Goal: Task Accomplishment & Management: Manage account settings

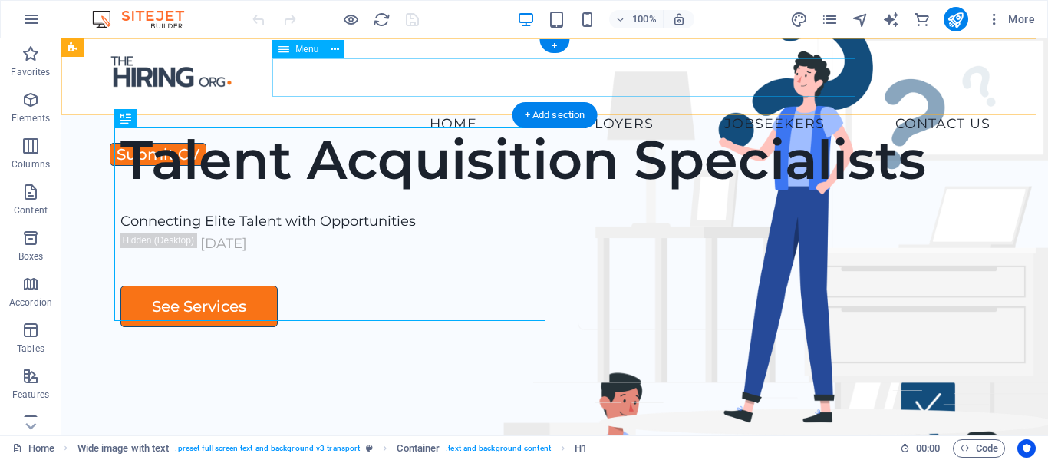
click at [677, 104] on nav "Home Employers Executive Search Permanent Recruitment Temp and Contract Recruit…" at bounding box center [555, 123] width 896 height 38
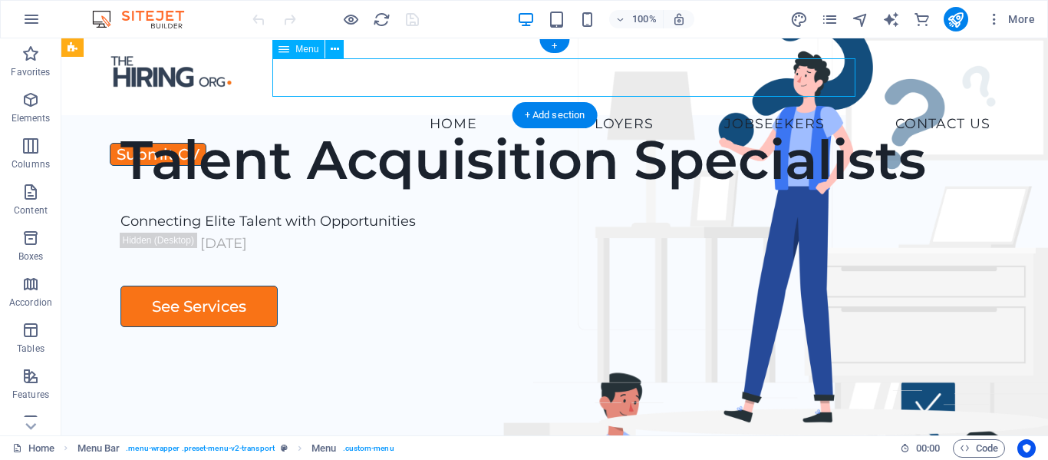
click at [677, 104] on nav "Home Employers Executive Search Permanent Recruitment Temp and Contract Recruit…" at bounding box center [555, 123] width 896 height 38
select select
select select "5"
select select
select select "9"
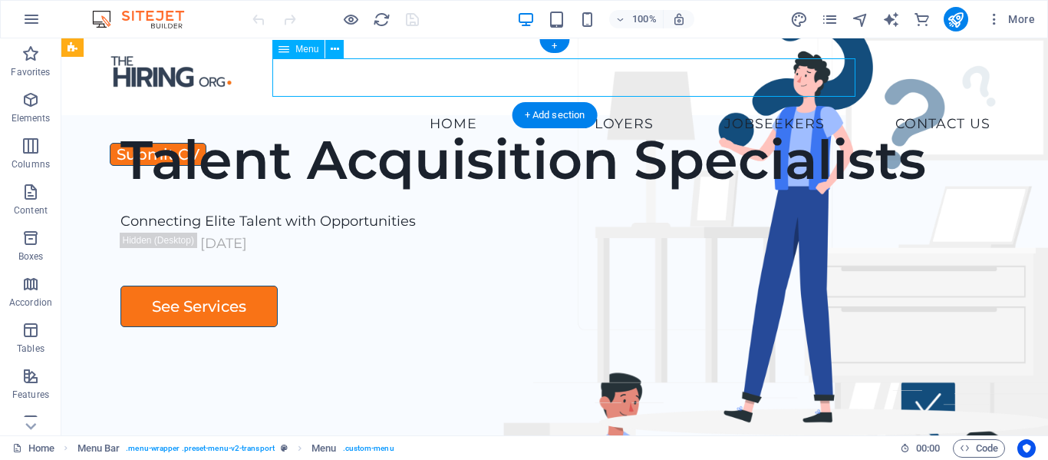
select select
select select "8"
select select
select select "6"
select select
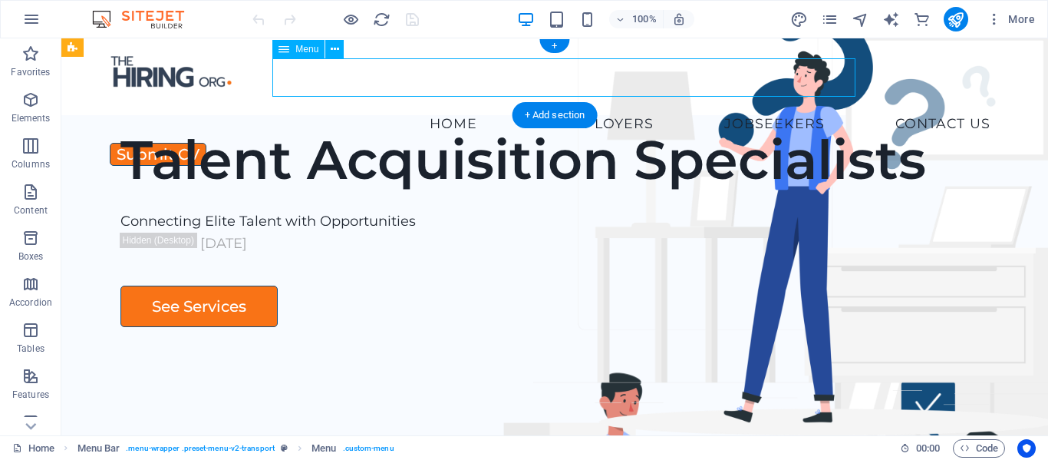
select select "7"
select select
select select "10"
select select
select select "11"
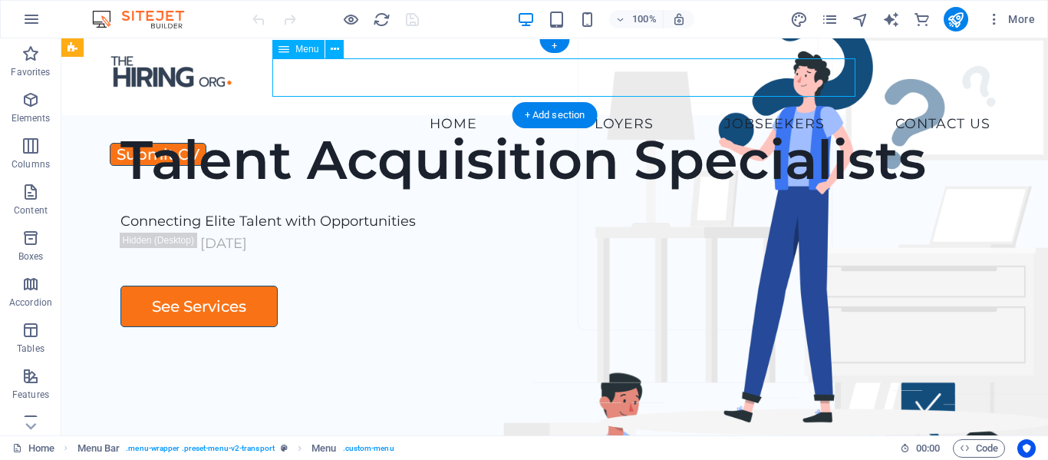
select select
select select "12"
select select
select select "13"
select select
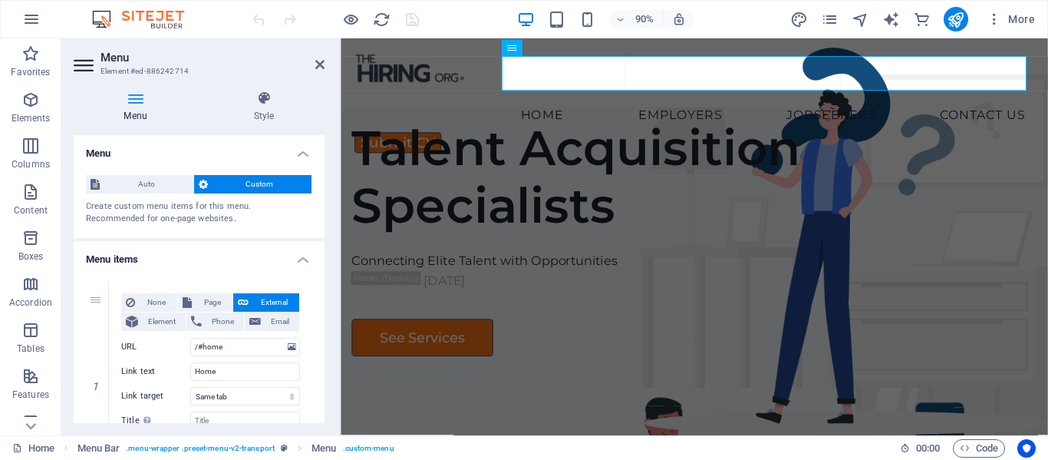
click at [256, 186] on span "Custom" at bounding box center [260, 184] width 95 height 18
click at [150, 183] on span "Auto" at bounding box center [146, 184] width 84 height 18
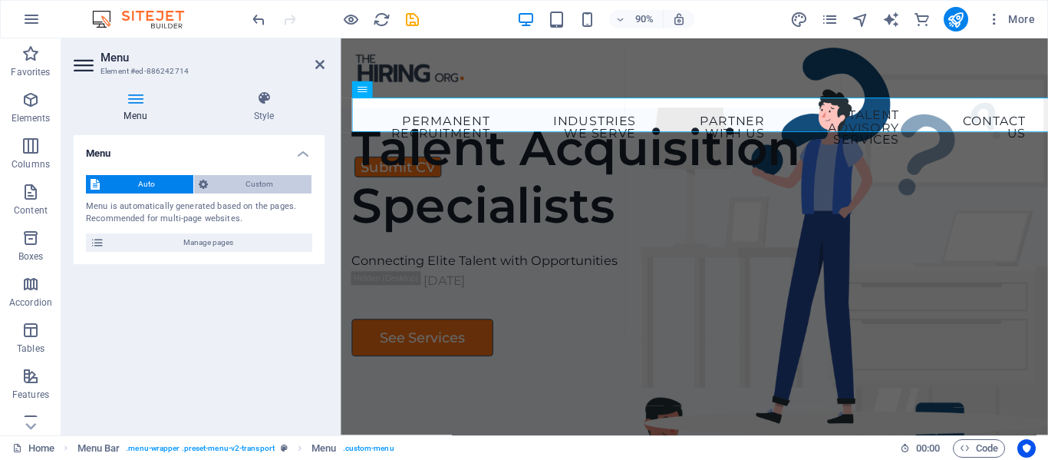
click at [241, 183] on span "Custom" at bounding box center [260, 184] width 95 height 18
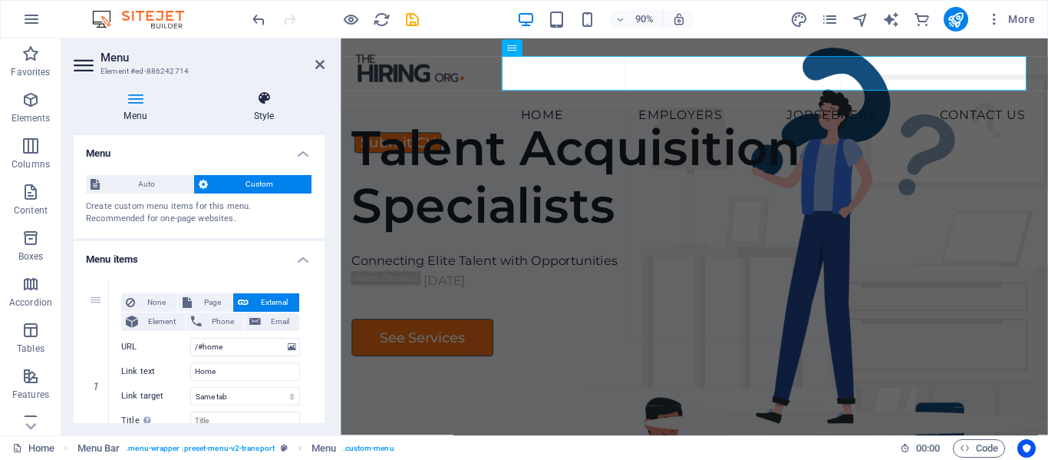
click at [262, 101] on icon at bounding box center [263, 98] width 121 height 15
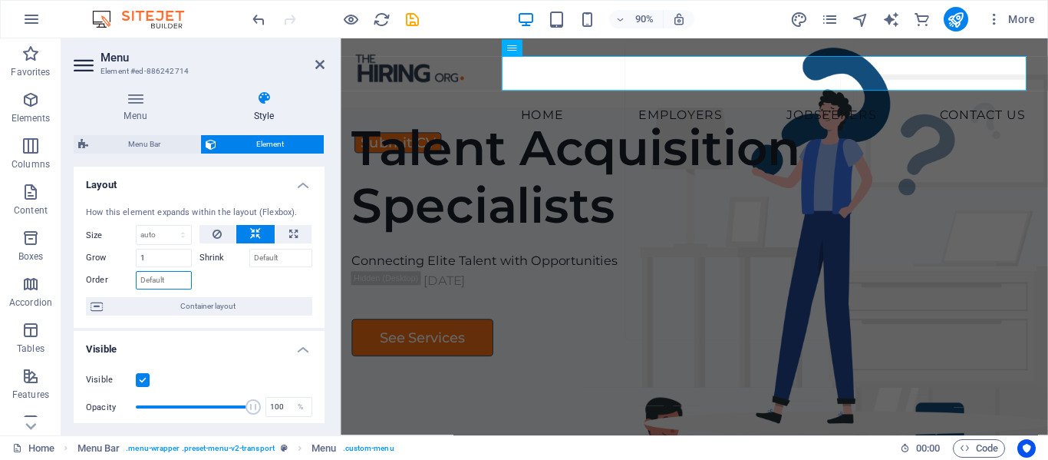
click at [161, 284] on input "Order" at bounding box center [164, 280] width 56 height 18
click at [191, 308] on span "Container layout" at bounding box center [207, 306] width 200 height 18
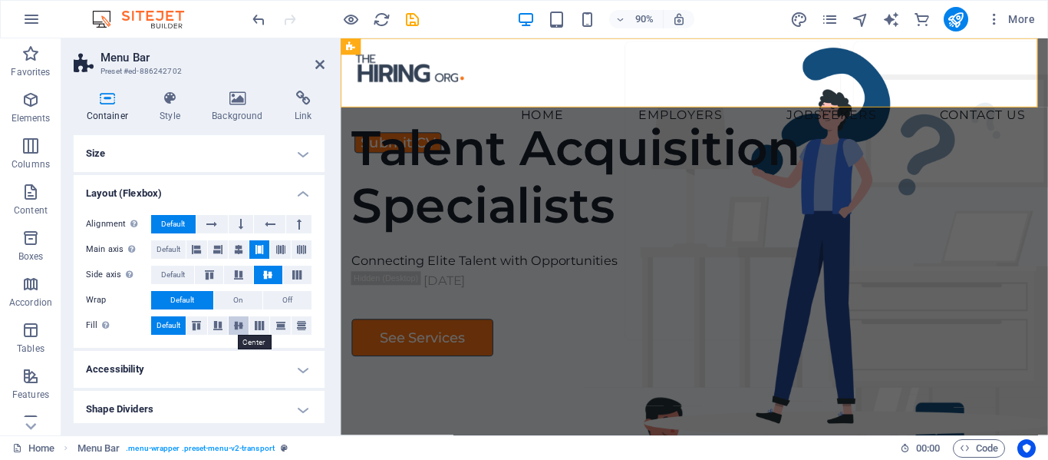
scroll to position [5, 0]
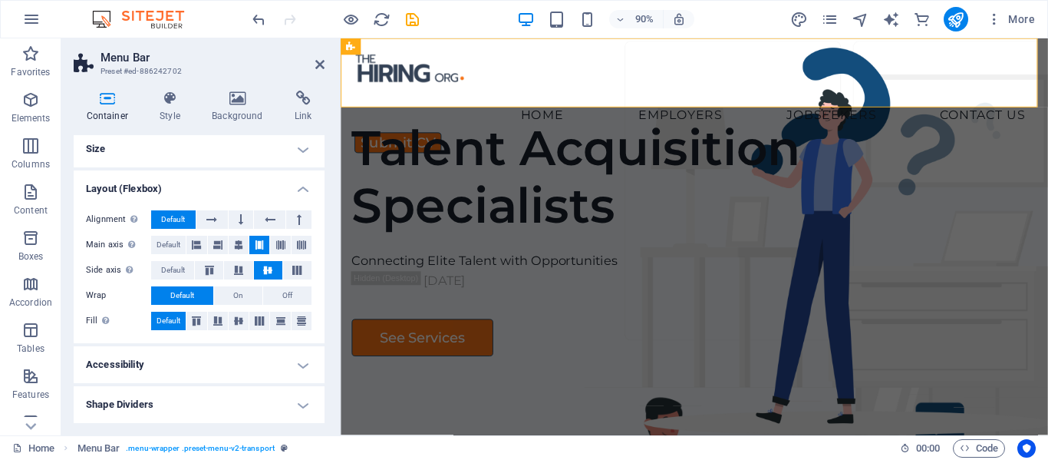
click at [295, 358] on h4 "Accessibility" at bounding box center [199, 364] width 251 height 37
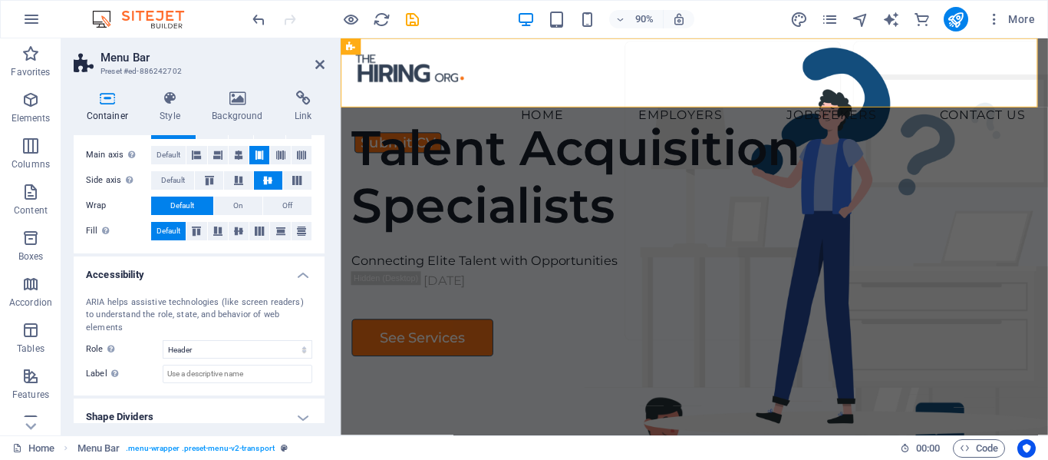
click at [298, 406] on h4 "Shape Dividers" at bounding box center [199, 416] width 251 height 37
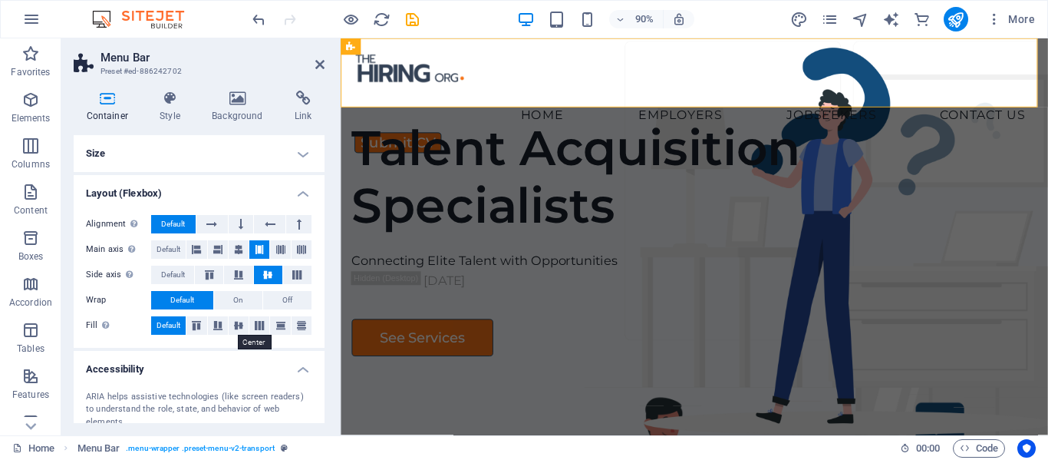
scroll to position [128, 0]
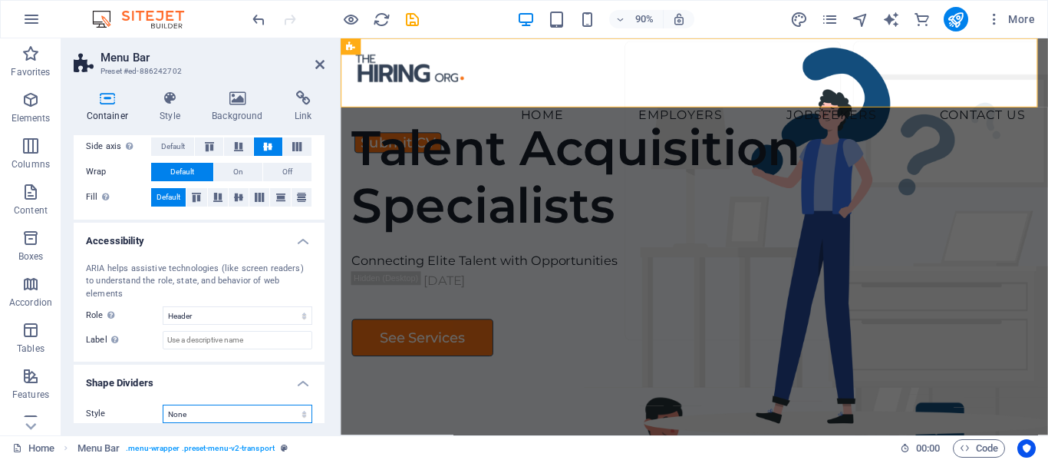
click at [276, 404] on select "None Triangle Square Diagonal Polygon 1 Polygon 2 Zigzag Multiple Zigzags Waves…" at bounding box center [238, 413] width 150 height 18
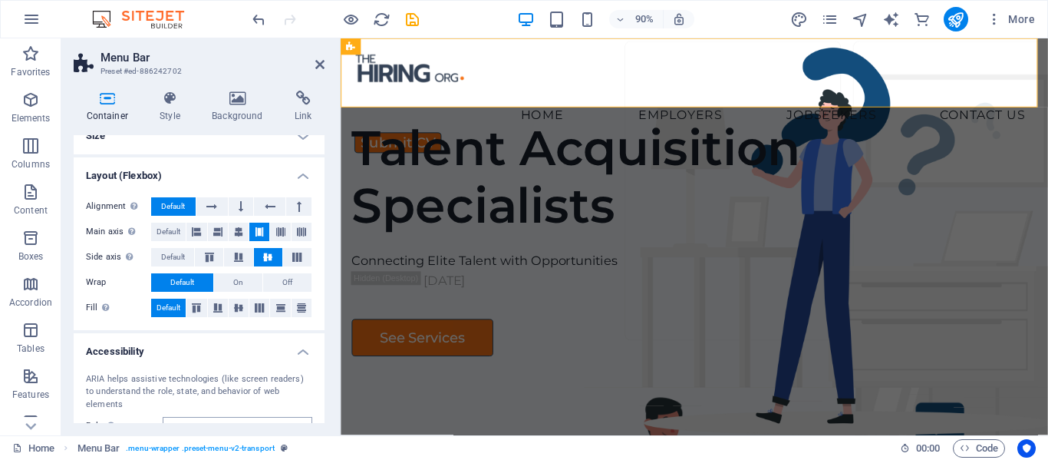
scroll to position [0, 0]
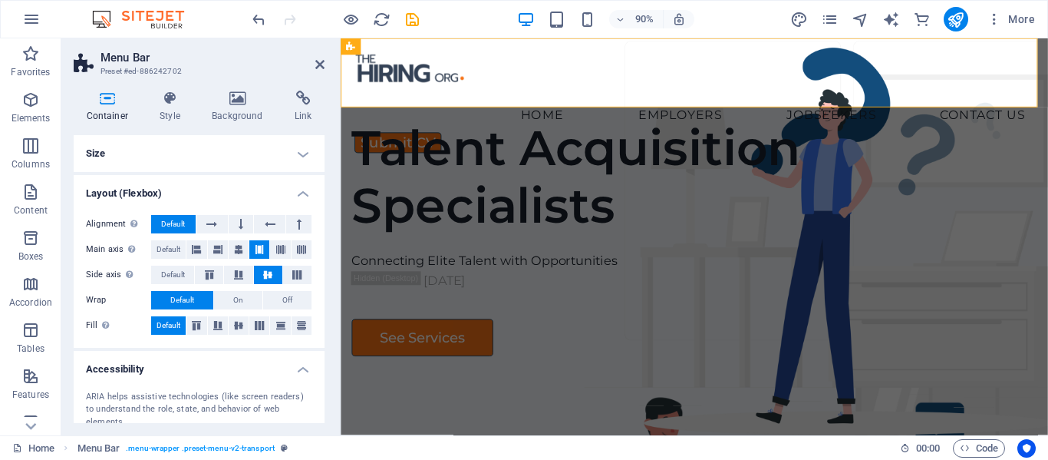
click at [302, 147] on h4 "Size" at bounding box center [199, 153] width 251 height 37
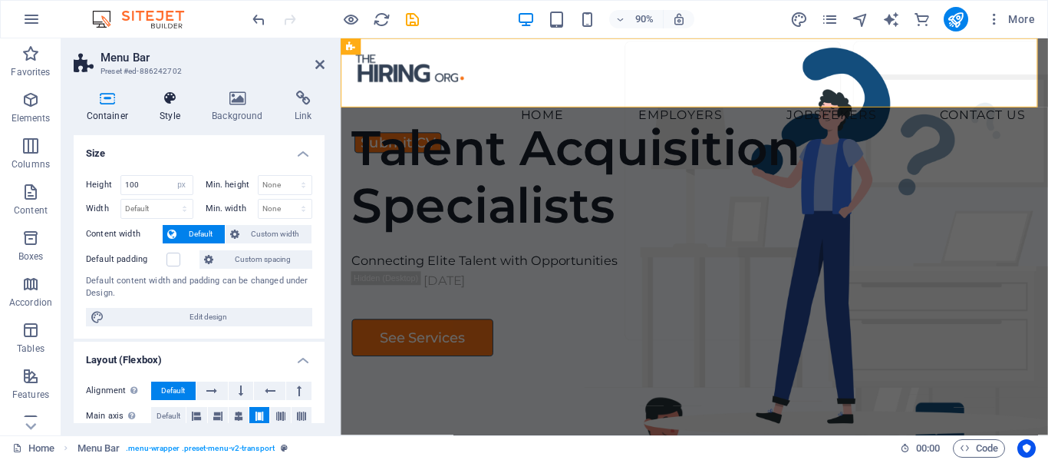
click at [170, 116] on h4 "Style" at bounding box center [173, 107] width 52 height 32
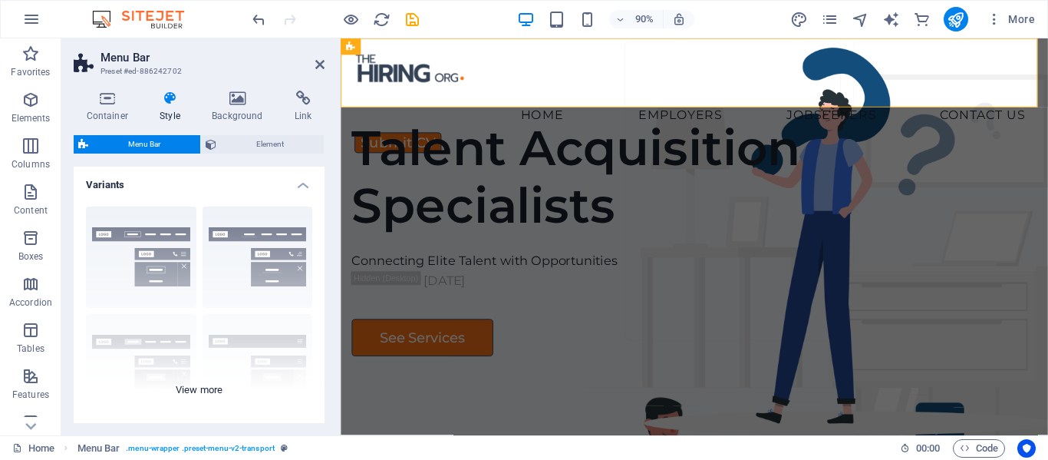
scroll to position [153, 0]
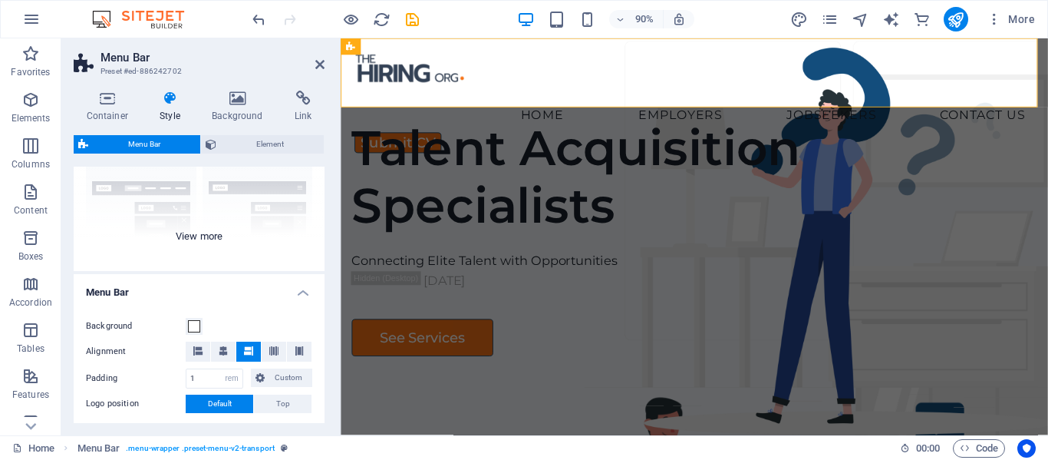
click at [209, 239] on div "Border Centered Default Fixed Loki Trigger Wide XXL" at bounding box center [199, 156] width 251 height 230
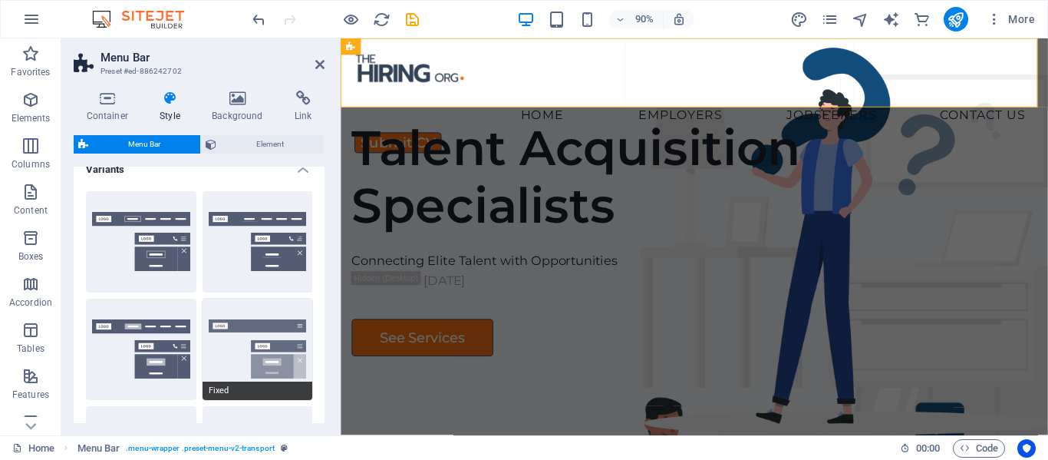
scroll to position [0, 0]
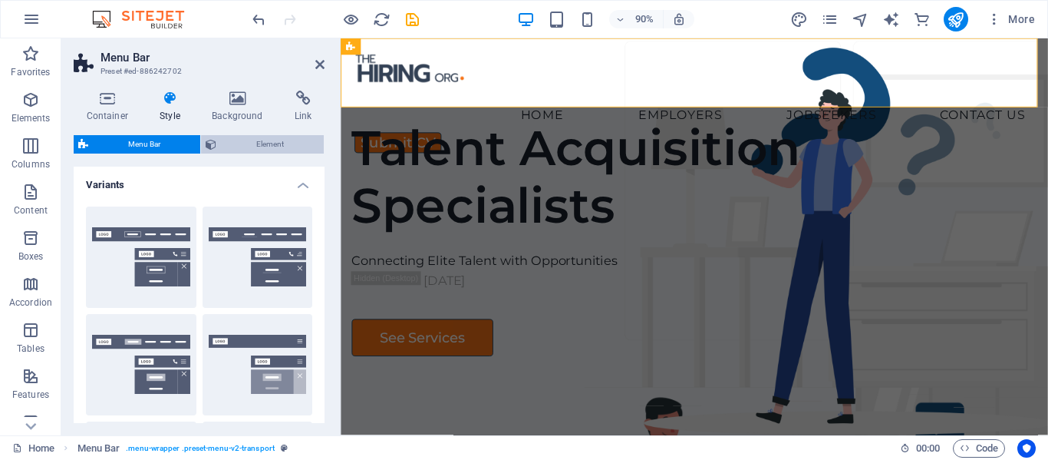
click at [272, 147] on span "Element" at bounding box center [270, 144] width 98 height 18
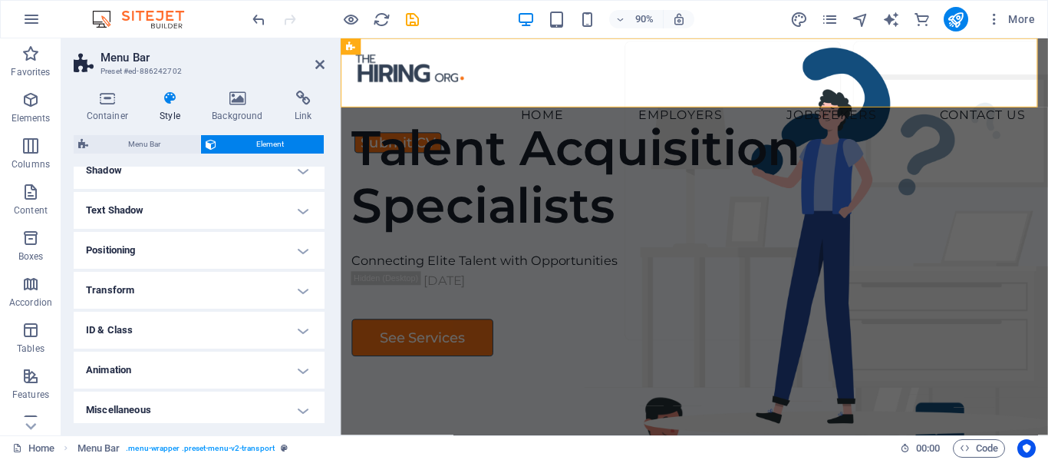
scroll to position [228, 0]
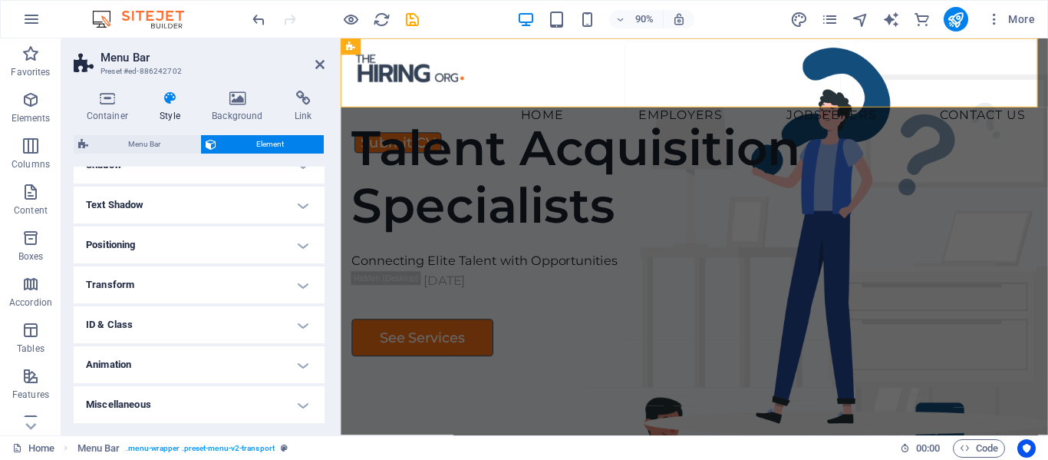
click at [302, 211] on h4 "Text Shadow" at bounding box center [199, 204] width 251 height 37
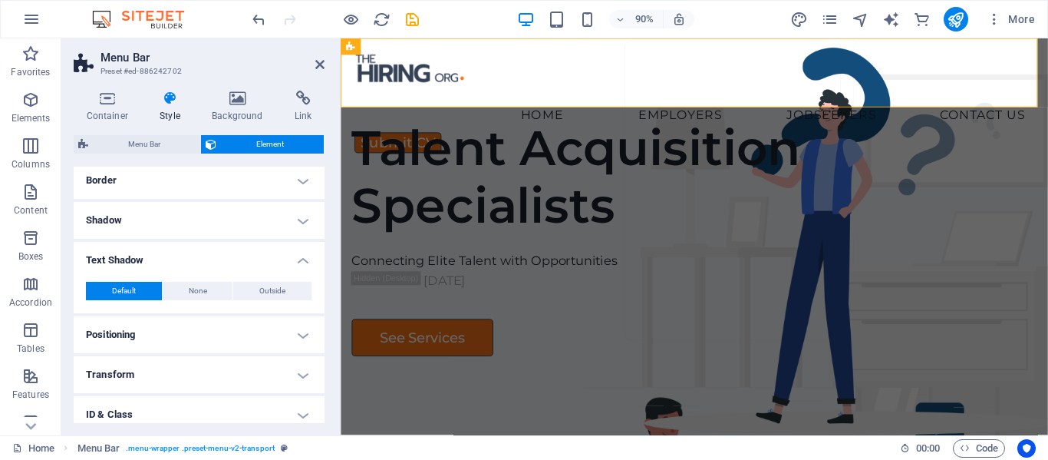
scroll to position [151, 0]
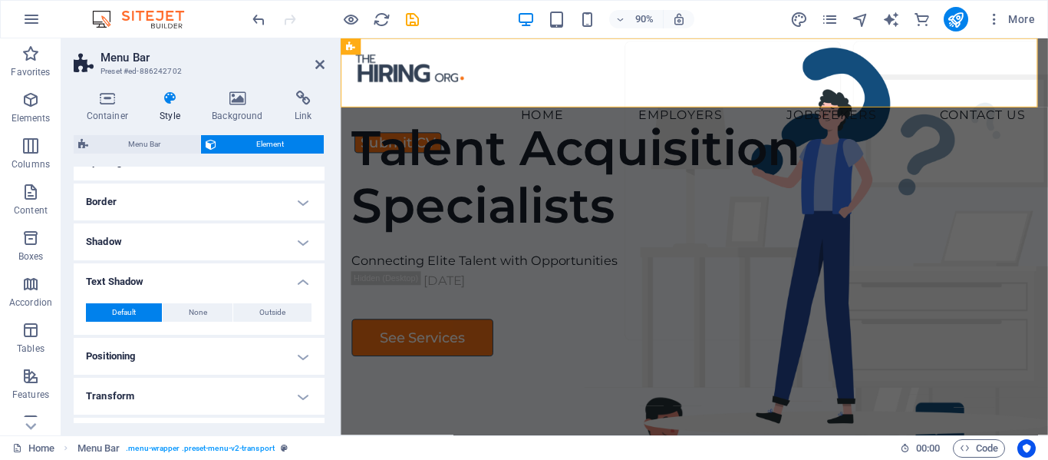
click at [298, 236] on h4 "Shadow" at bounding box center [199, 241] width 251 height 37
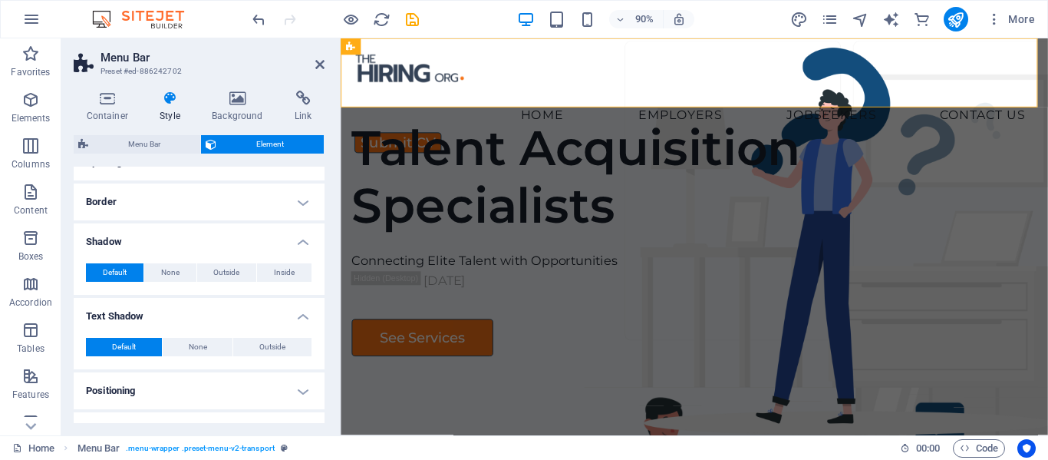
click at [300, 212] on h4 "Border" at bounding box center [199, 201] width 251 height 37
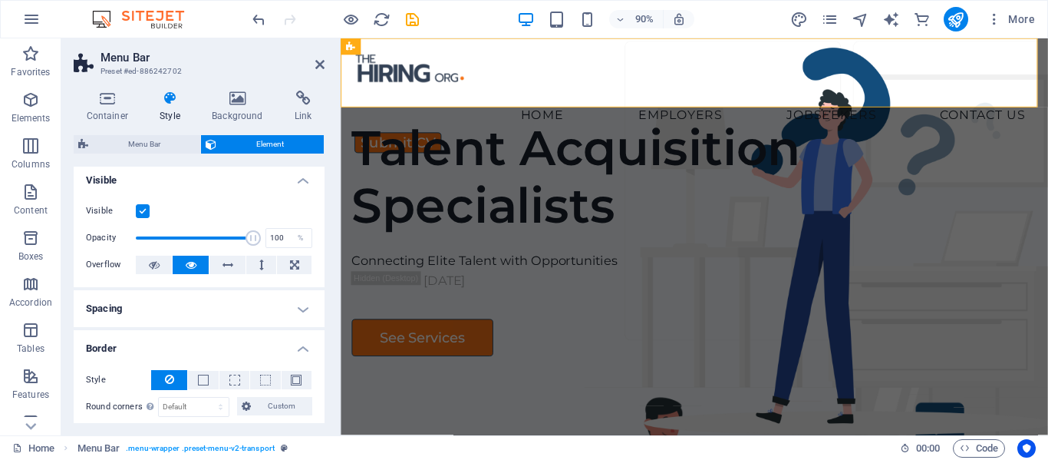
scroll to position [0, 0]
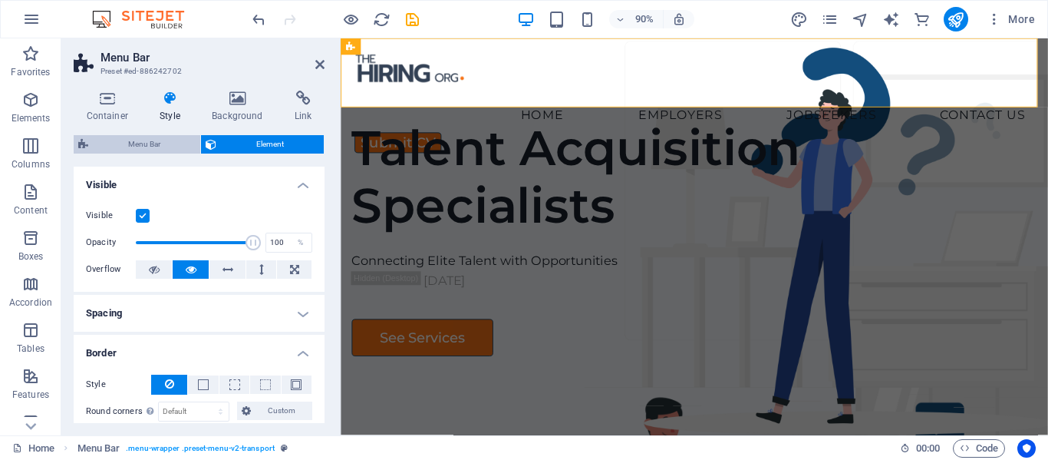
click at [163, 147] on span "Menu Bar" at bounding box center [144, 144] width 103 height 18
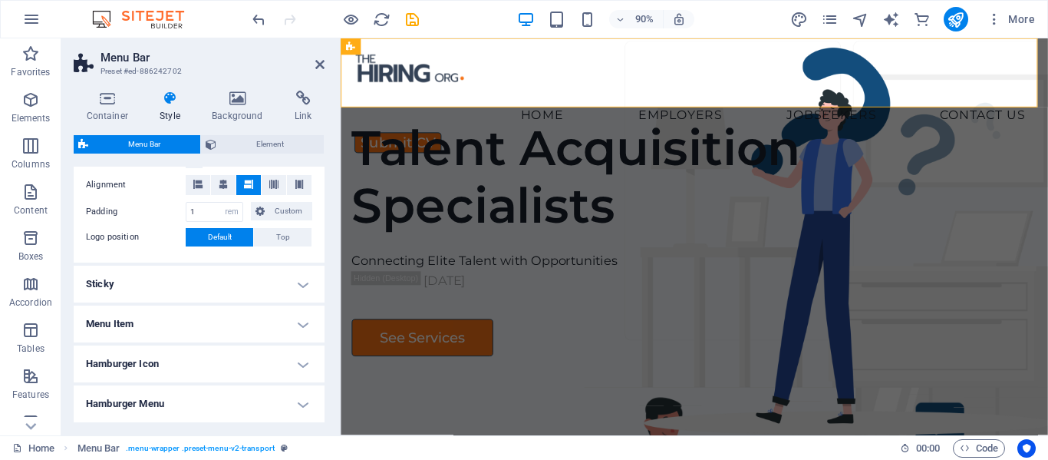
scroll to position [562, 0]
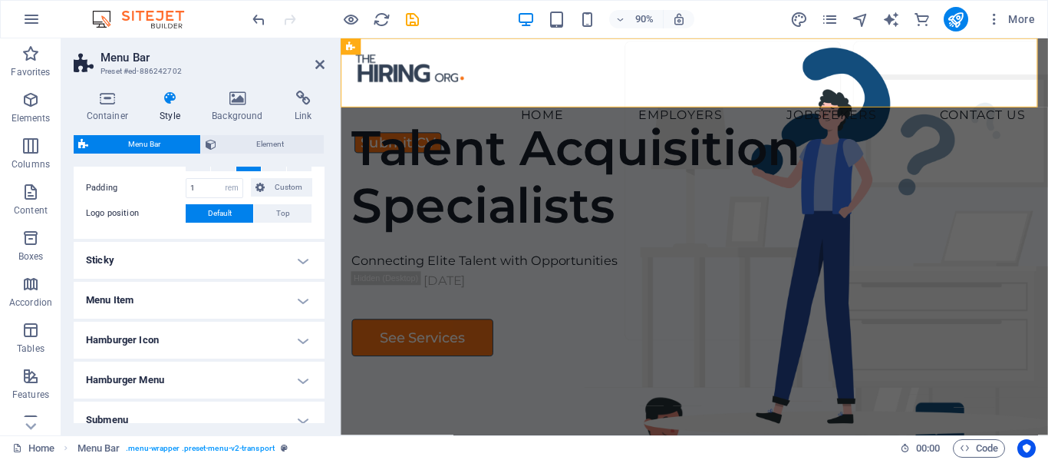
click at [300, 305] on h4 "Menu Item" at bounding box center [199, 300] width 251 height 37
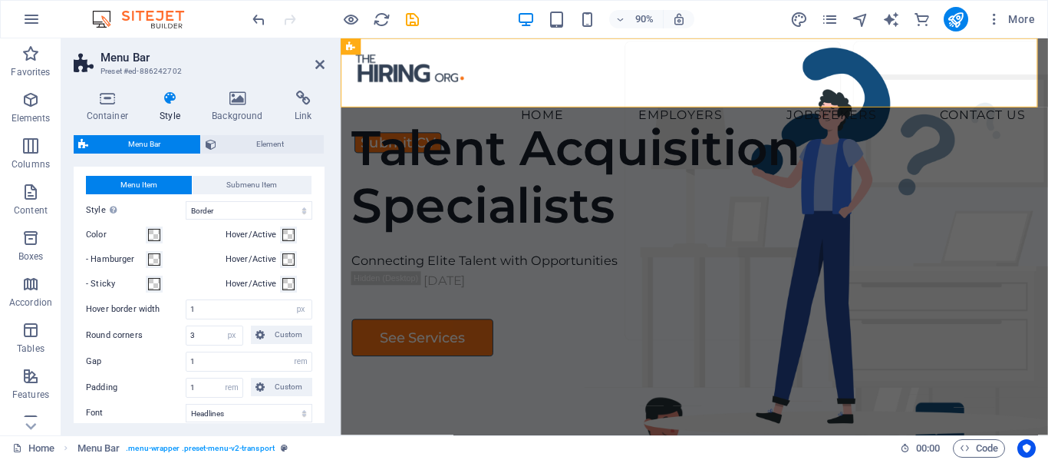
scroll to position [715, 0]
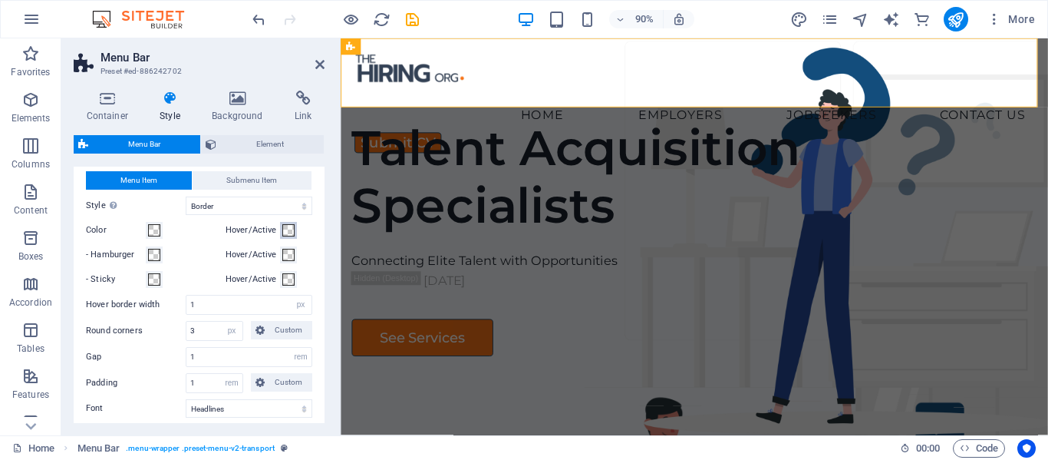
click at [288, 231] on span at bounding box center [288, 230] width 12 height 12
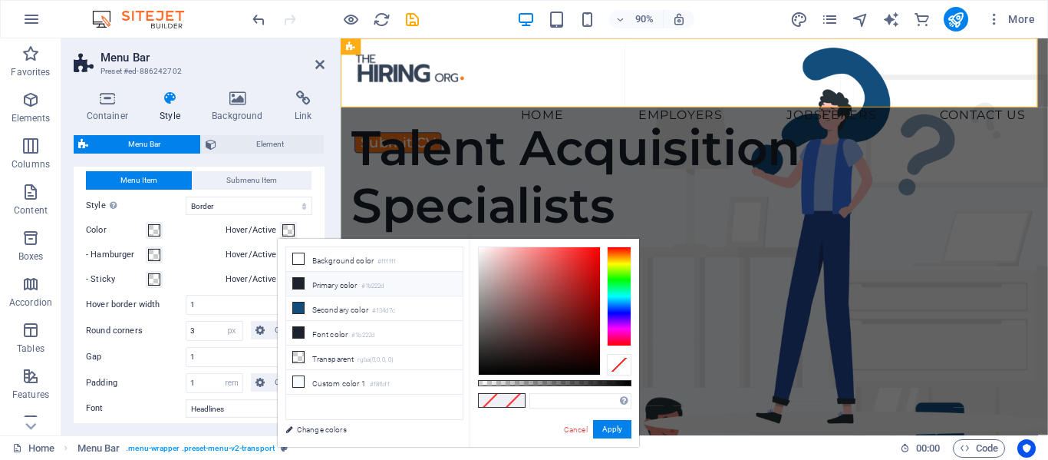
click at [301, 284] on icon at bounding box center [298, 283] width 11 height 11
type input "#1b222d"
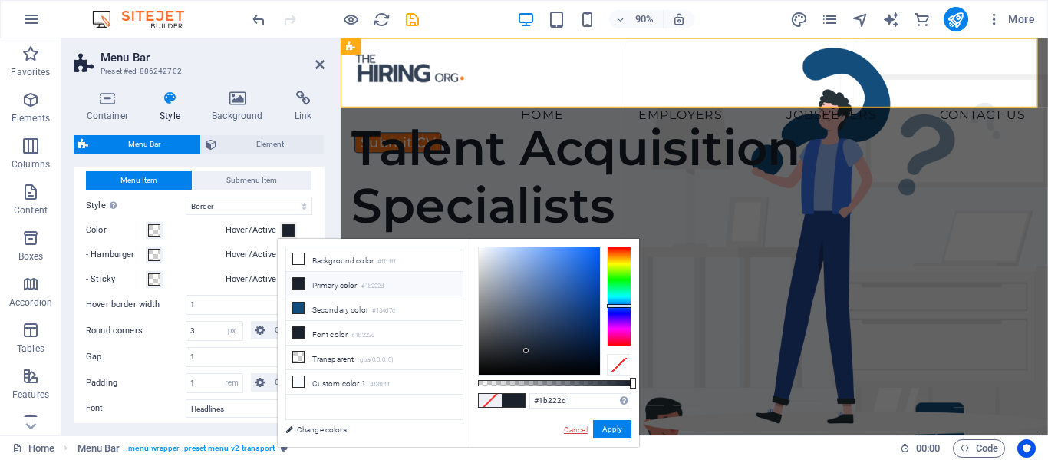
click at [571, 424] on link "Cancel" at bounding box center [575, 429] width 27 height 12
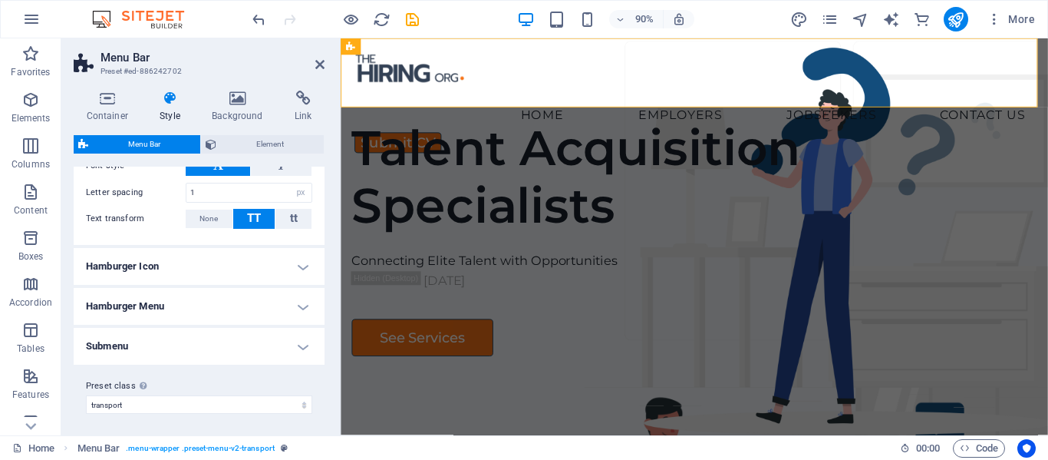
scroll to position [1036, 0]
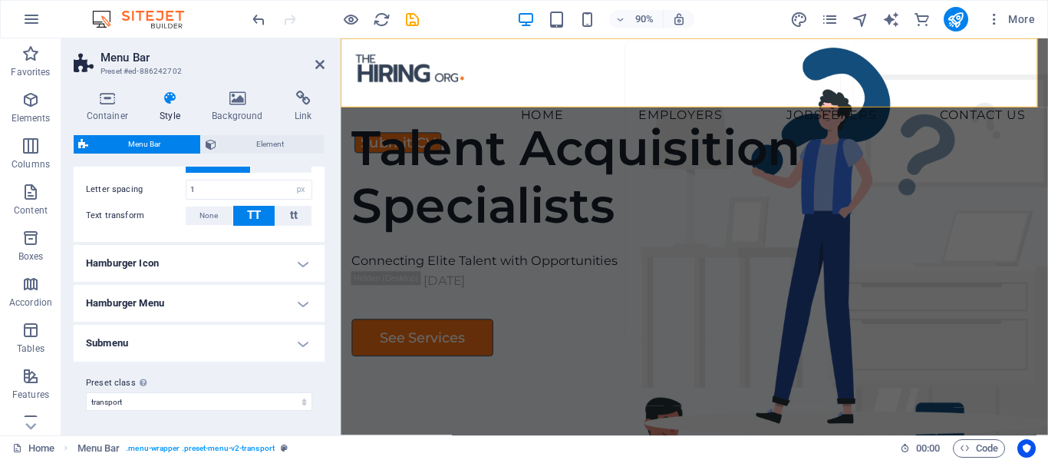
click at [294, 269] on h4 "Hamburger Icon" at bounding box center [199, 263] width 251 height 37
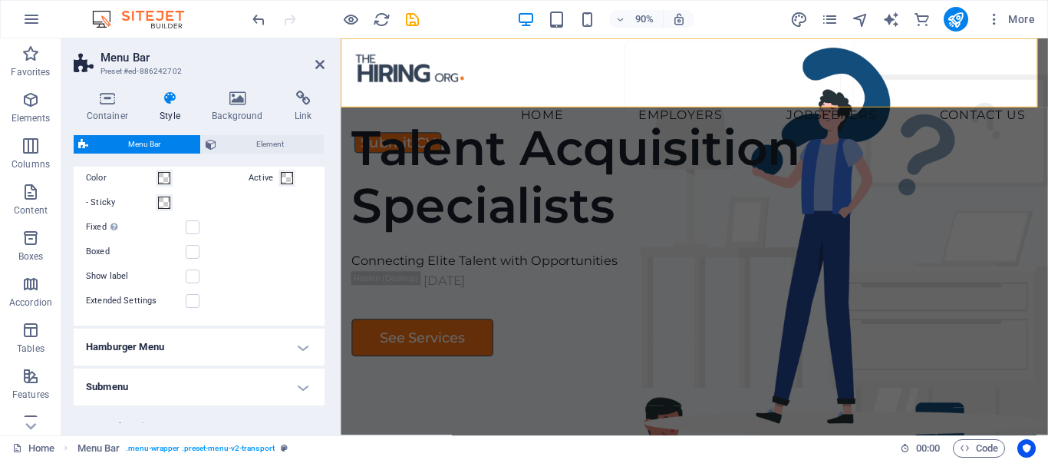
scroll to position [1281, 0]
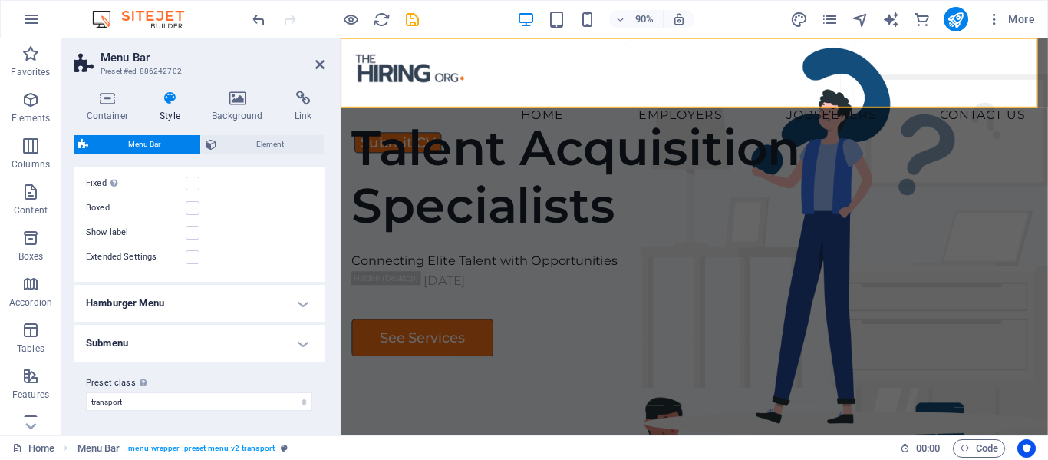
click at [302, 307] on h4 "Hamburger Menu" at bounding box center [199, 303] width 251 height 37
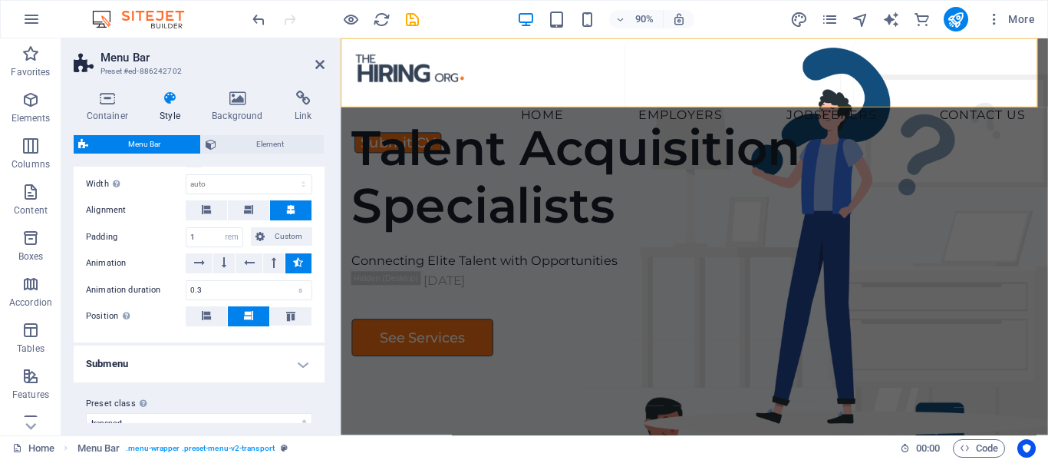
scroll to position [1511, 0]
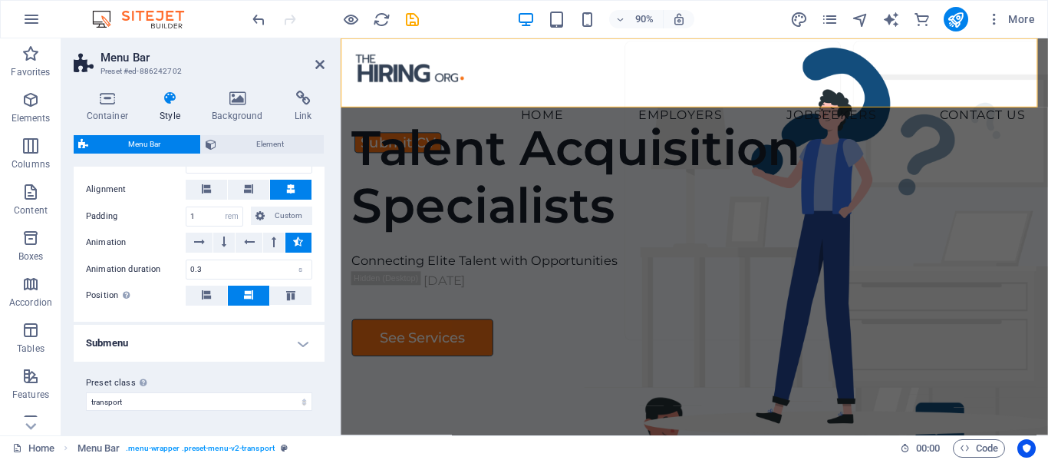
click at [297, 341] on h4 "Submenu" at bounding box center [199, 343] width 251 height 37
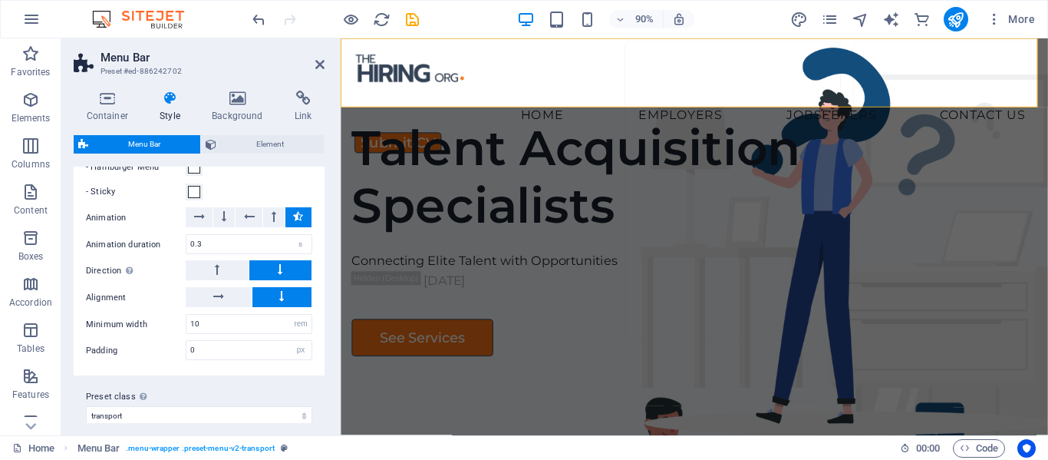
scroll to position [1778, 0]
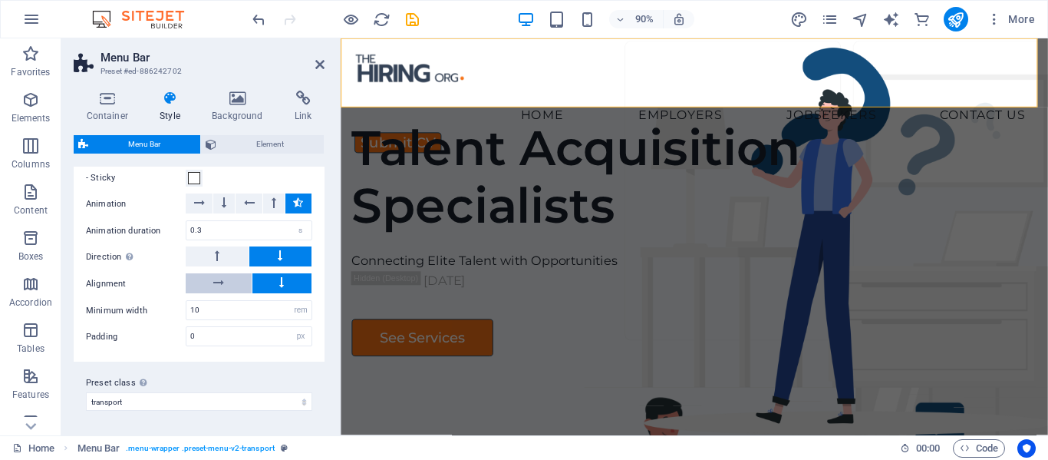
click at [229, 284] on button at bounding box center [219, 283] width 66 height 20
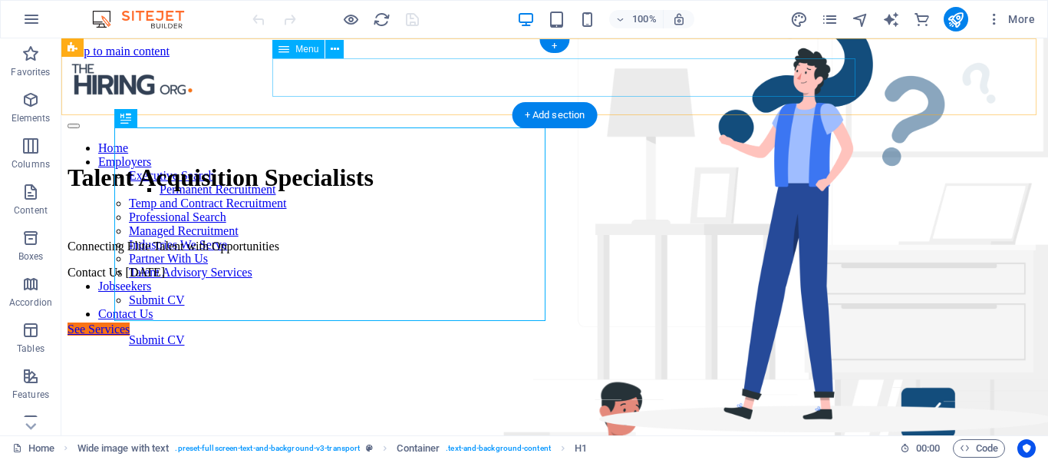
click at [506, 141] on nav "Home Employers Executive Search Permanent Recruitment Temp and Contract Recruit…" at bounding box center [555, 231] width 974 height 180
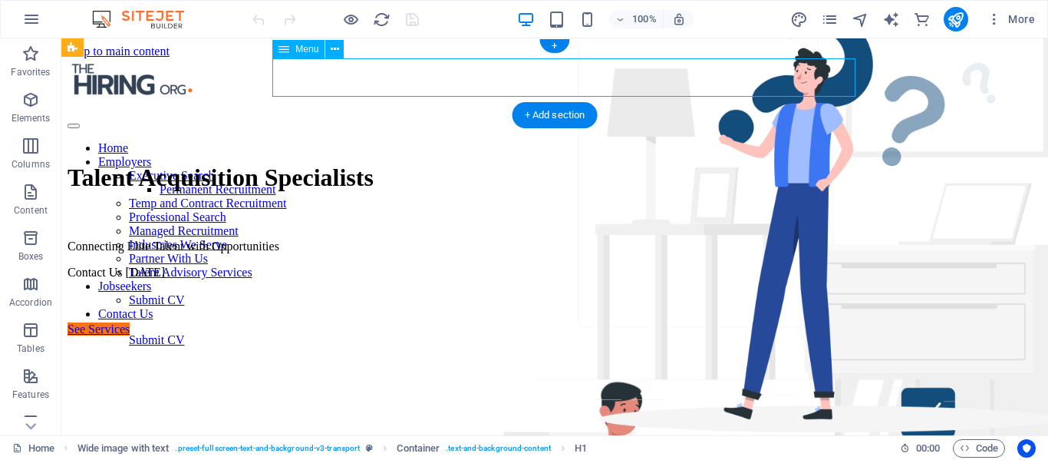
click at [506, 141] on nav "Home Employers Executive Search Permanent Recruitment Temp and Contract Recruit…" at bounding box center [555, 231] width 974 height 180
select select
select select "5"
select select
select select "9"
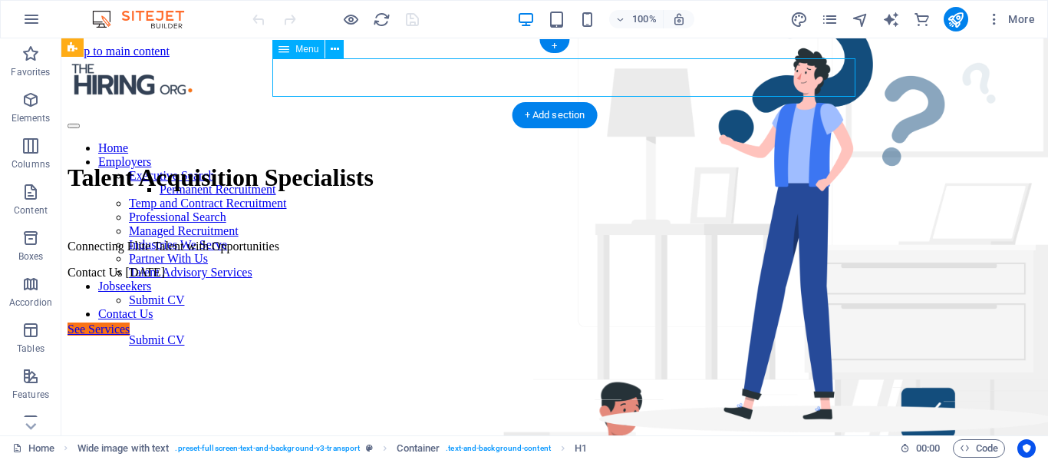
select select
select select "8"
select select
select select "6"
select select
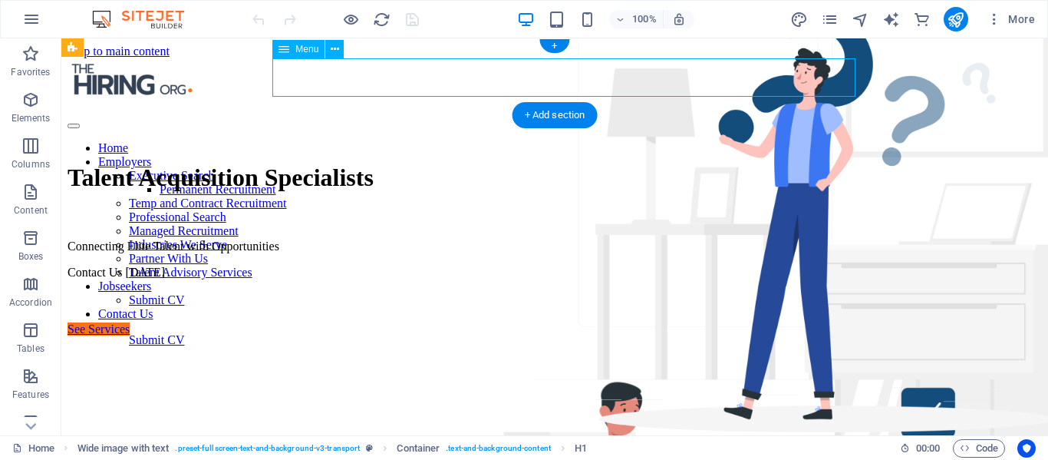
select select "7"
select select
select select "10"
select select
select select "11"
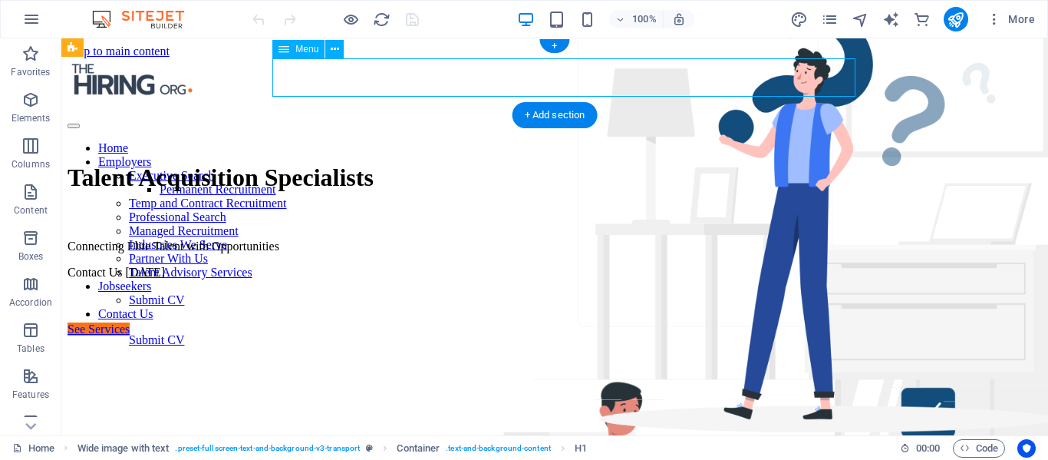
select select
select select "12"
select select
select select "13"
select select
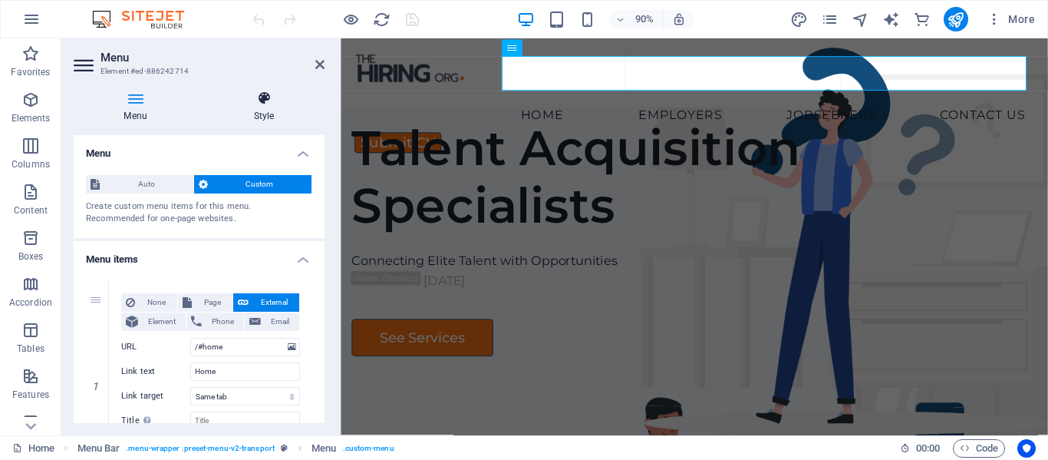
click at [264, 106] on h4 "Style" at bounding box center [263, 107] width 121 height 32
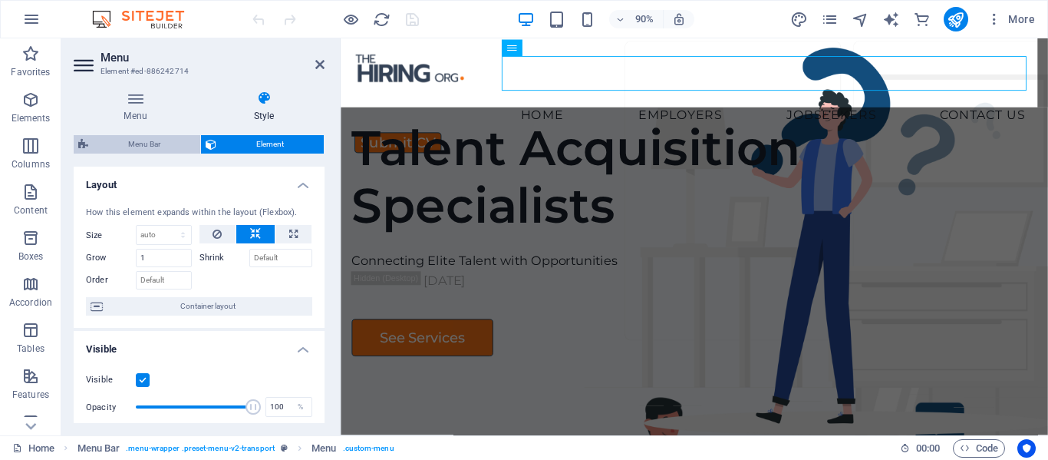
click at [174, 142] on span "Menu Bar" at bounding box center [144, 144] width 103 height 18
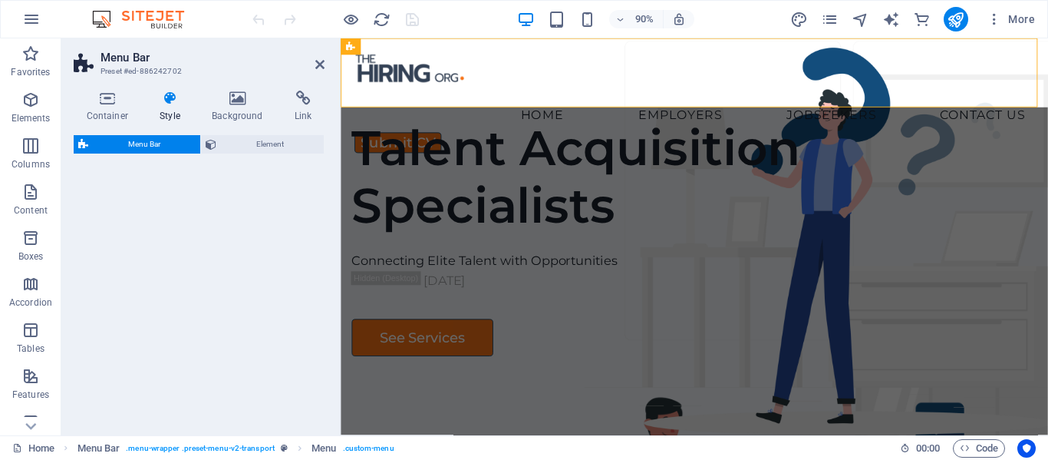
select select "rem"
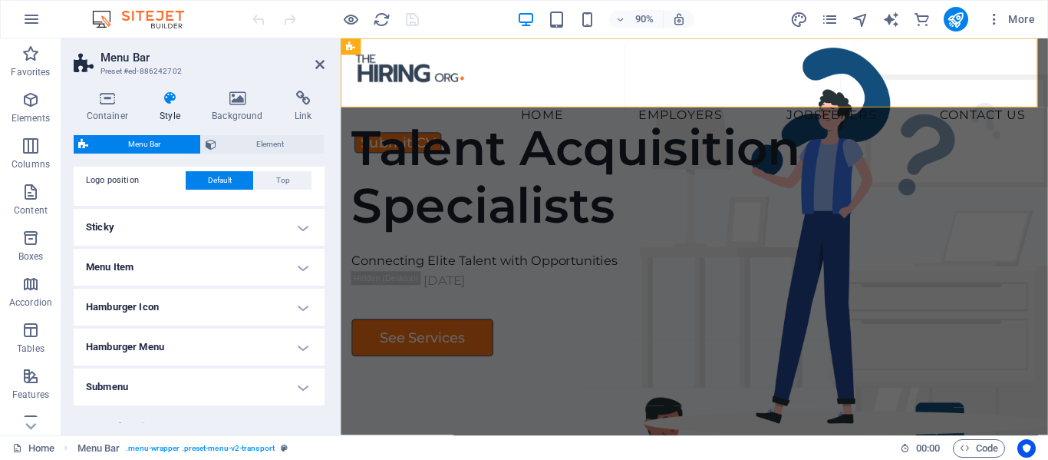
scroll to position [384, 0]
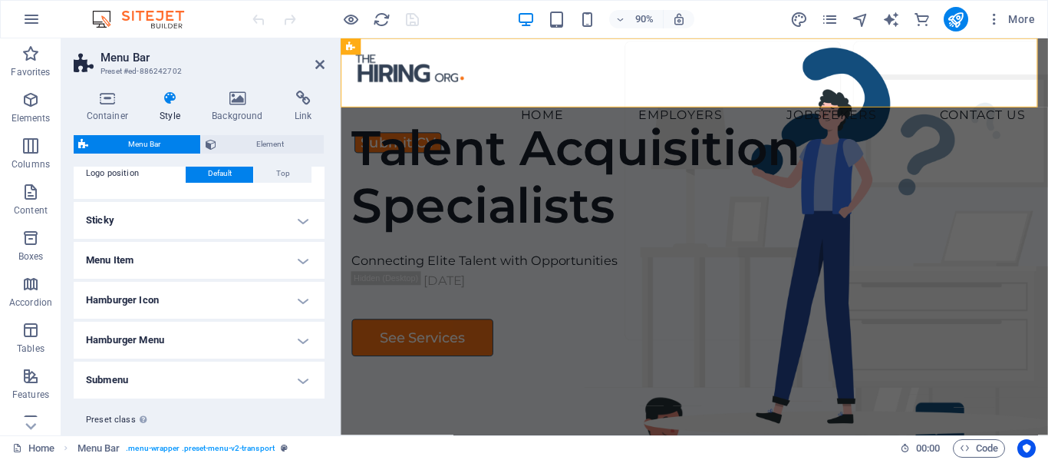
click at [300, 374] on h4 "Submenu" at bounding box center [199, 379] width 251 height 37
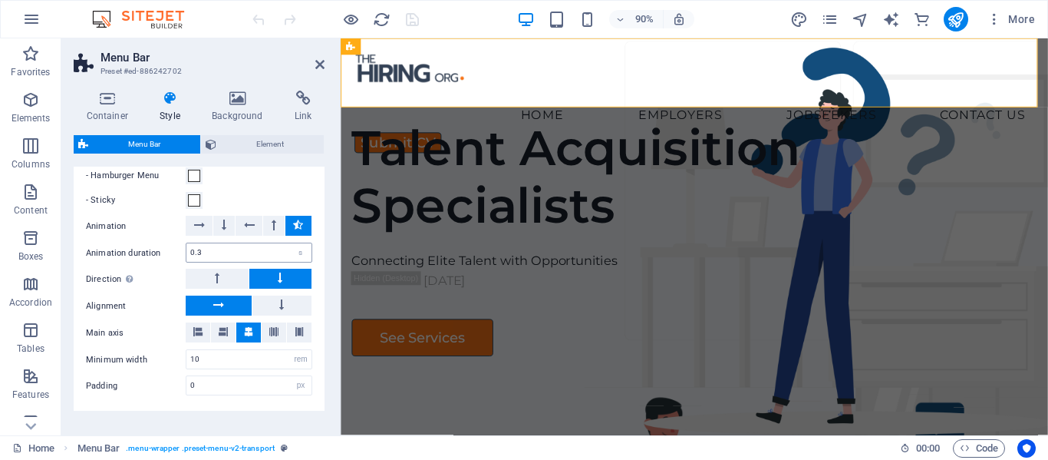
scroll to position [690, 0]
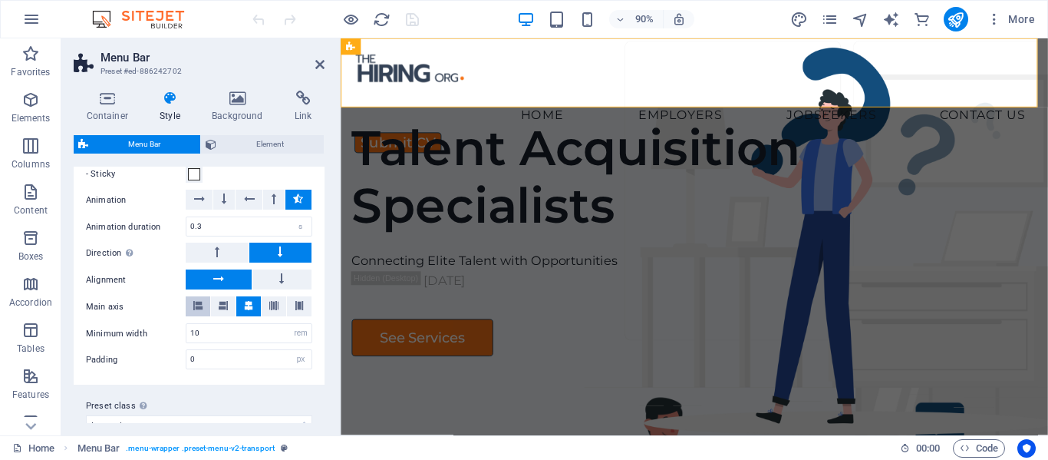
click at [195, 308] on icon at bounding box center [197, 305] width 9 height 9
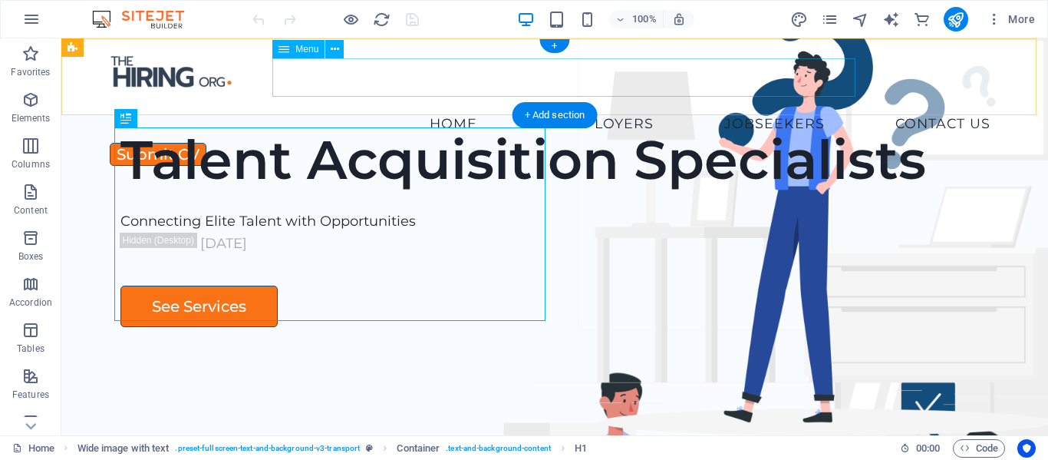
click at [552, 104] on nav "Home Employers Executive Search Permanent Recruitment Temp and Contract Recruit…" at bounding box center [555, 123] width 896 height 38
select select
select select "5"
select select
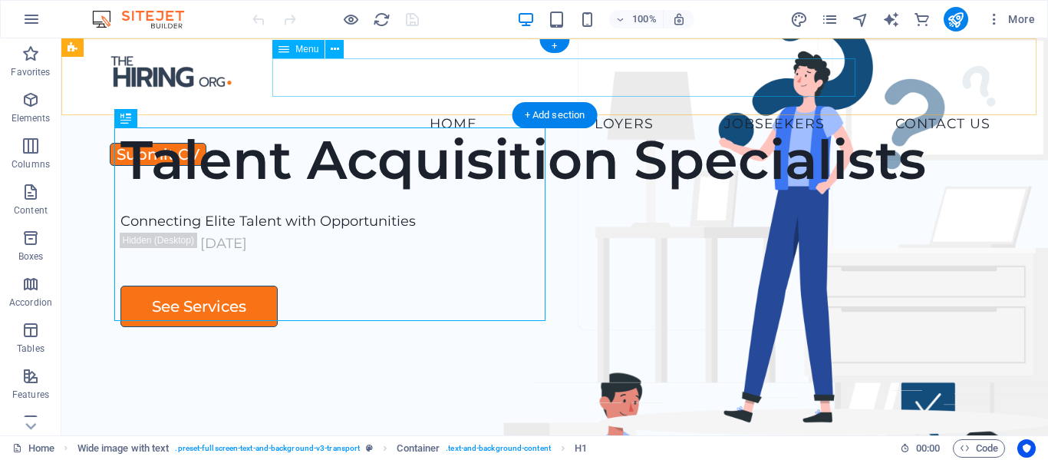
select select "9"
select select
select select "8"
select select
select select "6"
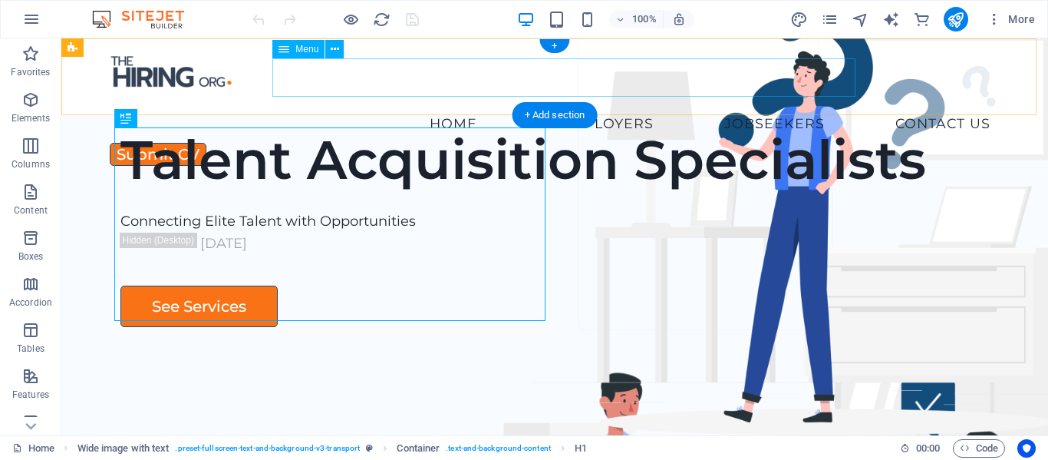
select select
select select "7"
select select
select select "10"
select select
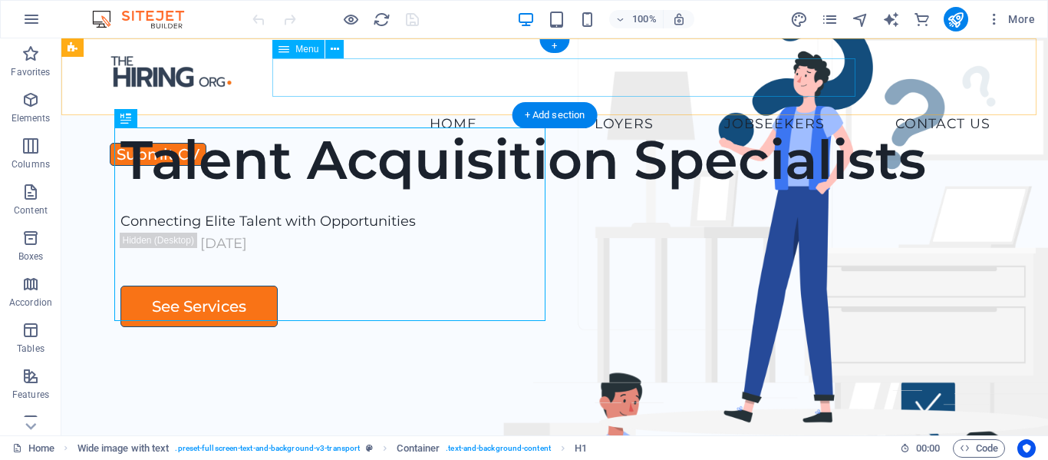
select select "11"
select select
select select "12"
select select
select select "13"
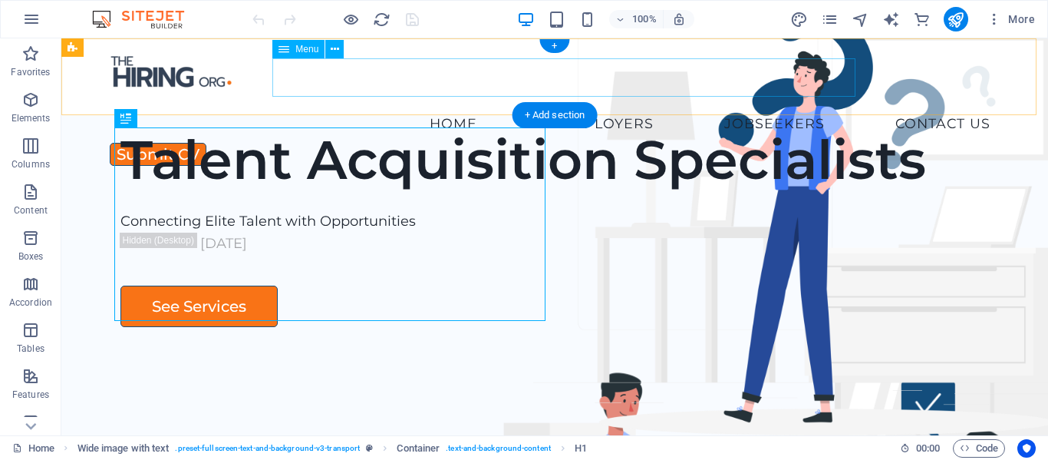
select select
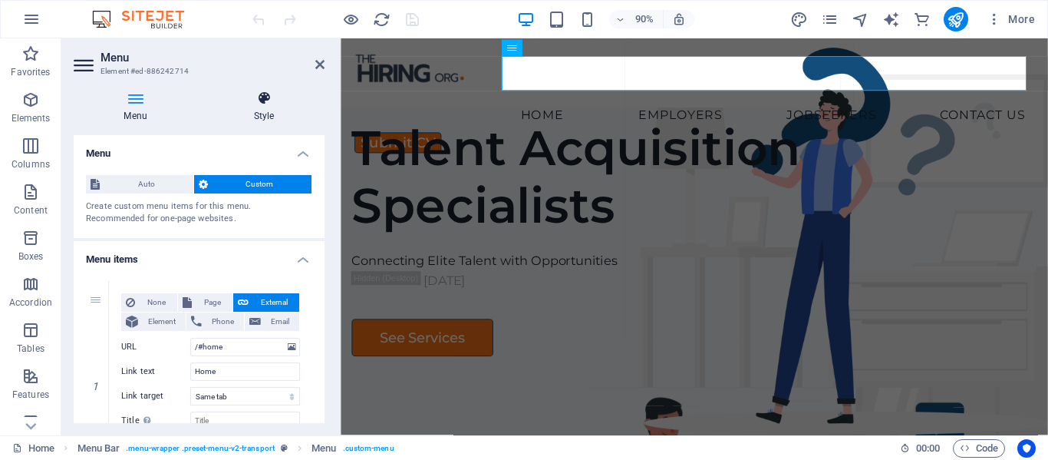
click at [268, 102] on icon at bounding box center [263, 98] width 121 height 15
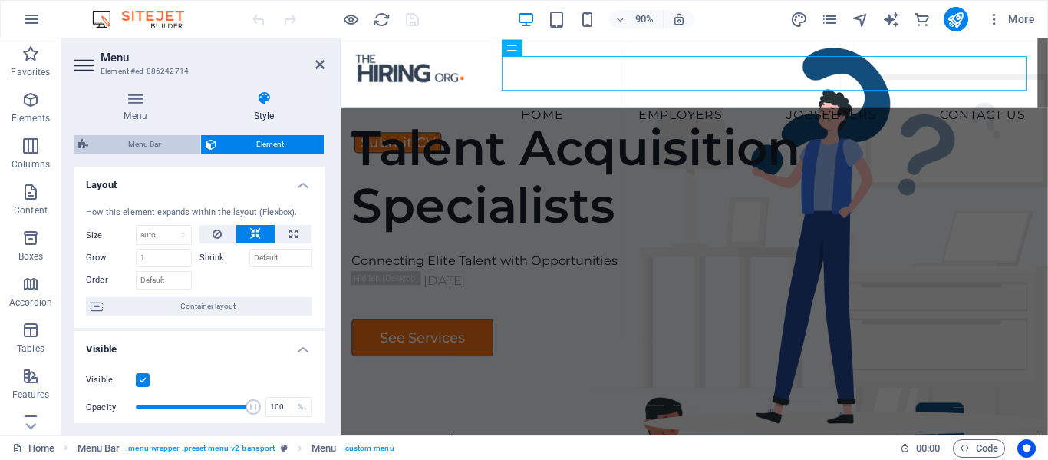
click at [163, 146] on span "Menu Bar" at bounding box center [144, 144] width 103 height 18
select select "rem"
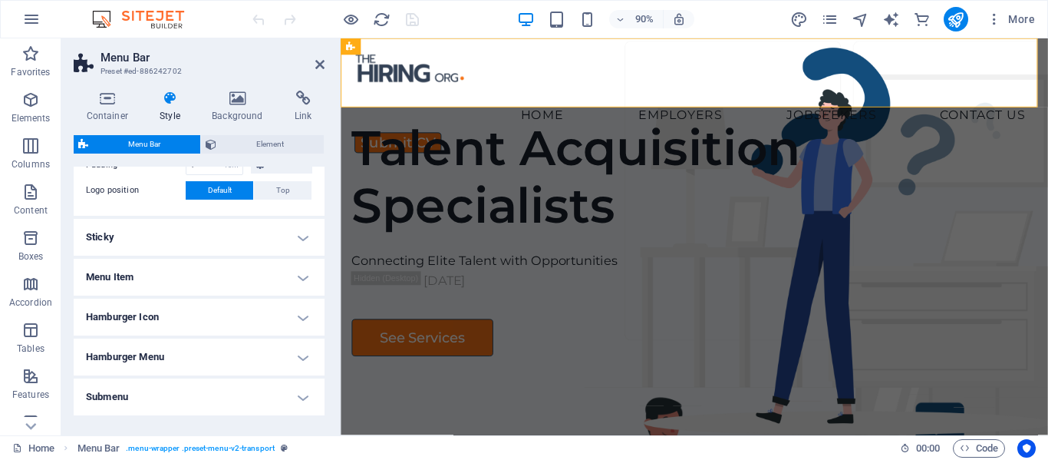
scroll to position [420, 0]
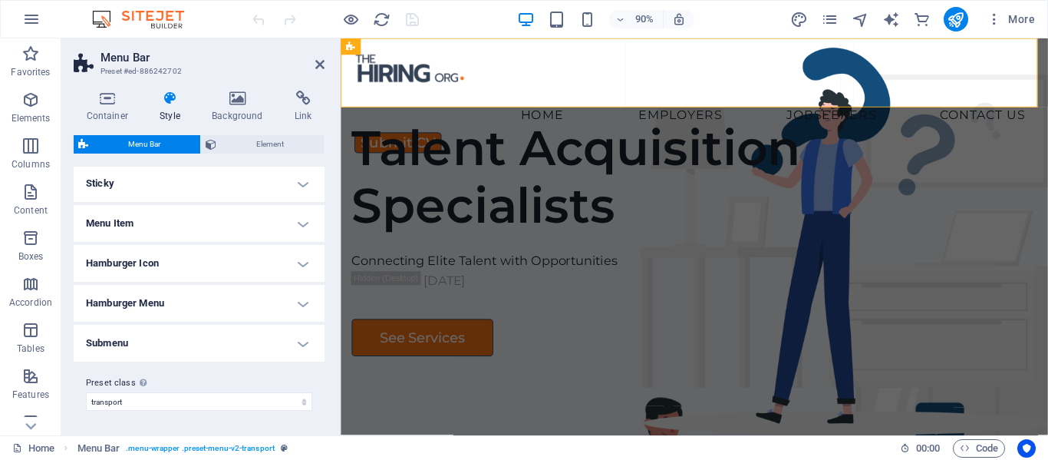
click at [296, 348] on h4 "Submenu" at bounding box center [199, 343] width 251 height 37
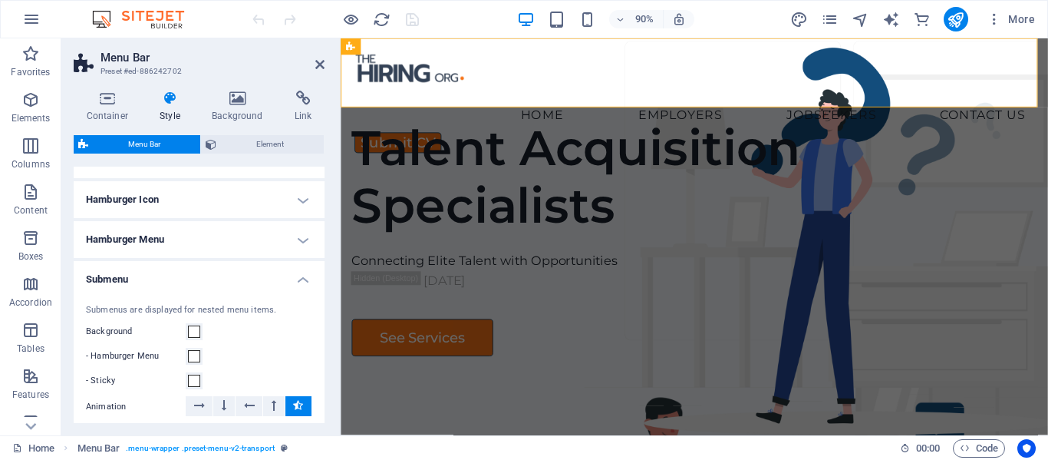
scroll to position [574, 0]
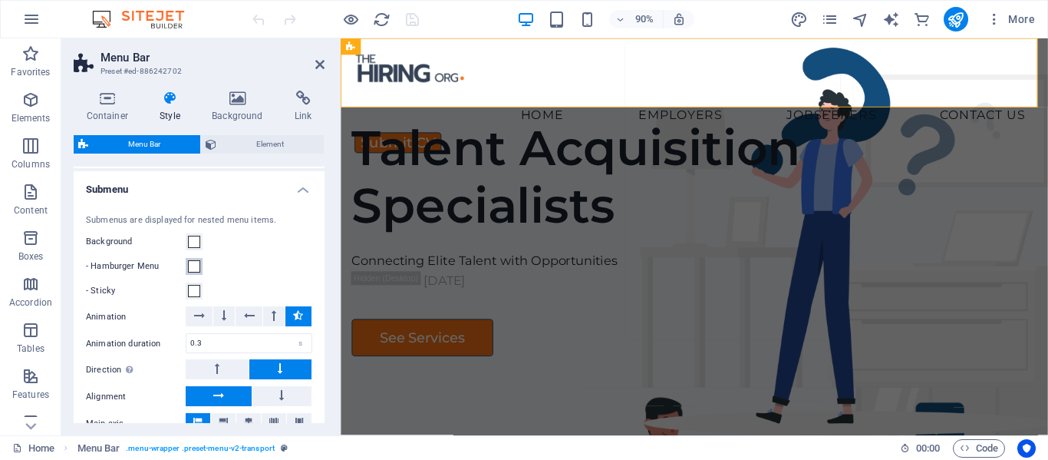
click at [197, 270] on span at bounding box center [194, 266] width 12 height 12
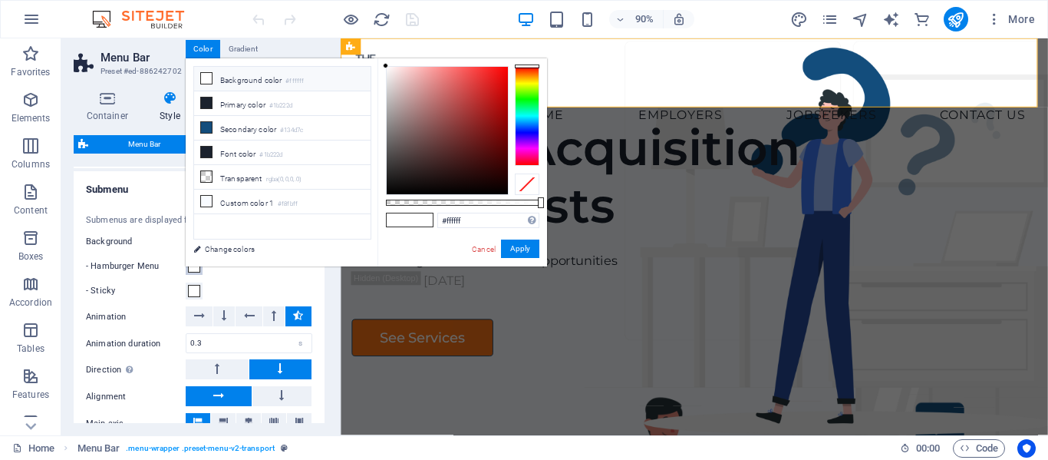
click at [197, 270] on span at bounding box center [194, 266] width 12 height 12
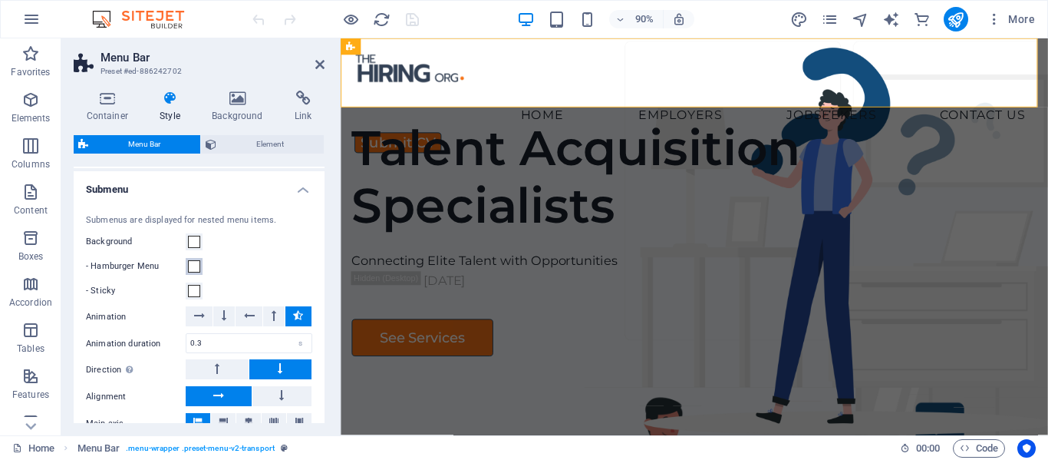
scroll to position [651, 0]
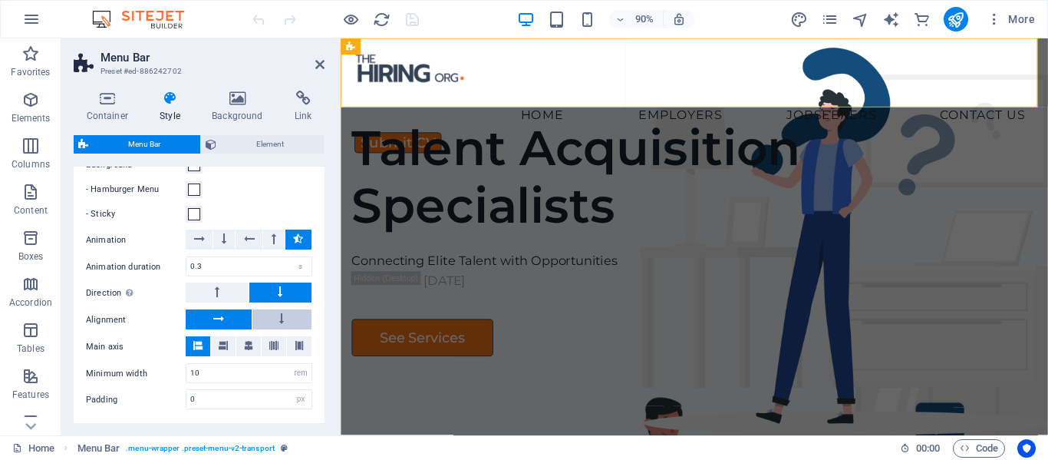
click at [279, 318] on icon at bounding box center [281, 318] width 5 height 18
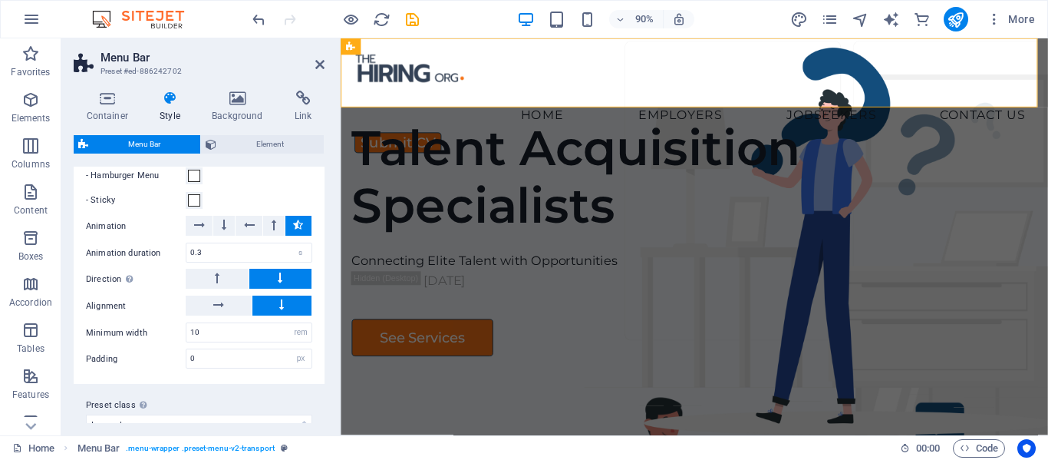
scroll to position [687, 0]
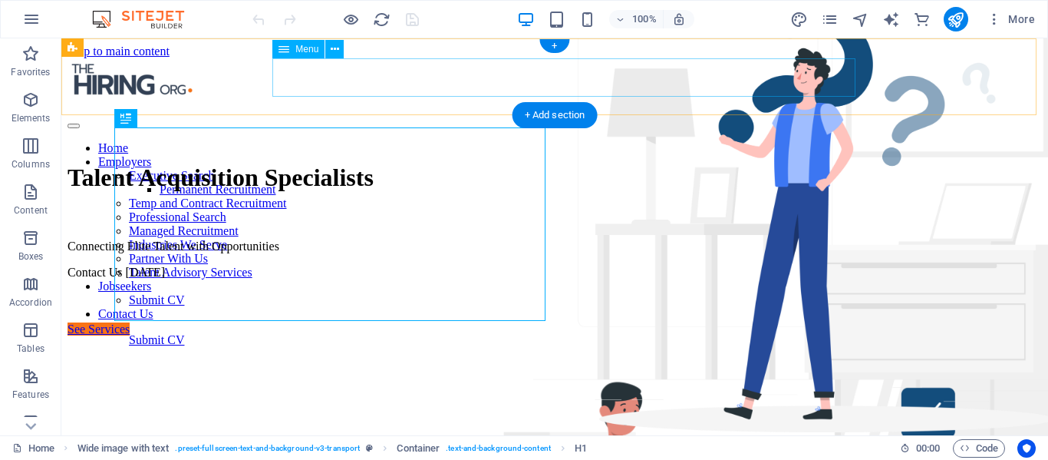
click at [588, 141] on nav "Home Employers Executive Search Permanent Recruitment Temp and Contract Recruit…" at bounding box center [555, 231] width 974 height 180
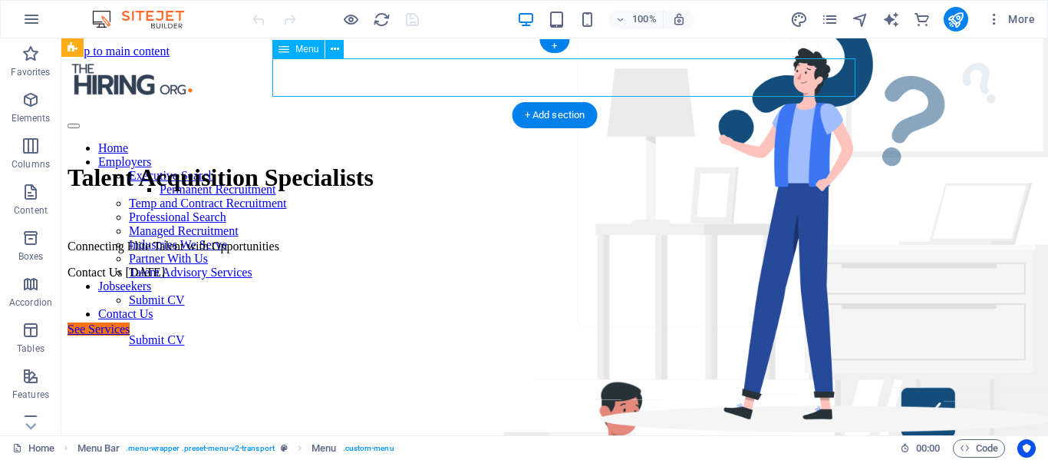
click at [588, 141] on nav "Home Employers Executive Search Permanent Recruitment Temp and Contract Recruit…" at bounding box center [555, 231] width 974 height 180
select select
select select "5"
select select
select select "9"
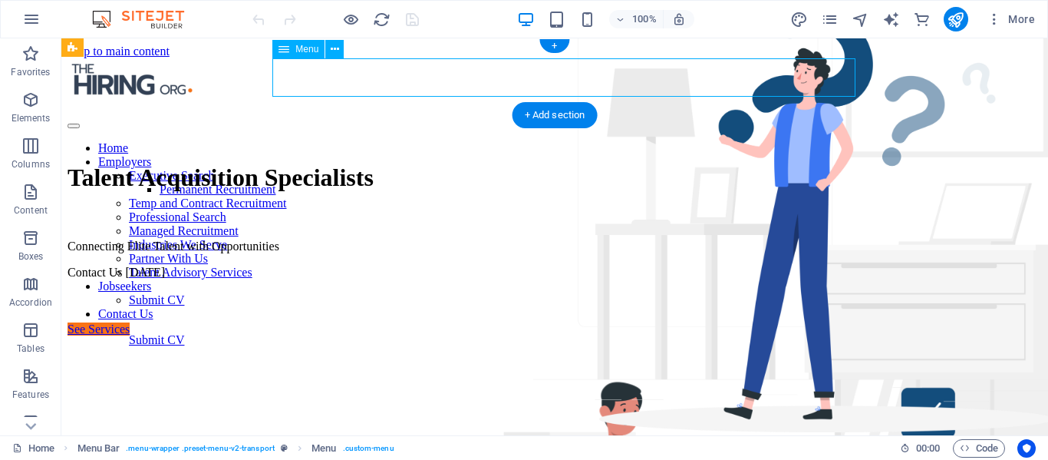
select select
select select "8"
select select
select select "6"
select select
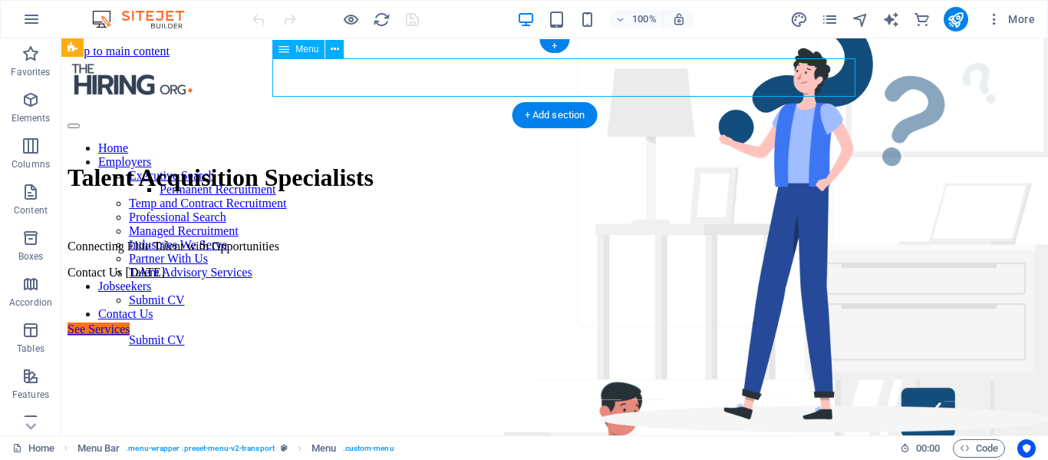
select select "7"
select select
select select "10"
select select
select select "11"
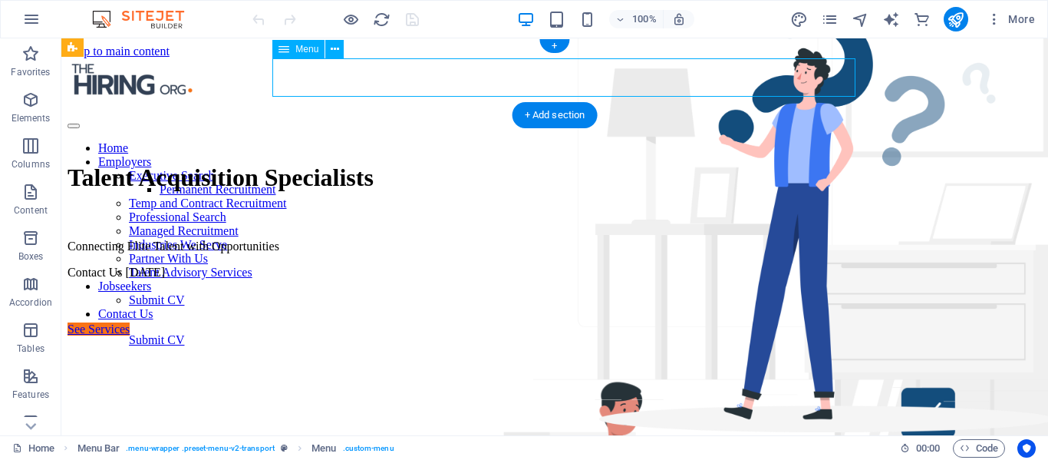
select select
select select "12"
select select
select select "13"
select select
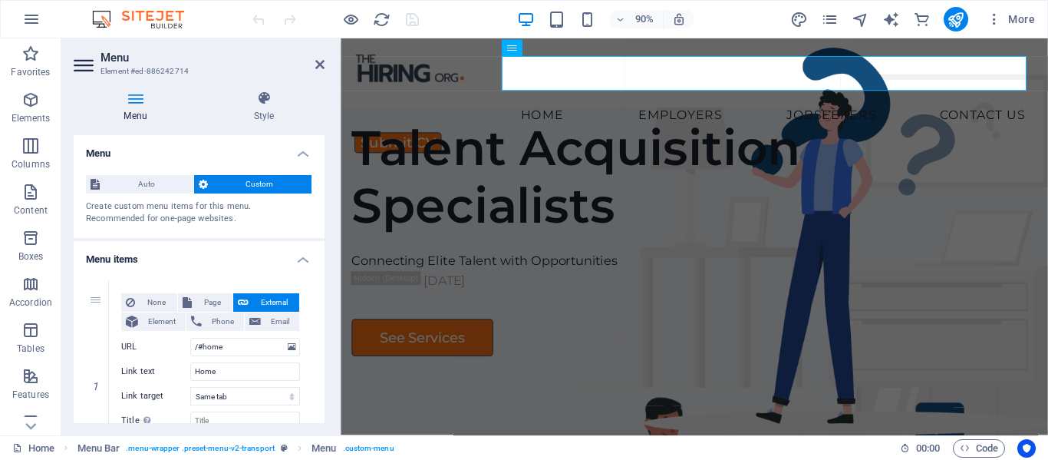
click at [153, 110] on h4 "Menu" at bounding box center [139, 107] width 130 height 32
click at [255, 106] on h4 "Style" at bounding box center [263, 107] width 121 height 32
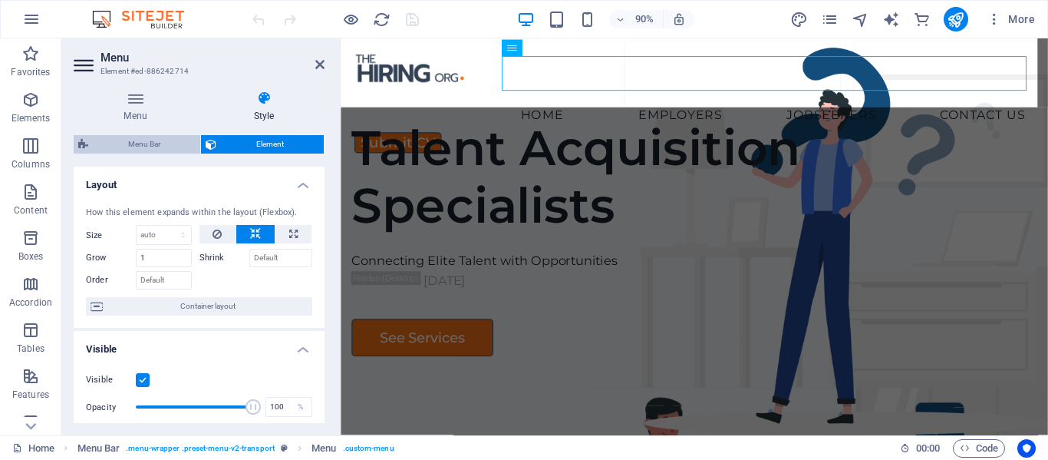
click at [150, 149] on span "Menu Bar" at bounding box center [144, 144] width 103 height 18
select select "rem"
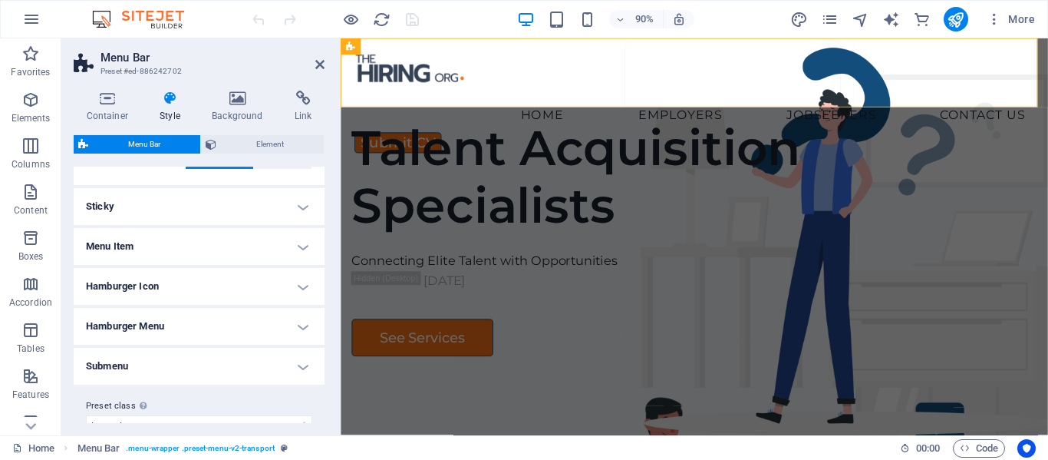
scroll to position [420, 0]
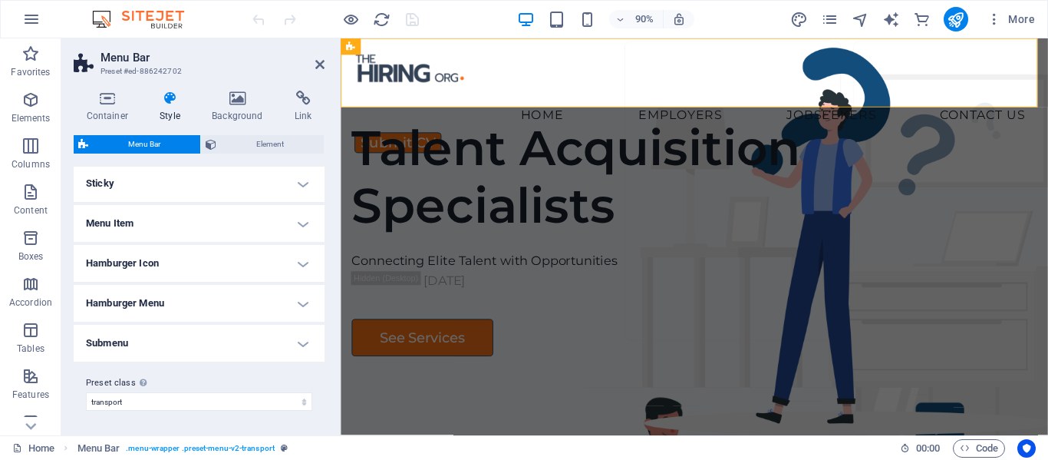
click at [301, 351] on h4 "Submenu" at bounding box center [199, 343] width 251 height 37
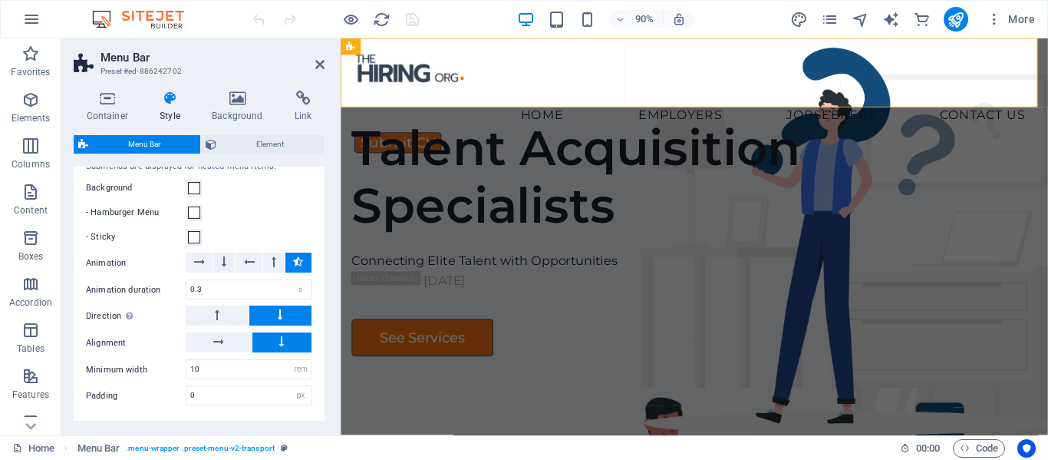
scroll to position [651, 0]
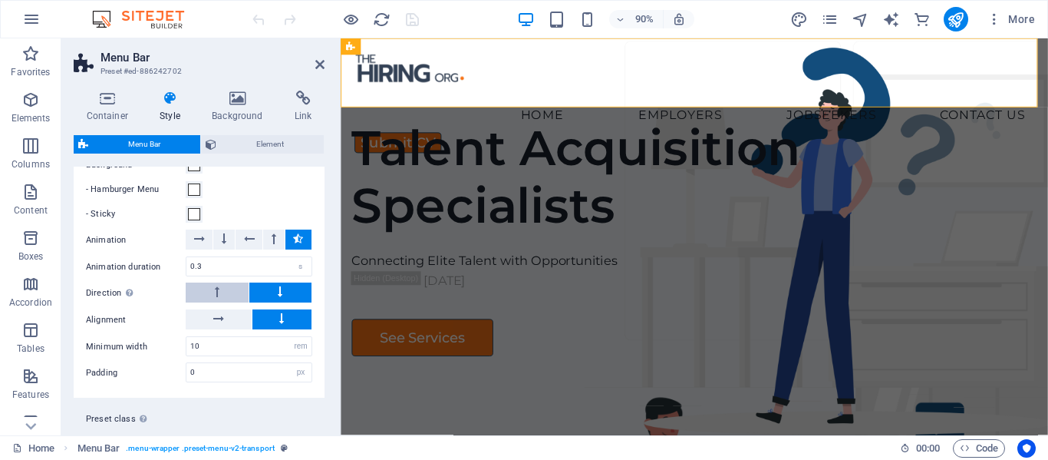
click at [200, 287] on button at bounding box center [217, 292] width 63 height 20
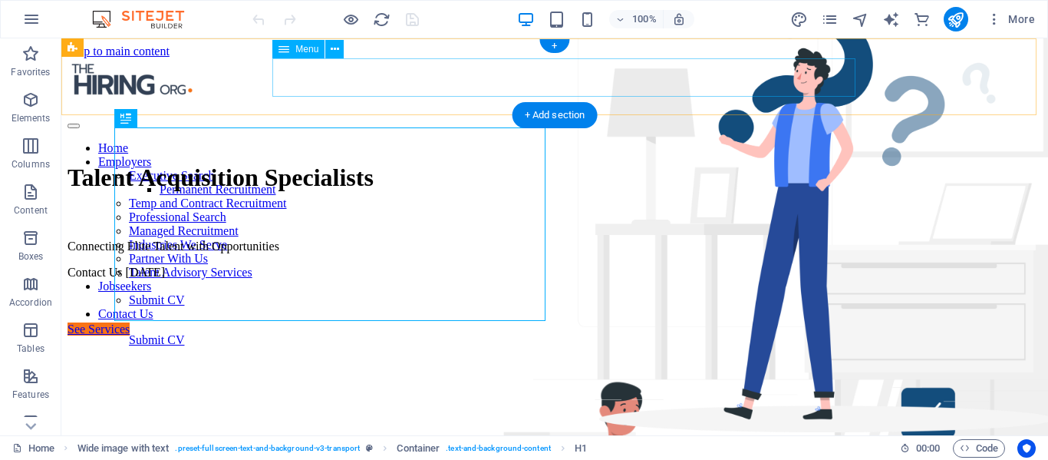
click at [636, 141] on nav "Home Employers Executive Search Permanent Recruitment Temp and Contract Recruit…" at bounding box center [555, 231] width 974 height 180
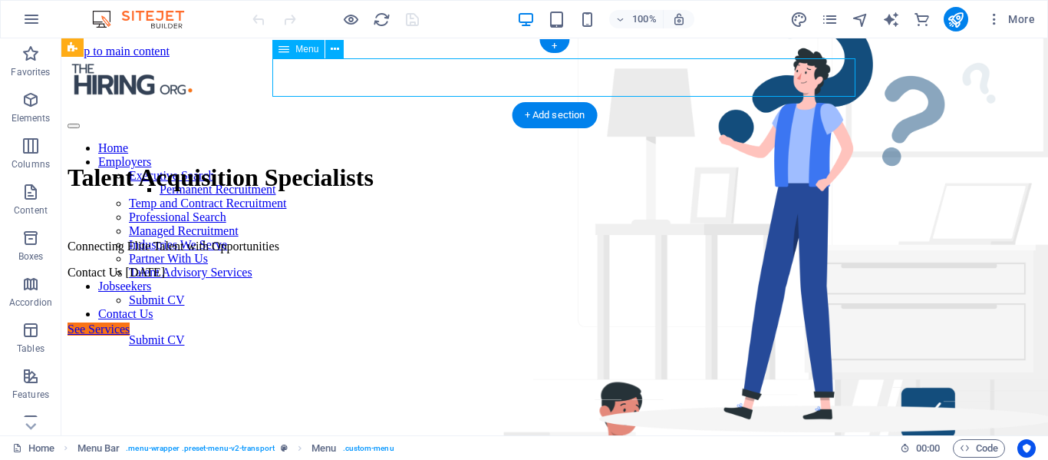
click at [636, 141] on nav "Home Employers Executive Search Permanent Recruitment Temp and Contract Recruit…" at bounding box center [555, 231] width 974 height 180
select select
select select "5"
select select
select select "9"
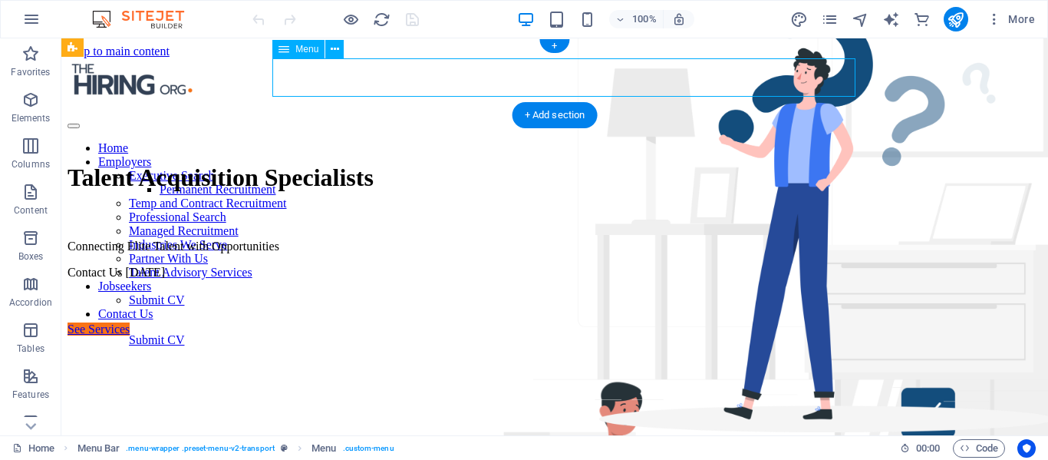
select select
select select "8"
select select
select select "6"
select select
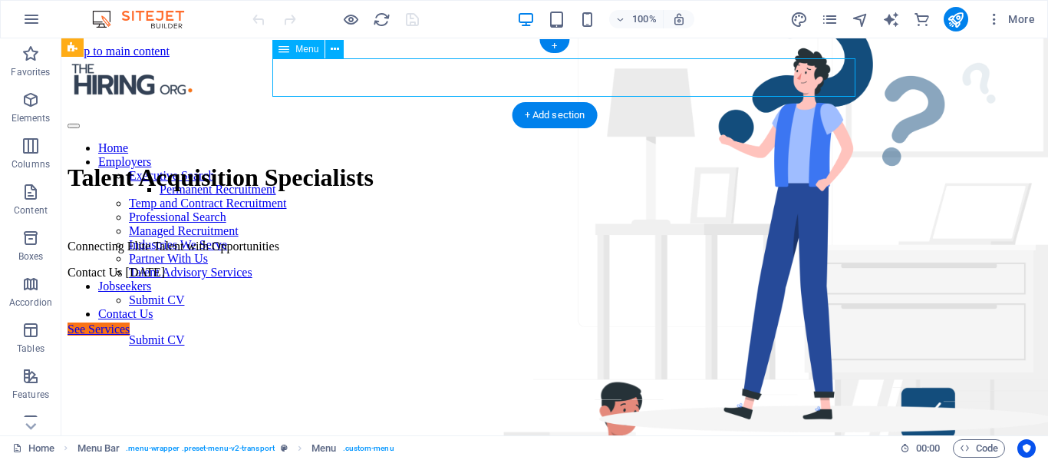
select select "7"
select select
select select "10"
select select
select select "11"
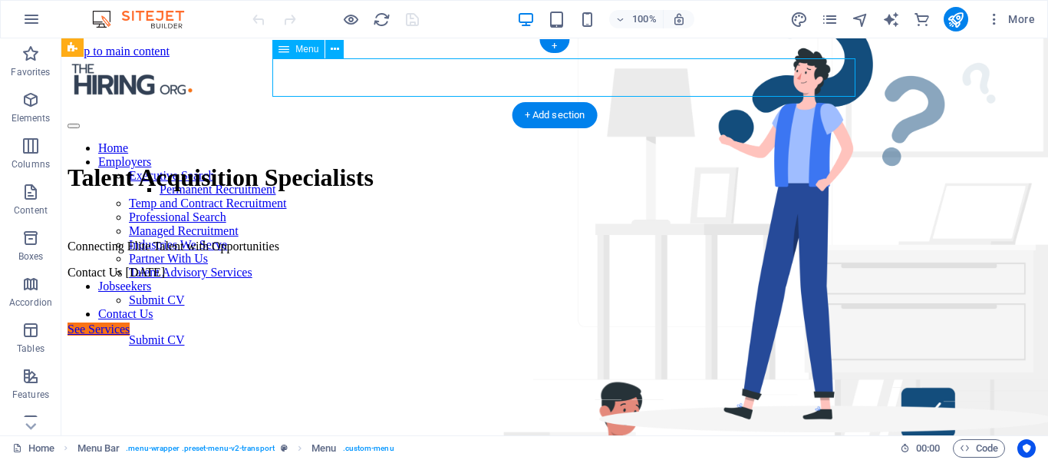
select select
select select "12"
select select
select select "13"
select select
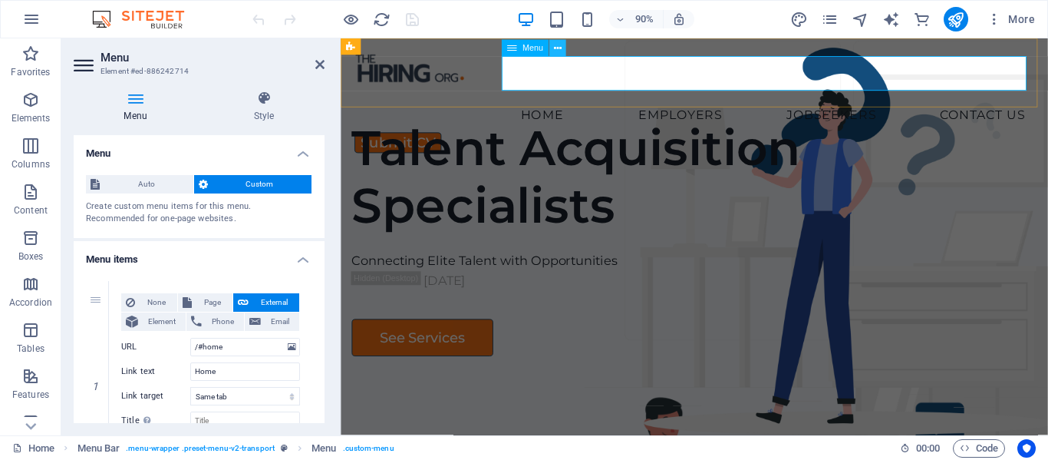
click at [0, 0] on icon at bounding box center [0, 0] width 0 height 0
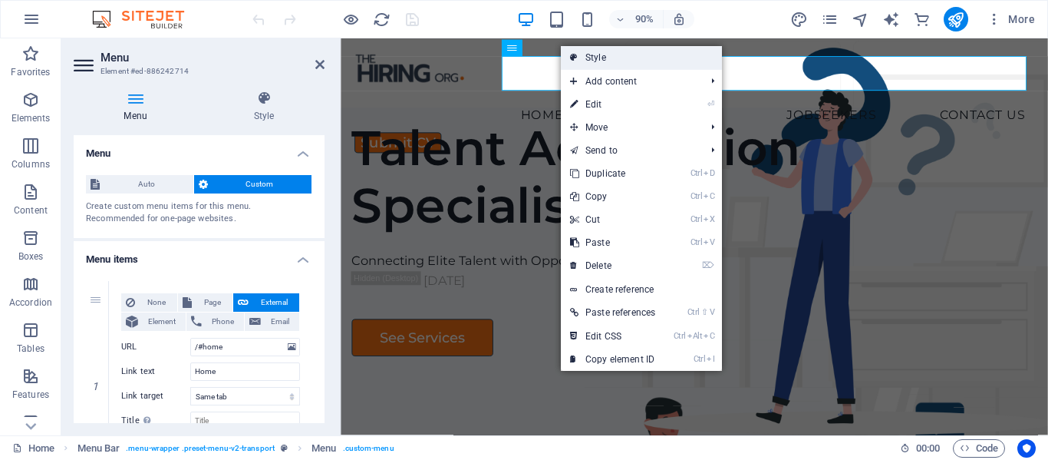
click at [615, 60] on link "Style" at bounding box center [641, 57] width 161 height 23
select select "rem"
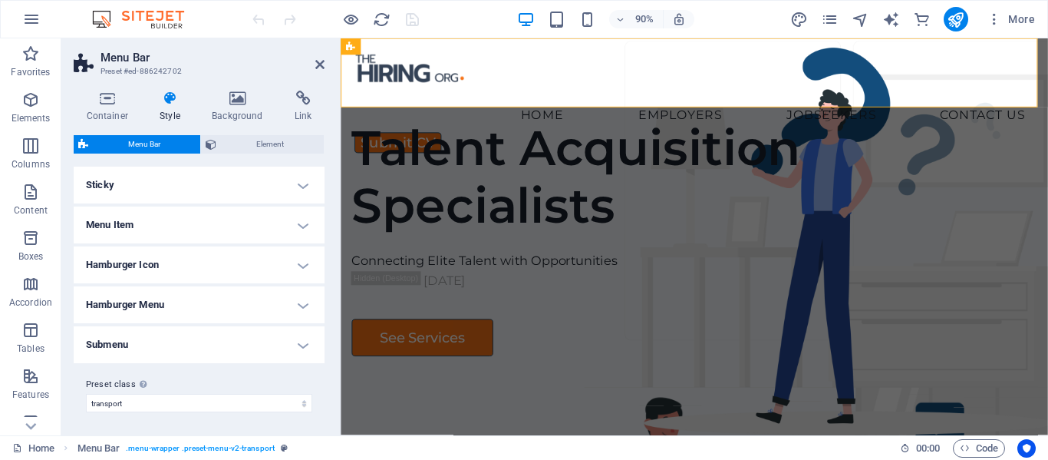
scroll to position [420, 0]
click at [301, 334] on h4 "Submenu" at bounding box center [199, 343] width 251 height 37
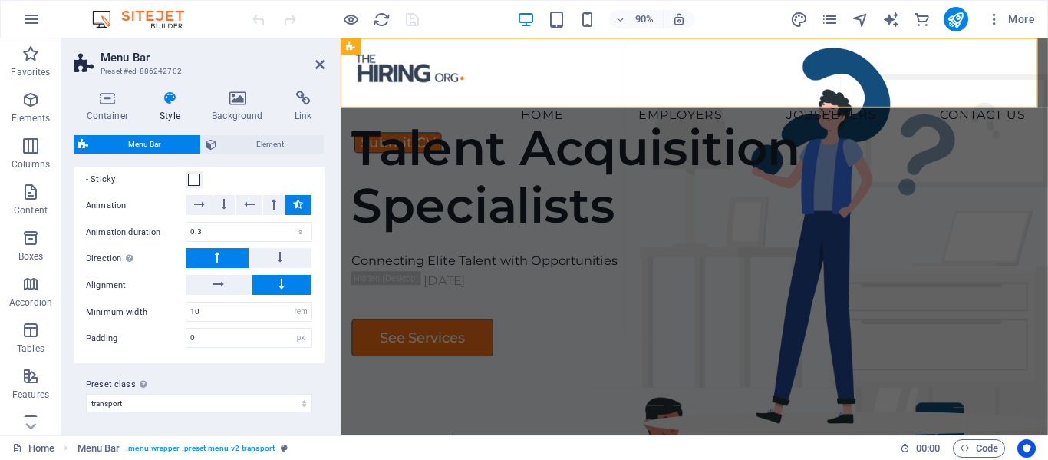
scroll to position [687, 0]
click at [281, 254] on button at bounding box center [280, 256] width 63 height 20
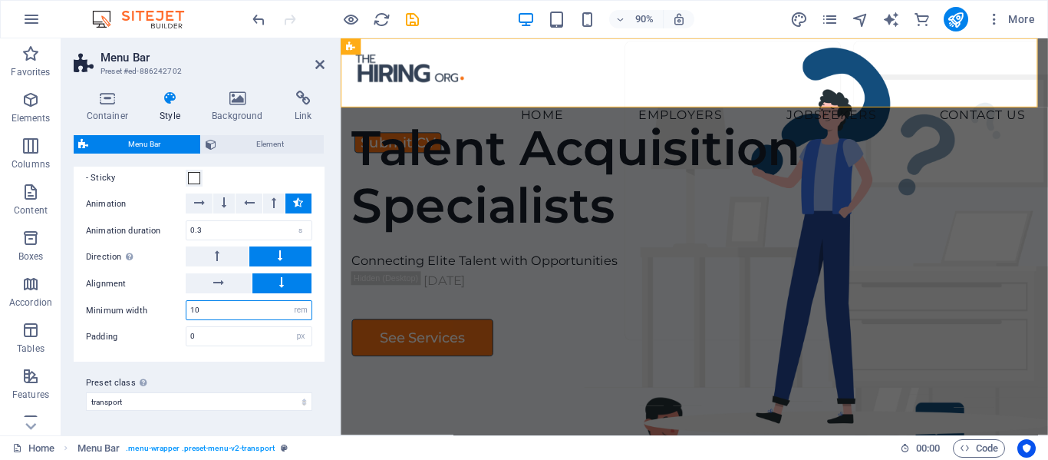
click at [206, 313] on input "10" at bounding box center [248, 310] width 125 height 18
type input "1"
type input "20"
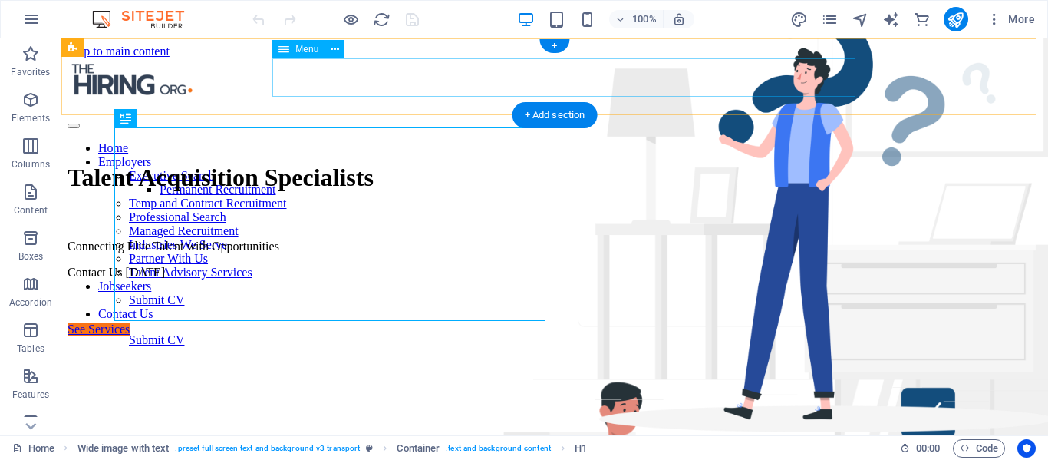
click at [638, 141] on nav "Home Employers Executive Search Permanent Recruitment Temp and Contract Recruit…" at bounding box center [555, 231] width 974 height 180
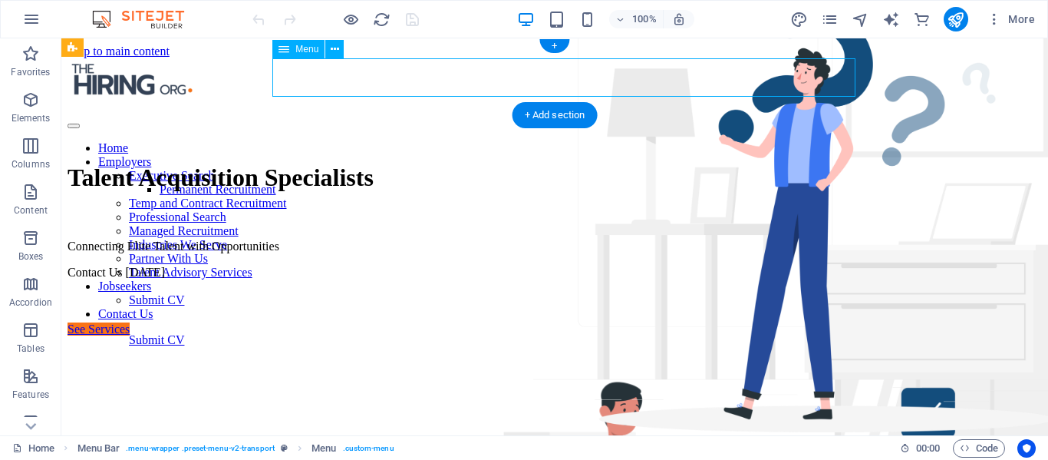
click at [638, 141] on nav "Home Employers Executive Search Permanent Recruitment Temp and Contract Recruit…" at bounding box center [555, 231] width 974 height 180
select select
select select "5"
select select
select select "9"
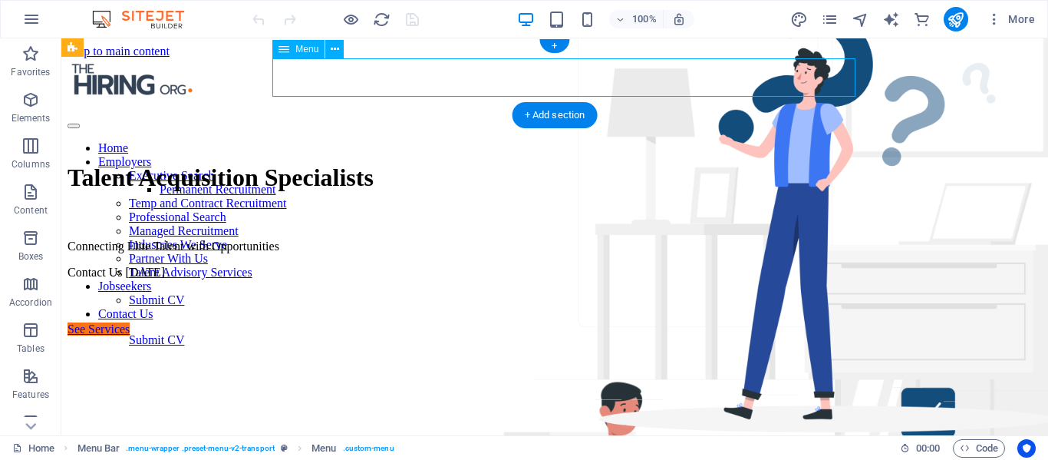
select select
select select "8"
select select
select select "6"
select select
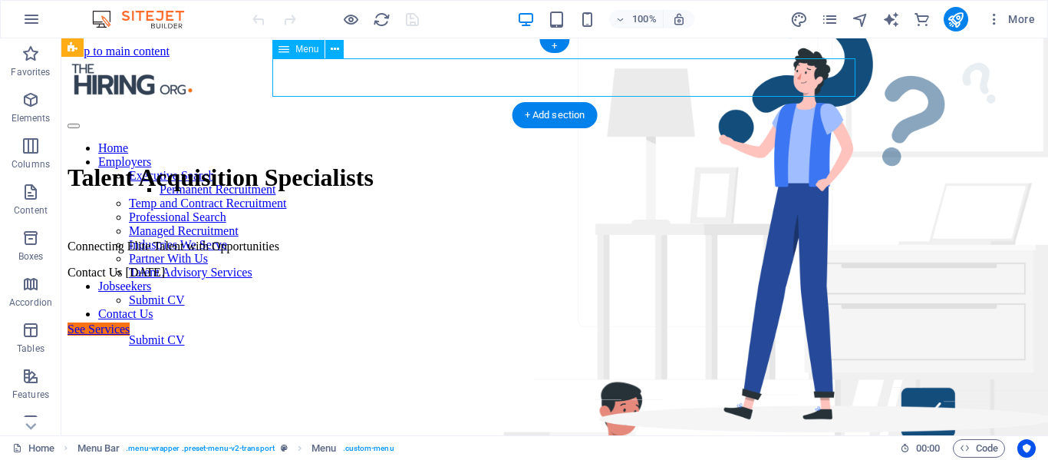
select select "7"
select select
select select "10"
select select
select select "11"
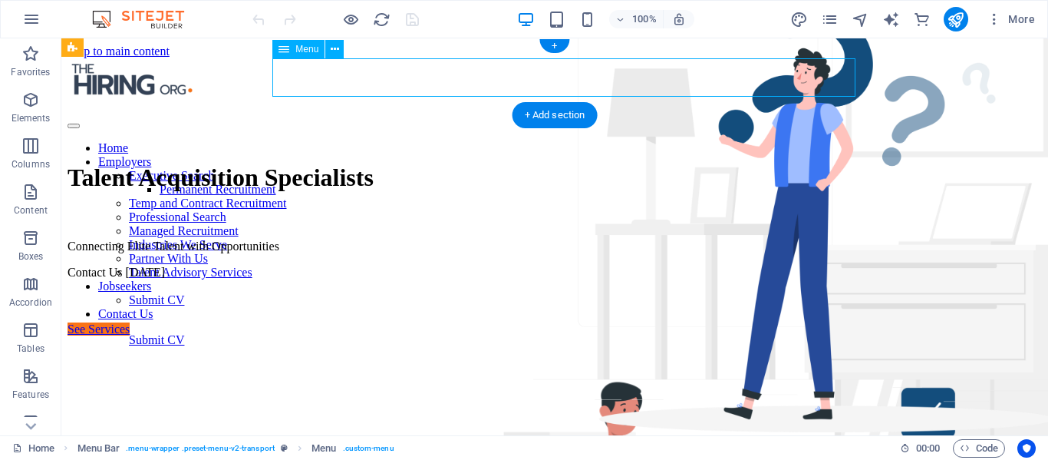
select select
select select "12"
select select
select select "13"
select select
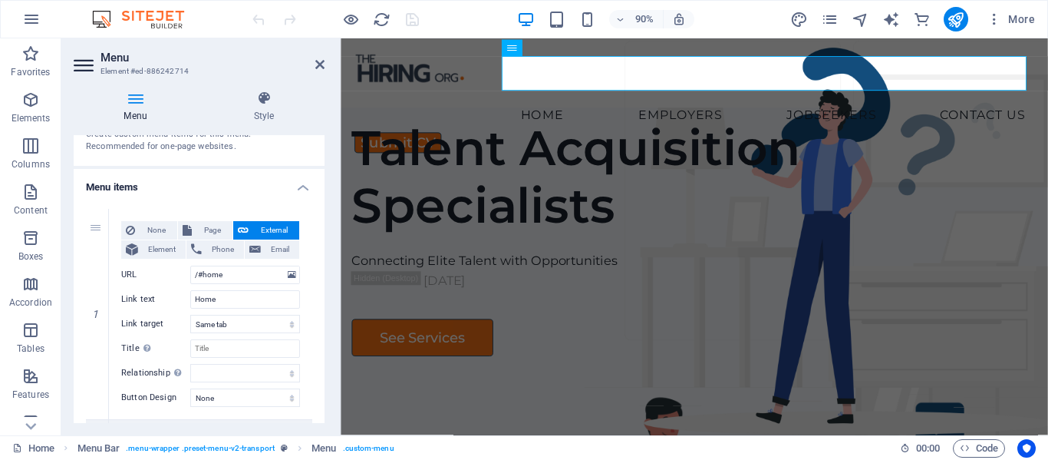
scroll to position [153, 0]
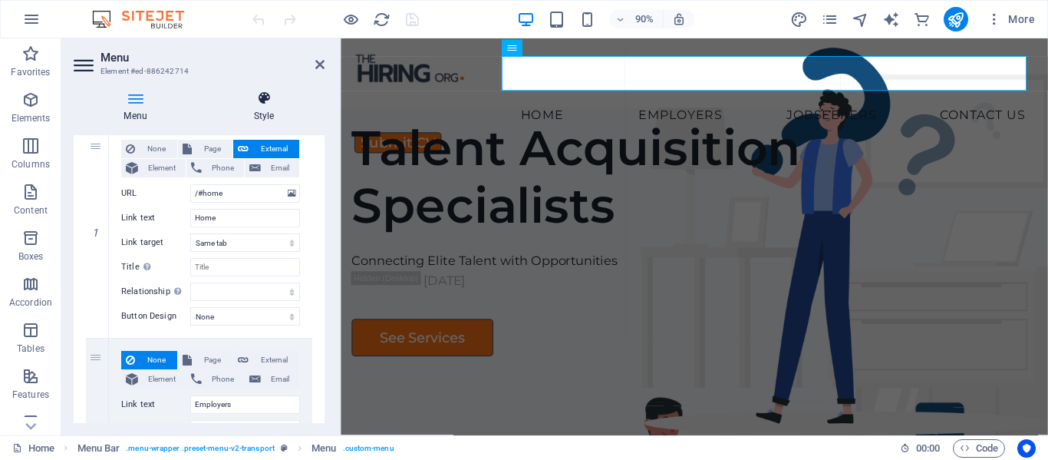
click at [261, 104] on icon at bounding box center [263, 98] width 121 height 15
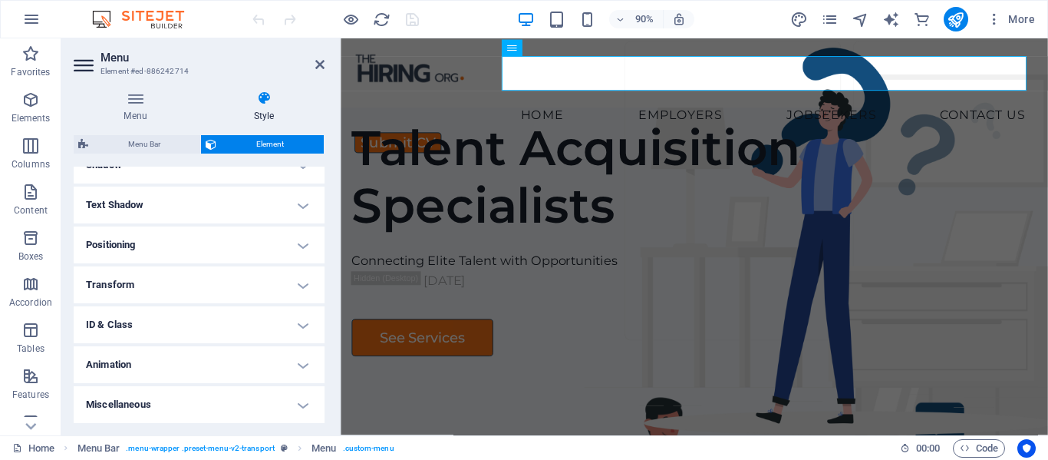
scroll to position [162, 0]
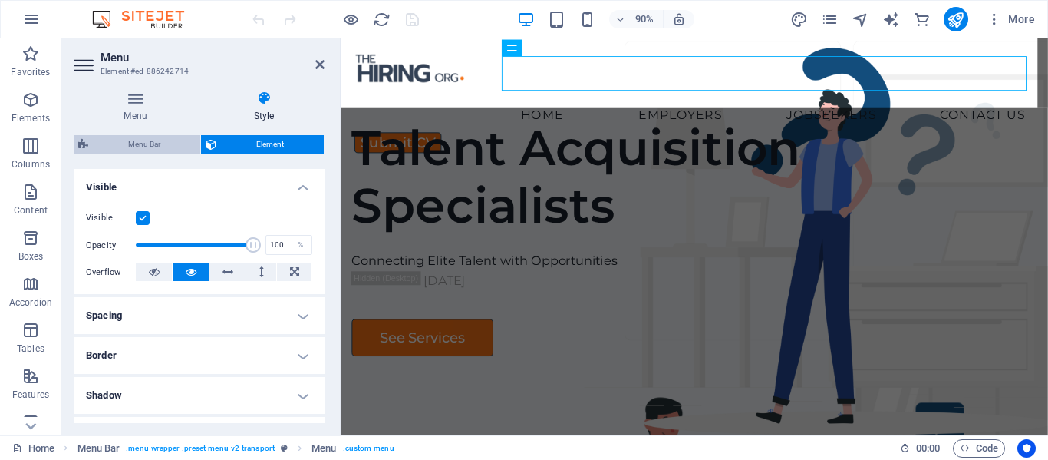
click at [120, 139] on span "Menu Bar" at bounding box center [144, 144] width 103 height 18
select select "rem"
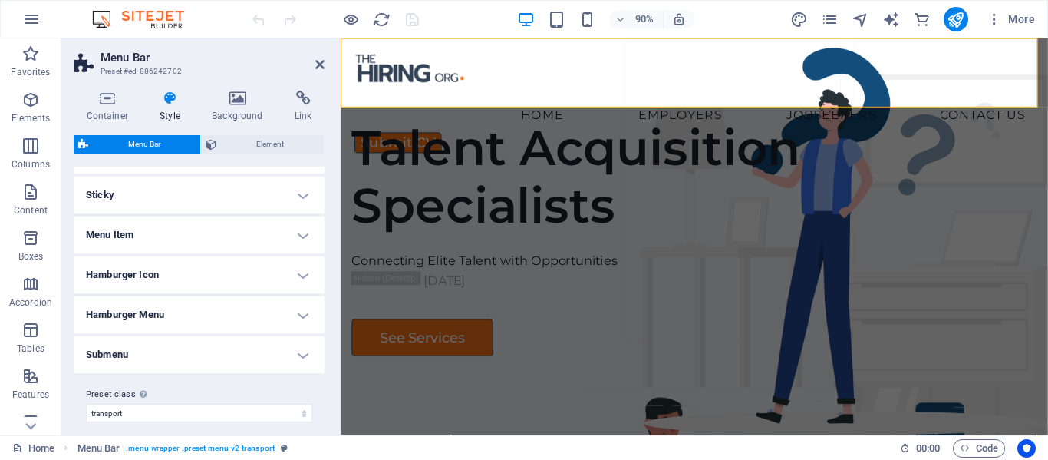
scroll to position [420, 0]
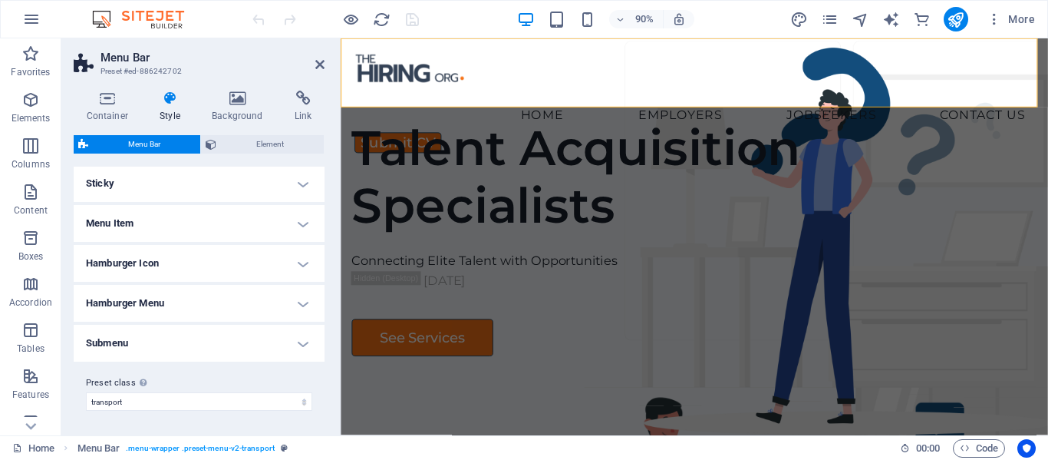
click at [306, 341] on h4 "Submenu" at bounding box center [199, 343] width 251 height 37
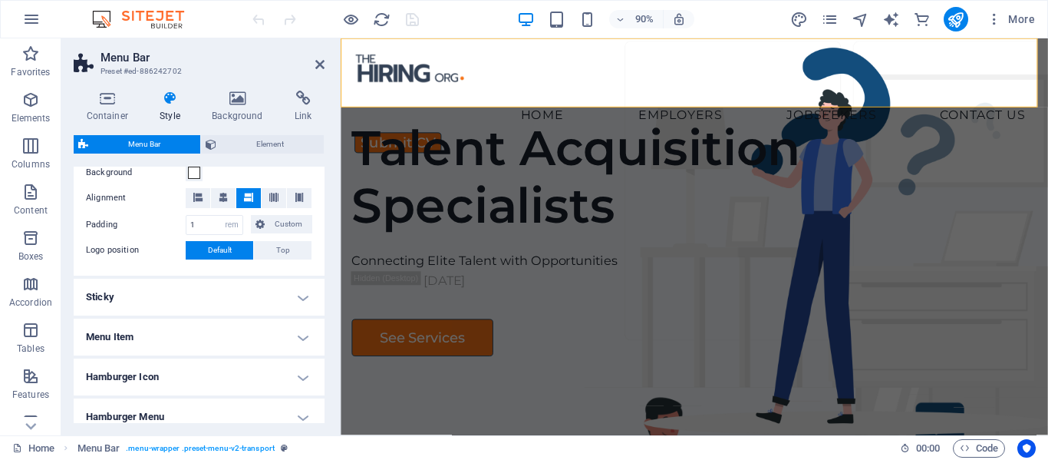
scroll to position [384, 0]
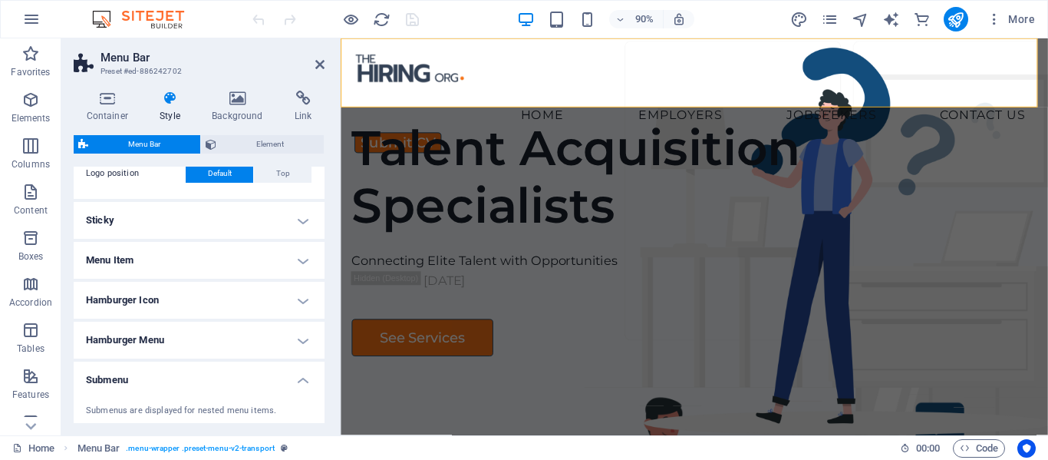
click at [299, 259] on h4 "Menu Item" at bounding box center [199, 260] width 251 height 37
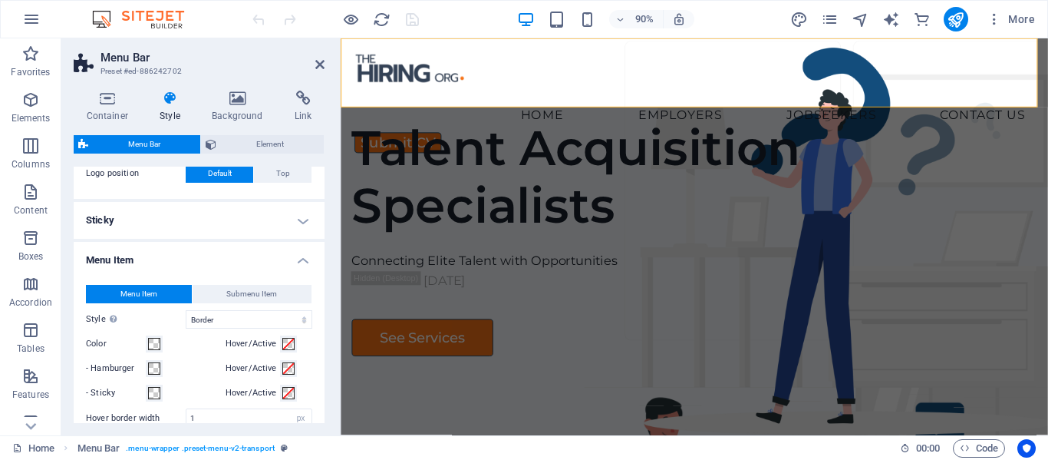
scroll to position [460, 0]
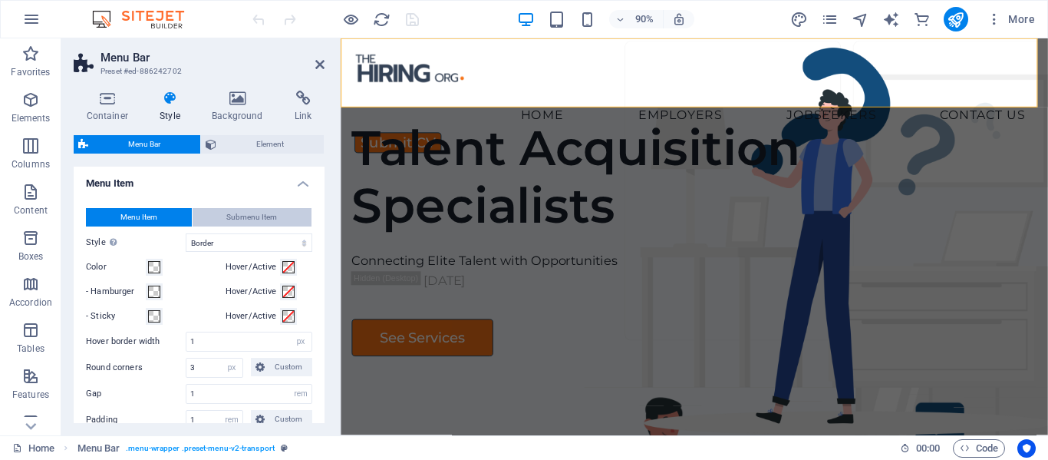
click at [242, 218] on span "Submenu Item" at bounding box center [251, 217] width 51 height 18
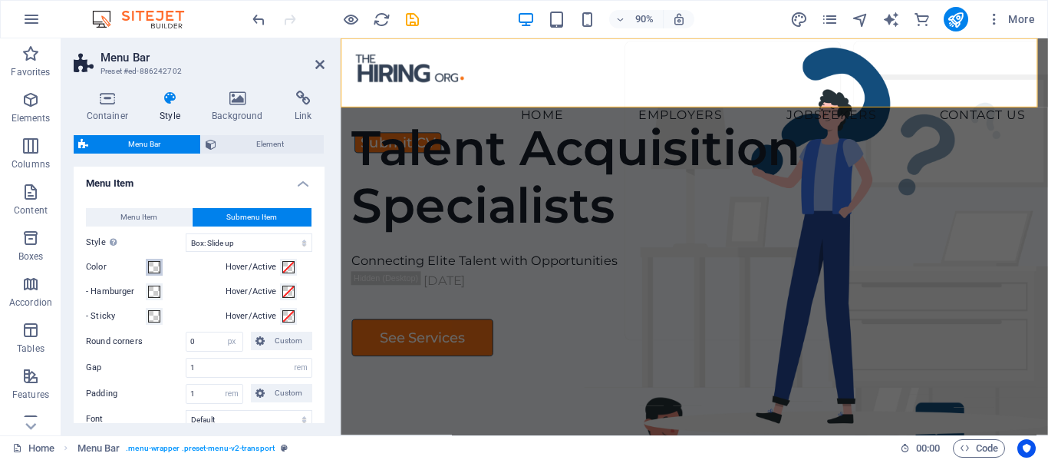
select select
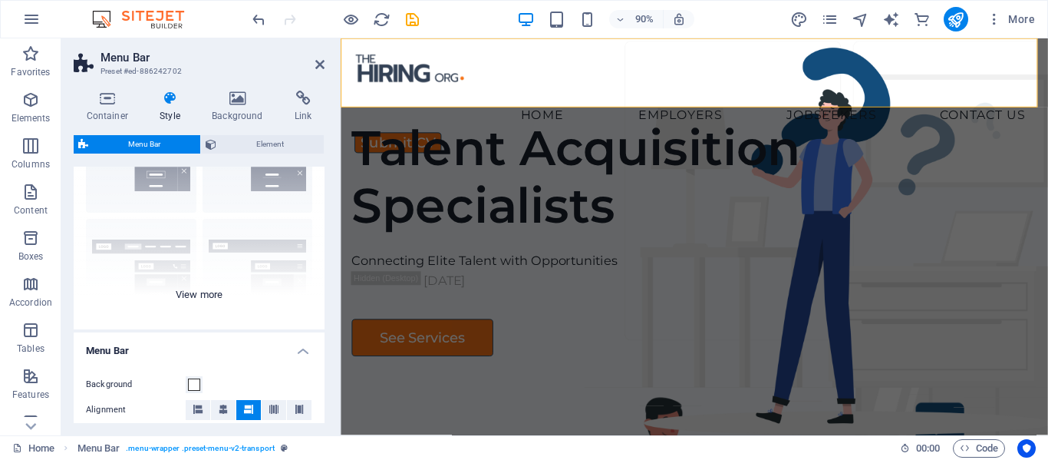
scroll to position [0, 0]
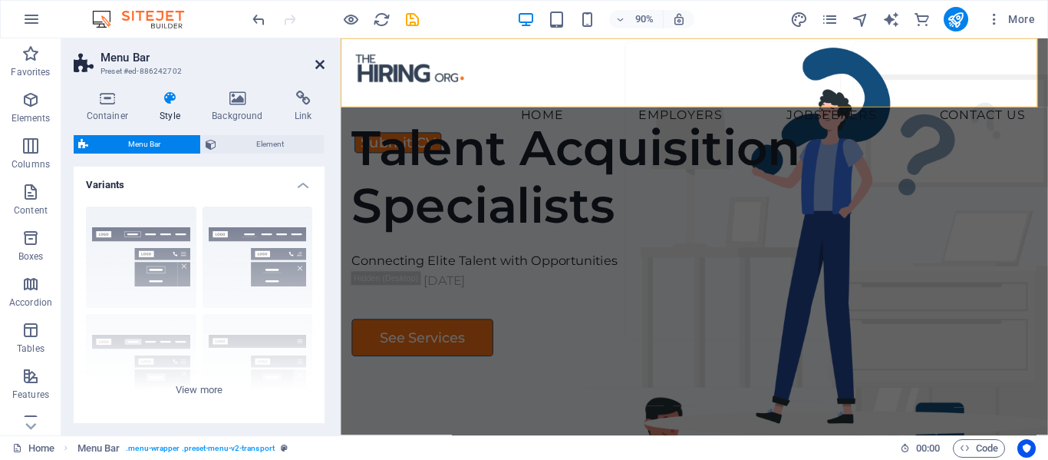
click at [319, 64] on icon at bounding box center [319, 64] width 9 height 12
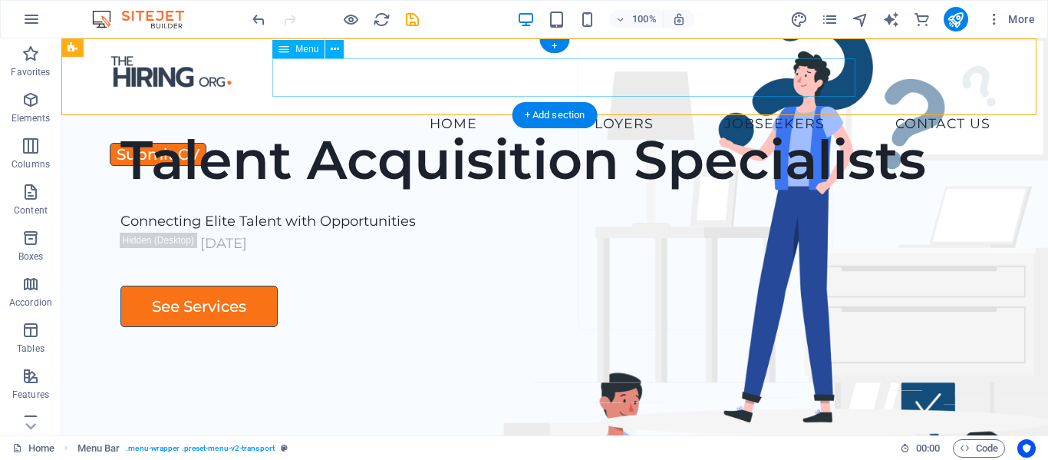
click at [607, 104] on nav "Home Employers Executive Search Permanent Recruitment Temp and Contract Recruit…" at bounding box center [555, 123] width 896 height 38
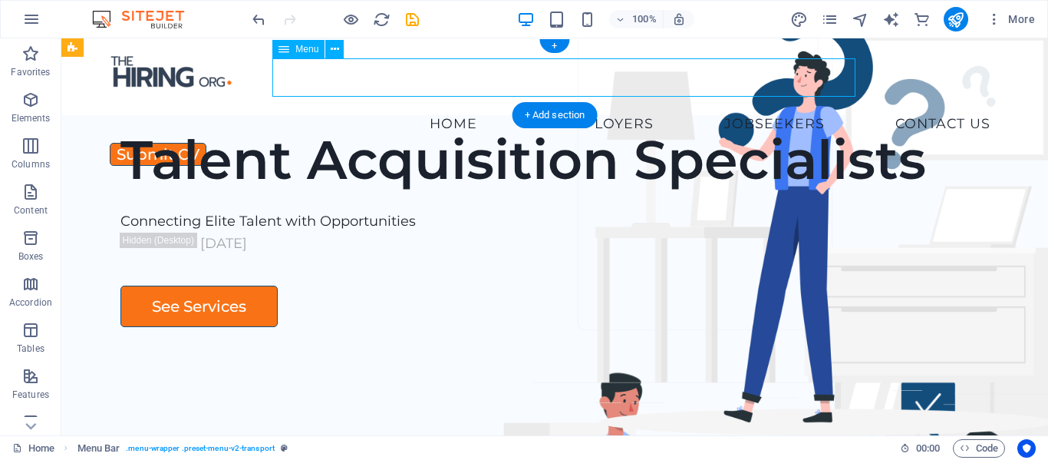
click at [607, 104] on nav "Home Employers Executive Search Permanent Recruitment Temp and Contract Recruit…" at bounding box center [555, 123] width 896 height 38
select select
select select "5"
select select
select select "9"
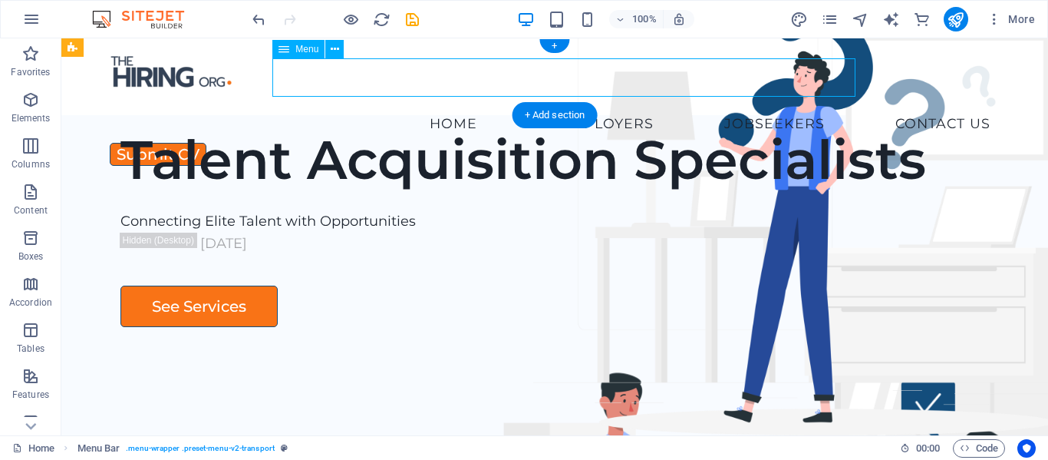
select select
select select "8"
select select
select select "6"
select select
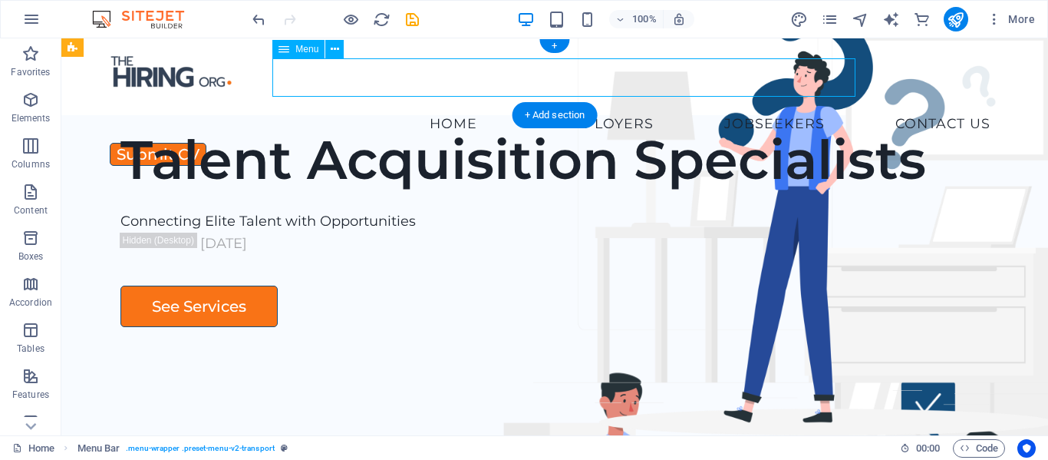
select select "7"
select select
select select "10"
select select
select select "11"
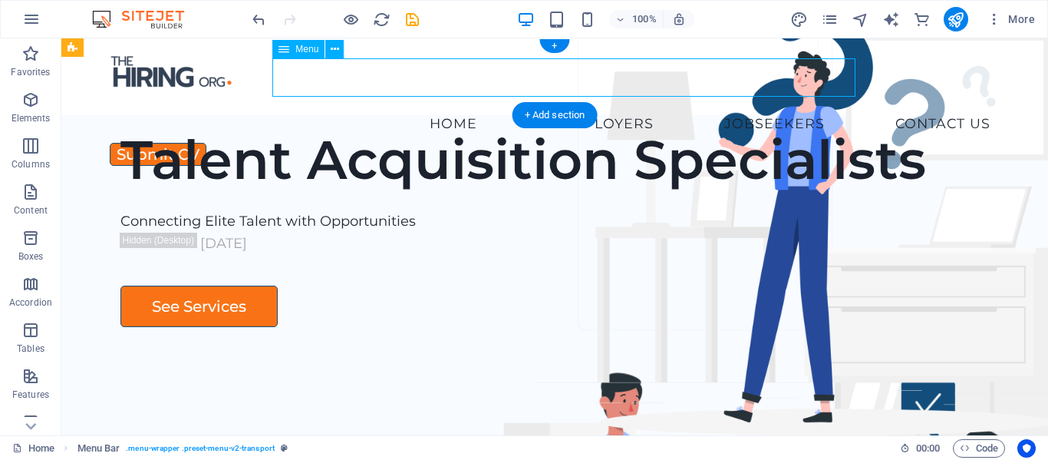
select select
select select "12"
select select
select select "13"
select select
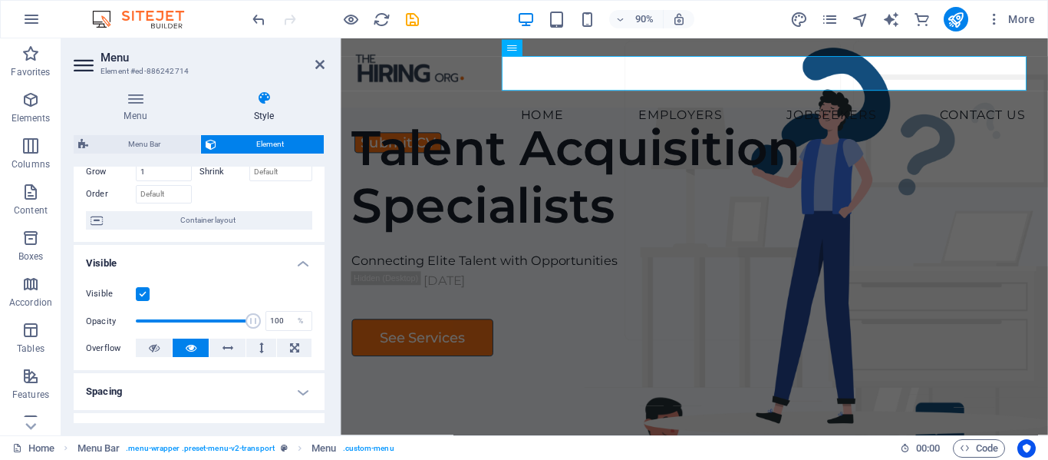
scroll to position [153, 0]
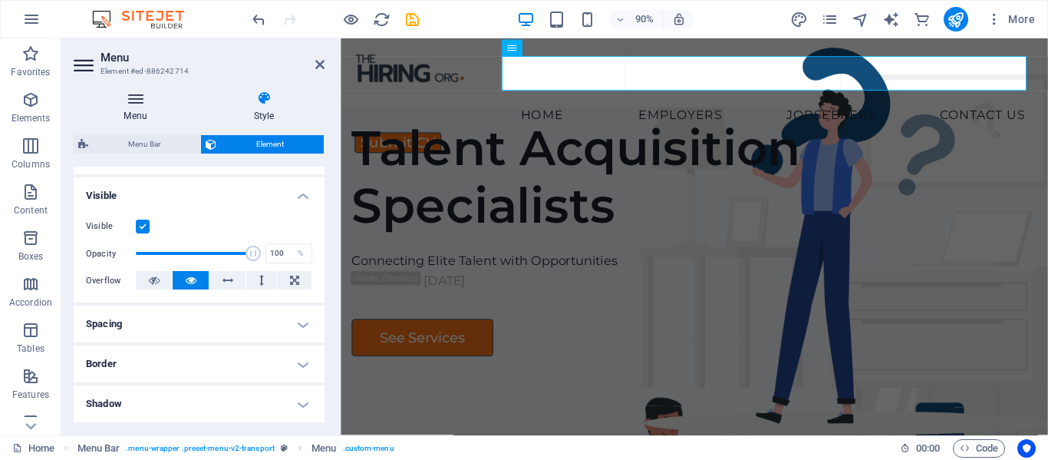
click at [133, 105] on icon at bounding box center [136, 98] width 124 height 15
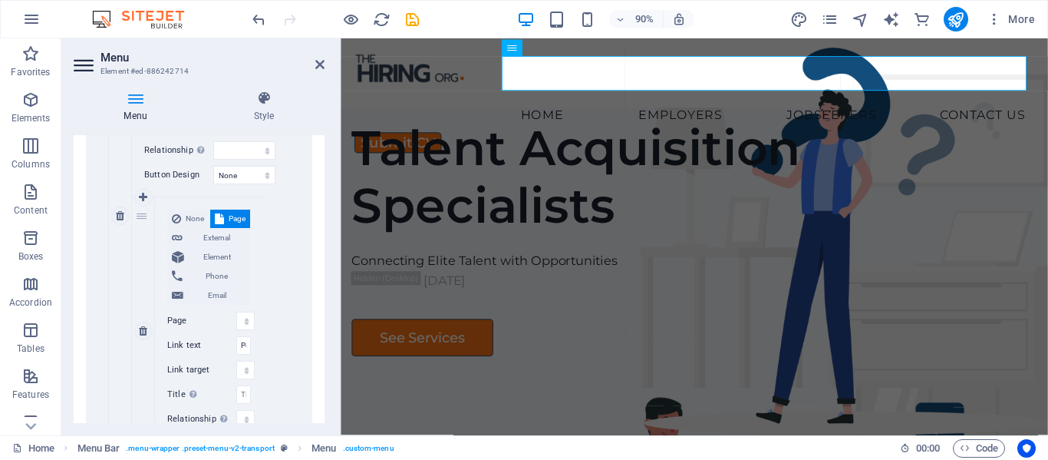
scroll to position [614, 0]
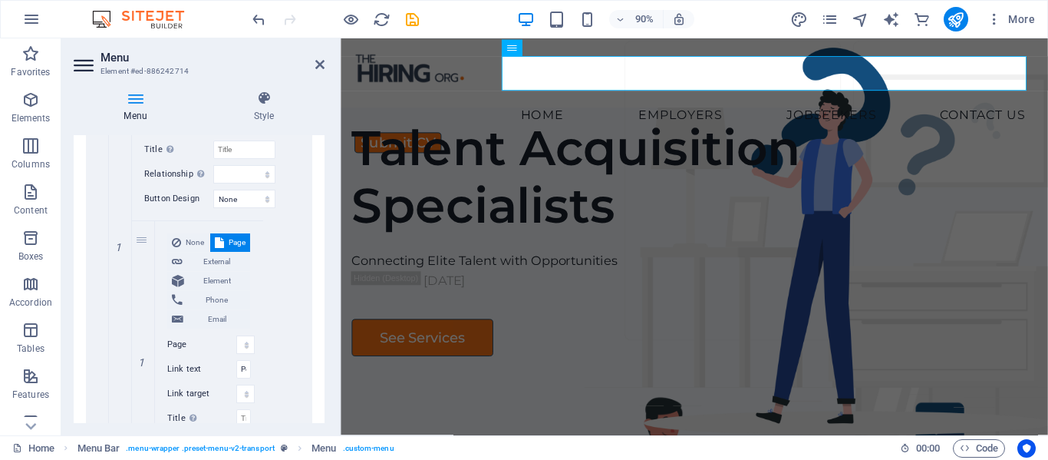
click at [340, 176] on aside "Menu Element #ed-886242714 Menu Style Menu Auto Custom Create custom menu items…" at bounding box center [200, 236] width 279 height 397
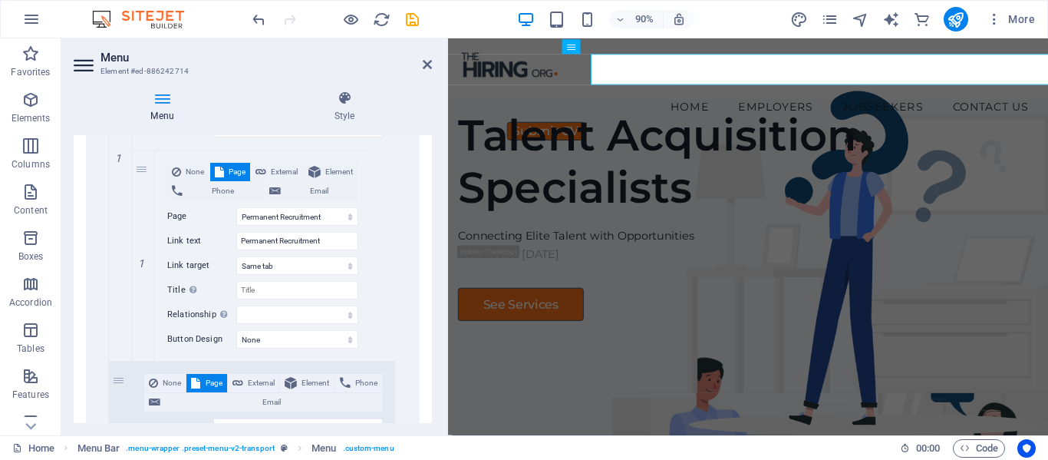
scroll to position [582, 0]
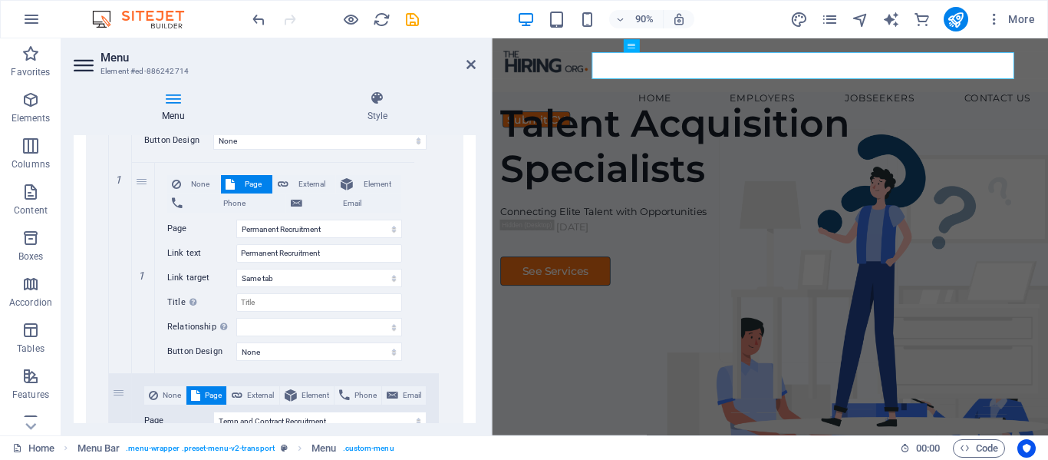
drag, startPoint x: 338, startPoint y: 176, endPoint x: 499, endPoint y: 186, distance: 160.6
click at [499, 186] on div "Menu Element #ed-886242714 Menu Style Menu Auto Custom Create custom menu items…" at bounding box center [554, 236] width 987 height 397
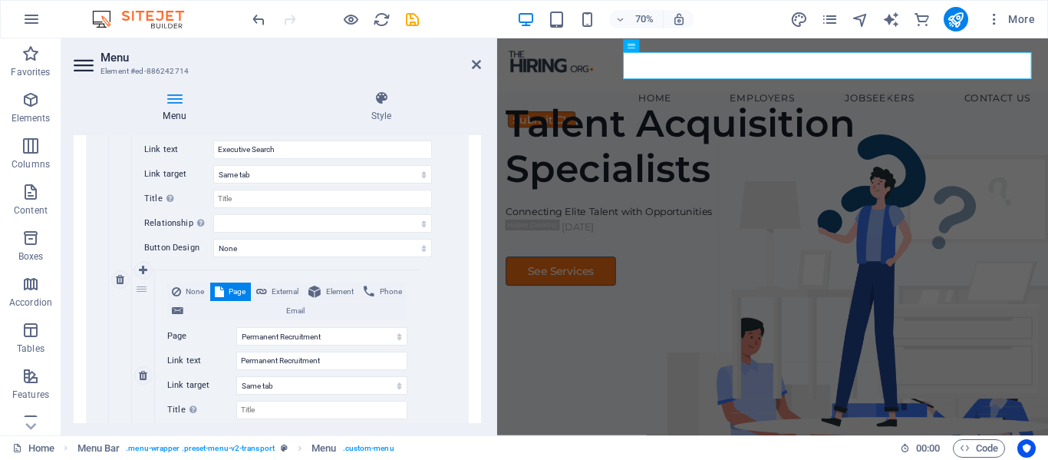
scroll to position [506, 0]
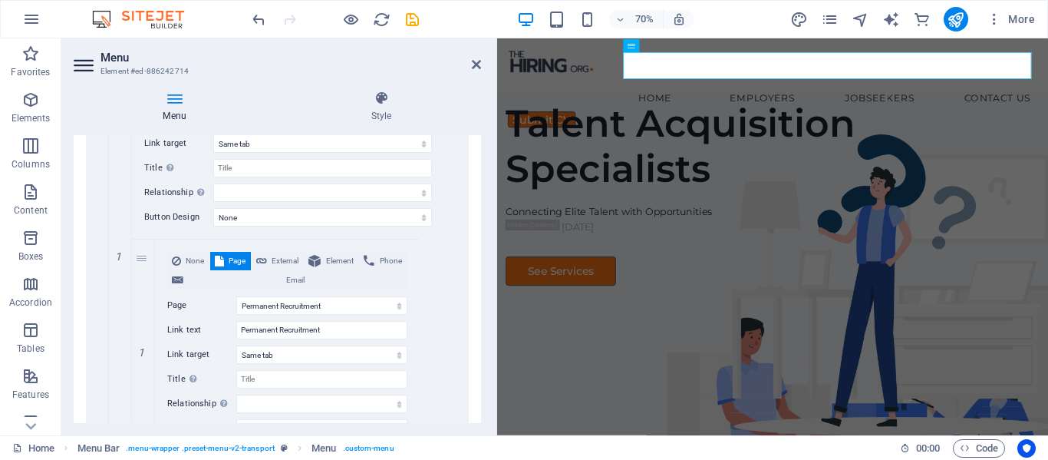
drag, startPoint x: 140, startPoint y: 296, endPoint x: 102, endPoint y: 291, distance: 38.7
select select
select select "9"
type input "Permanent Recruitment"
select select
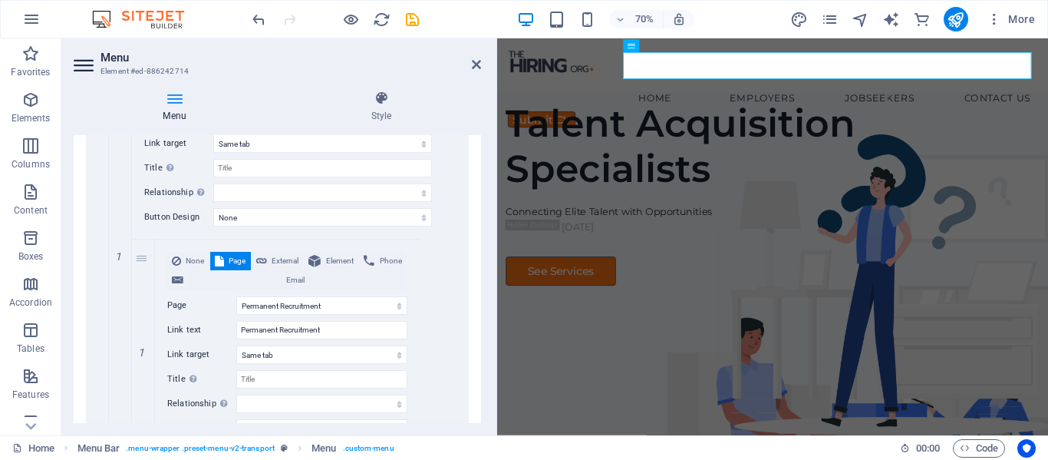
type input "Employers"
select select "5"
type input "Executive Search"
select select
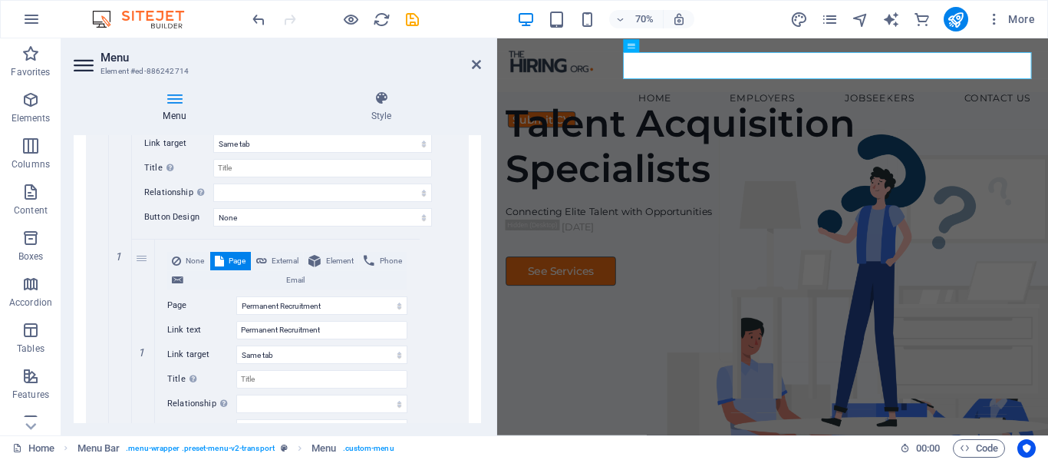
type input "Jobseekers"
select select "13"
select select
select select "8"
select select
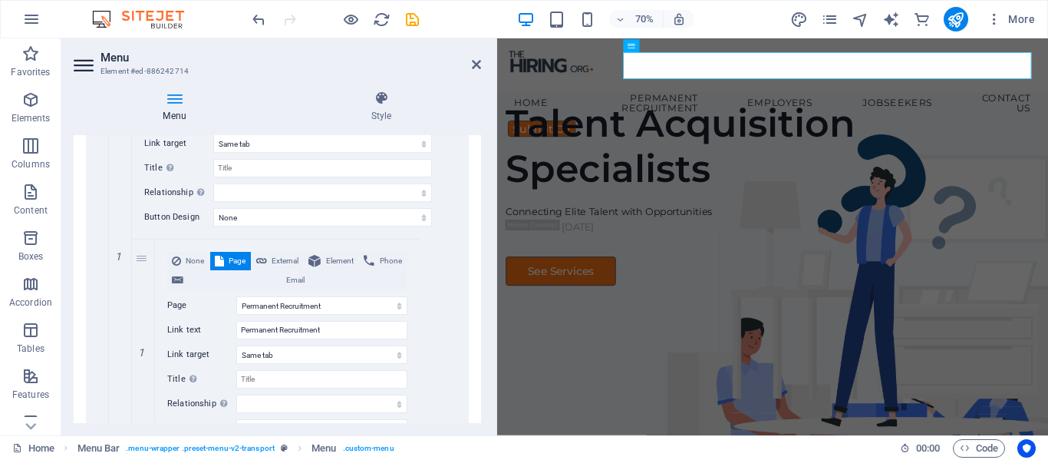
select select "6"
select select
select select "7"
select select
select select "10"
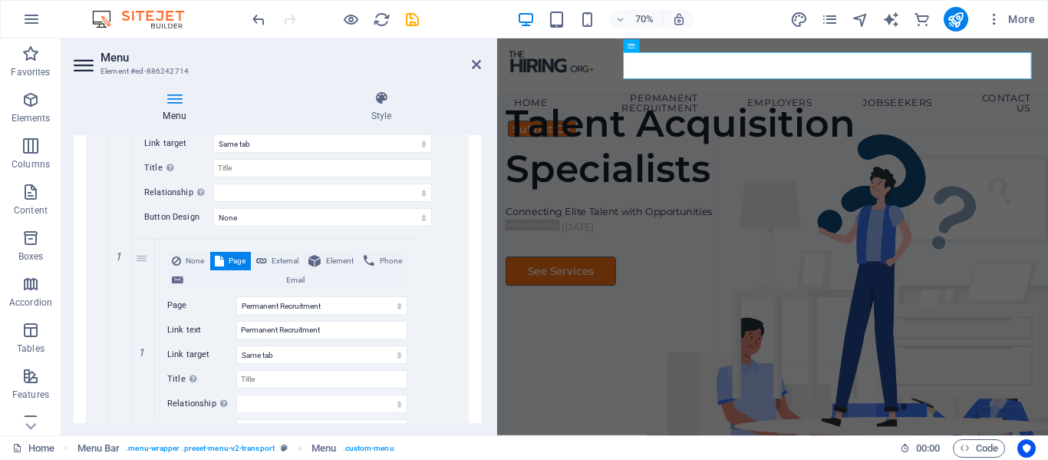
select select
select select "11"
select select
select select "12"
select select
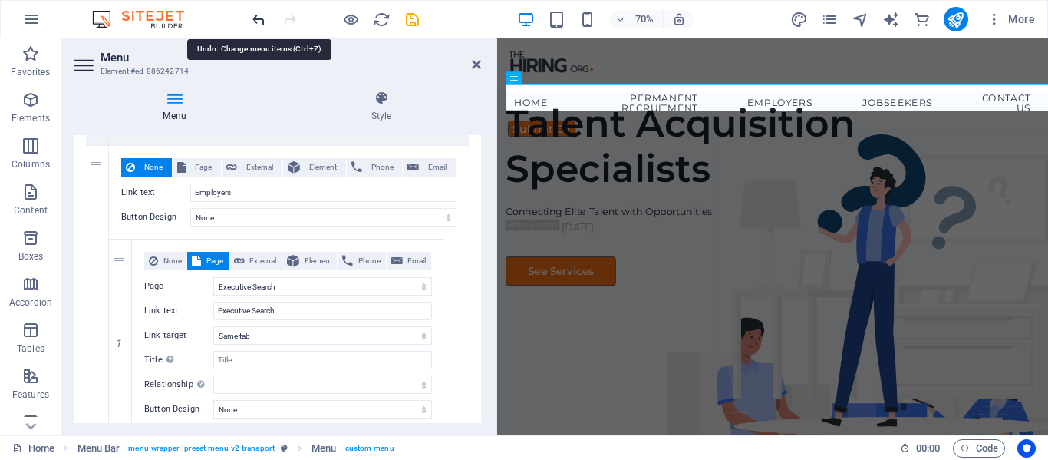
click at [257, 15] on icon "undo" at bounding box center [259, 20] width 18 height 18
select select
type input "Employers"
type input "Jobseekers"
type input "/16698654"
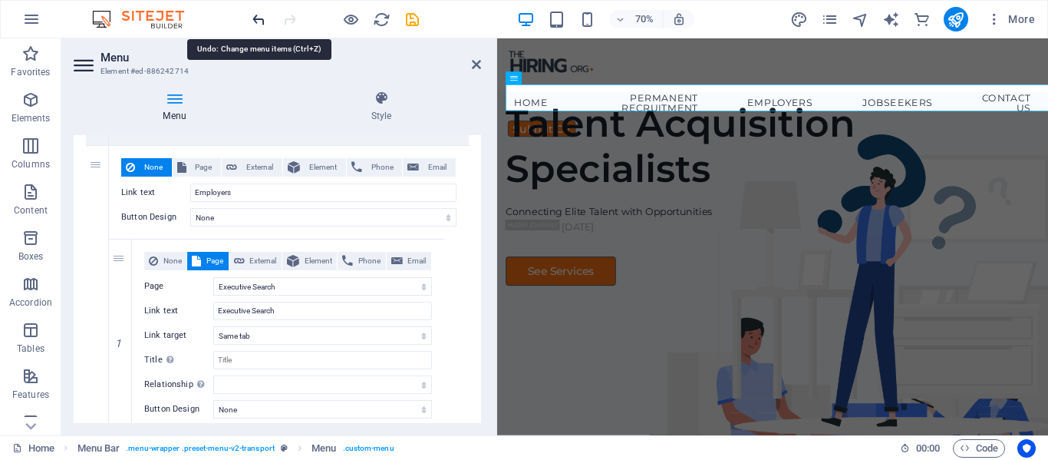
type input "Submit CV"
select select "blank"
select select
select select "13"
type input "Contact Us"
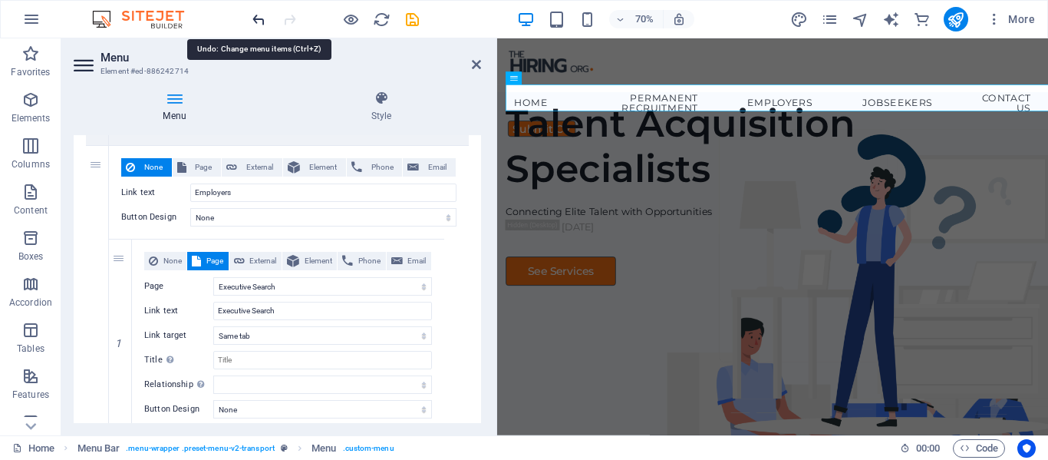
select select
select select "5"
select select
select select "9"
select select
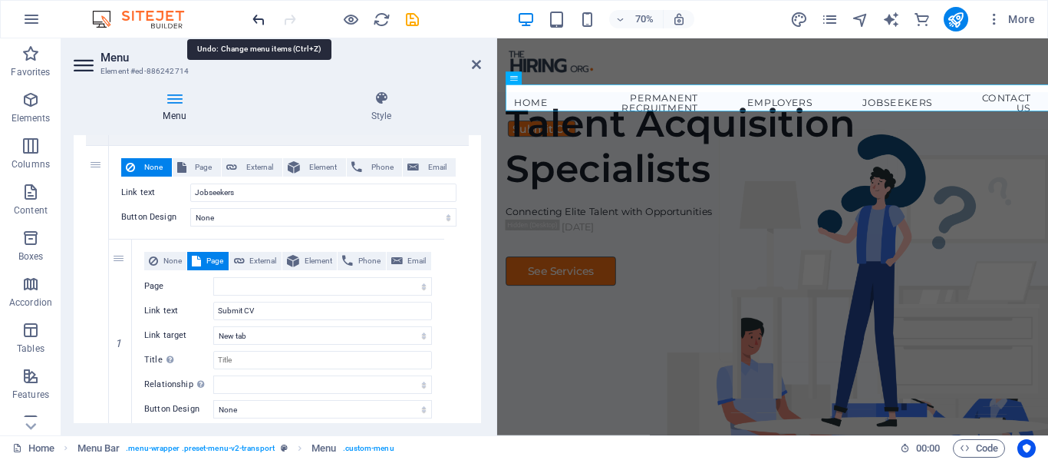
select select "8"
select select
select select "6"
select select
select select "7"
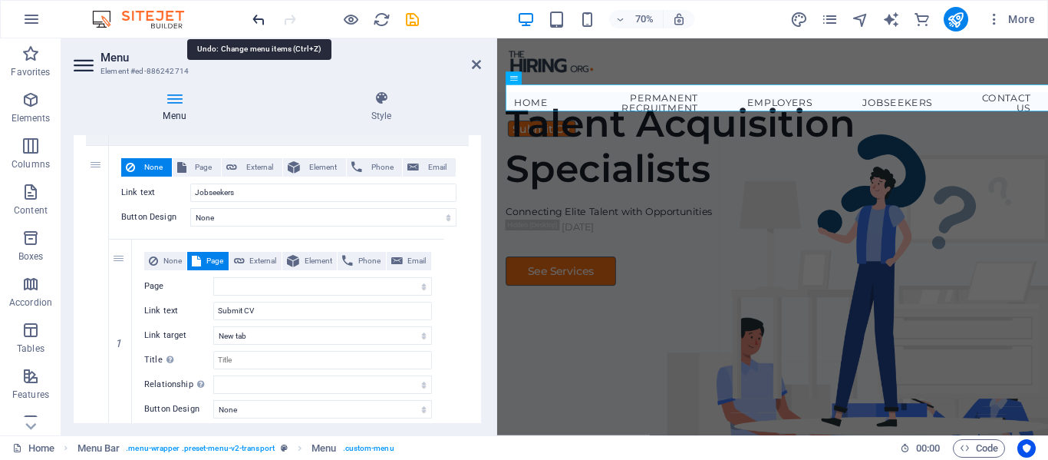
select select
select select "10"
select select
select select "11"
select select
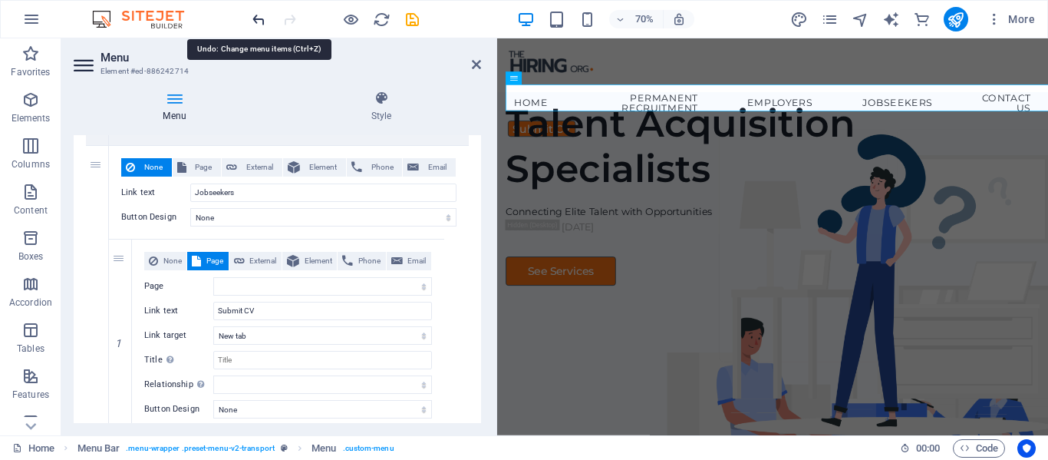
select select "12"
select select
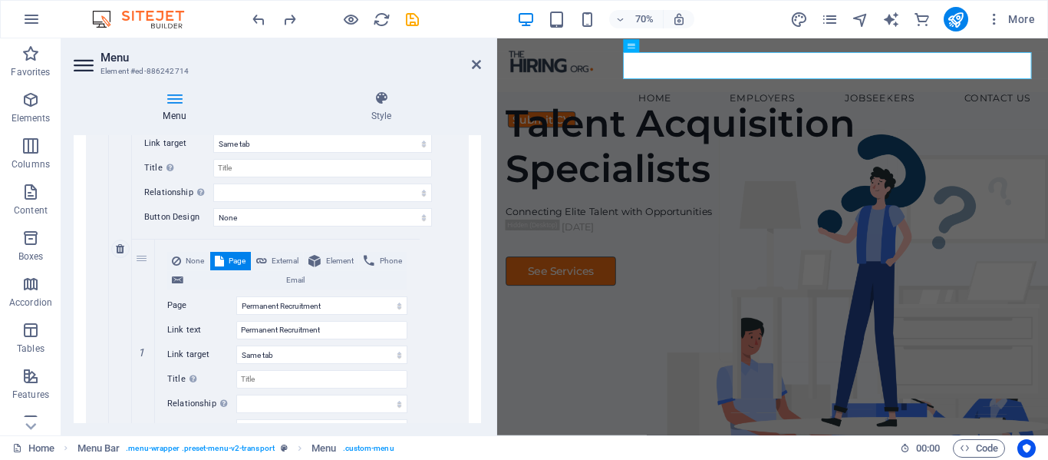
drag, startPoint x: 149, startPoint y: 307, endPoint x: 117, endPoint y: 312, distance: 32.7
select select
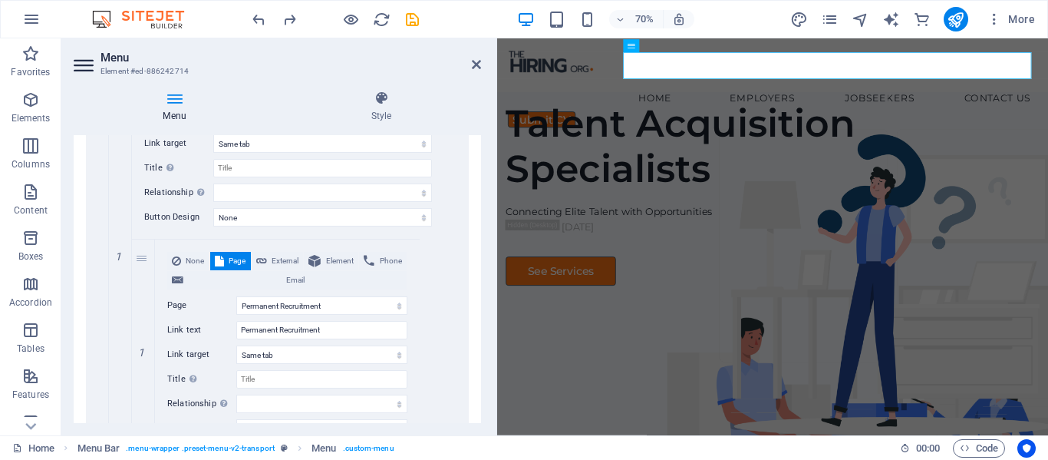
select select "9"
type input "Permanent Recruitment"
select select
select select "8"
type input "Temp and Contract Recruitment"
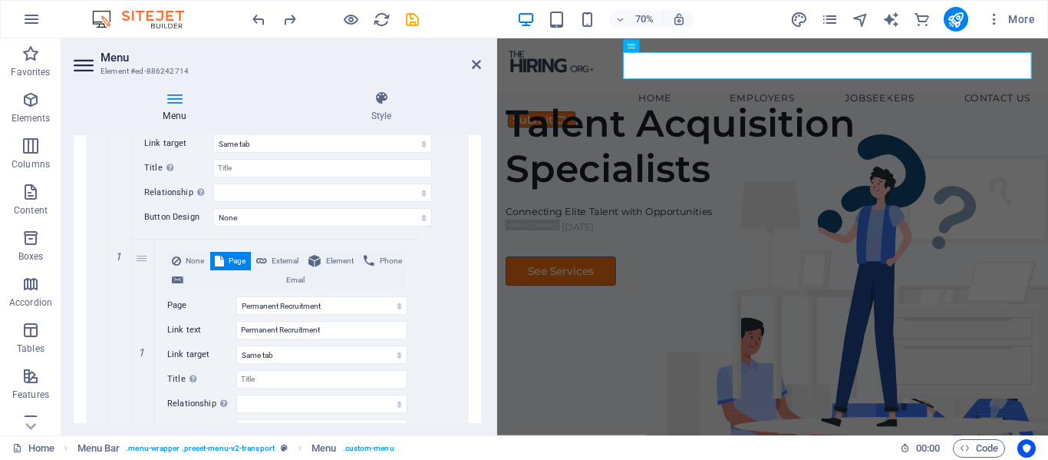
select select
select select "6"
type input "Professional Search"
select select
select select "7"
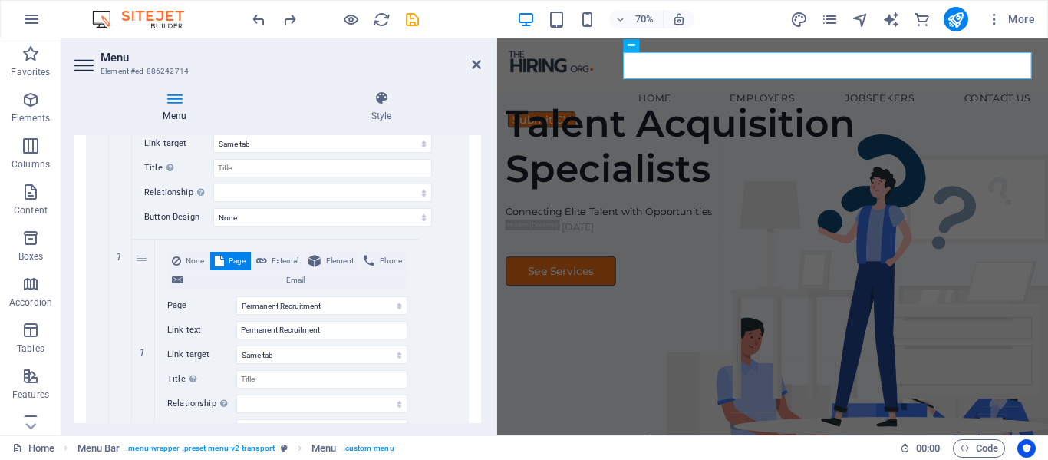
type input "Managed Recruitment"
select select
select select "10"
type input "Industries We Serve"
select select
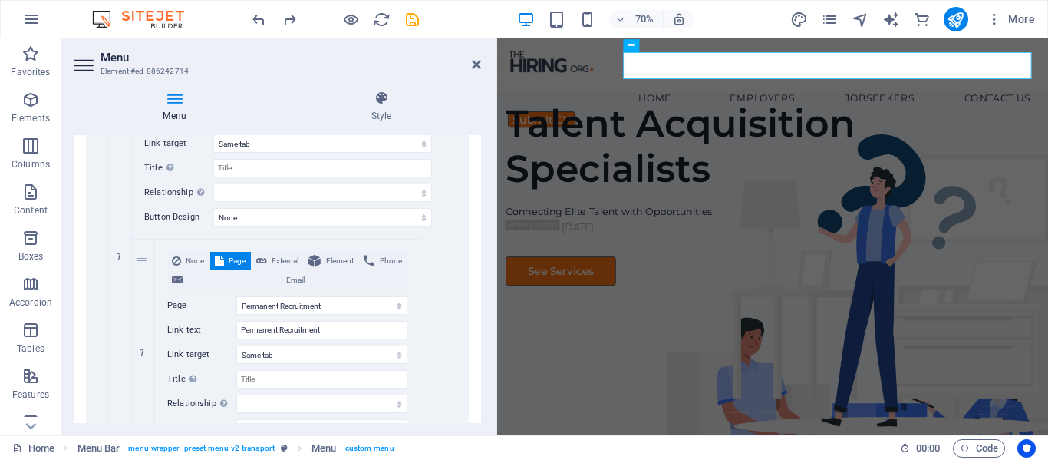
select select "11"
type input "Partner With Us"
select select
select select "12"
select select
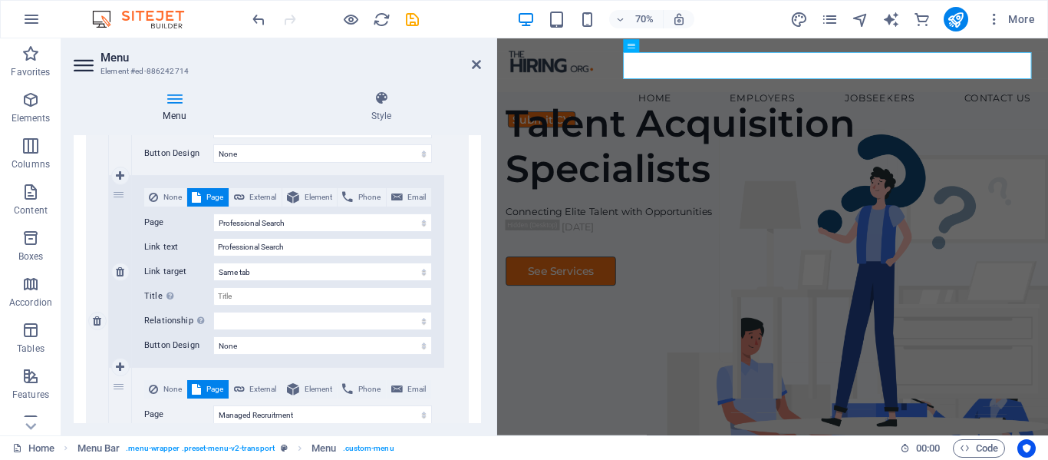
scroll to position [966, 0]
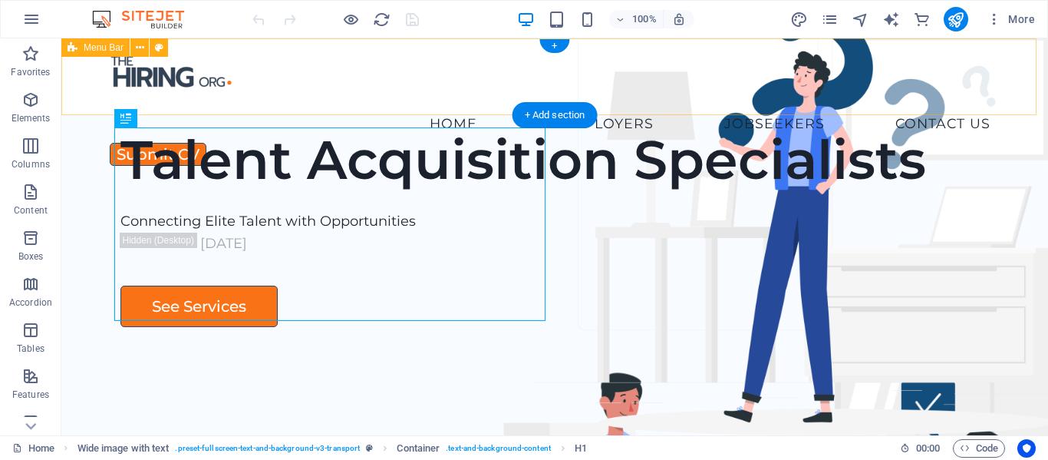
click at [260, 58] on div "Home Employers Executive Search Permanent Recruitment Temp and Contract Recruit…" at bounding box center [554, 76] width 987 height 77
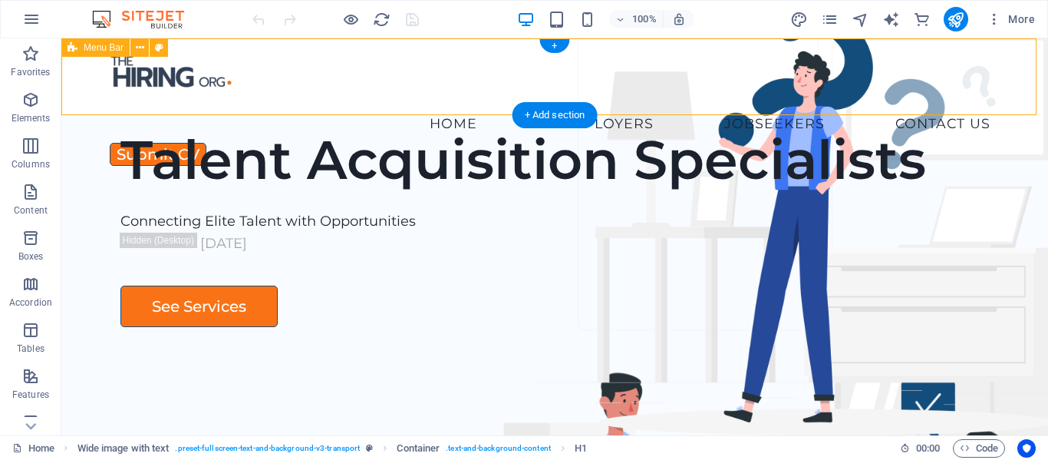
click at [260, 58] on div "Home Employers Executive Search Permanent Recruitment Temp and Contract Recruit…" at bounding box center [554, 76] width 987 height 77
select select "px"
select select "header"
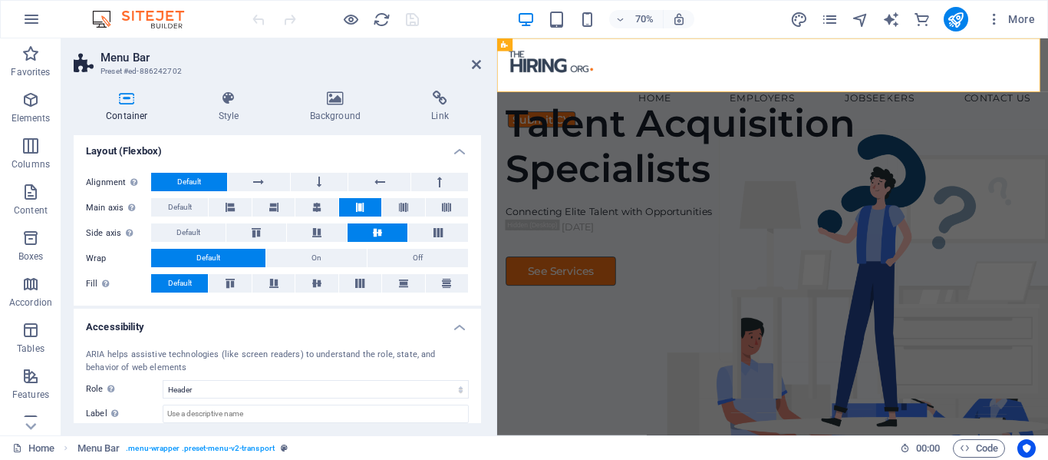
scroll to position [230, 0]
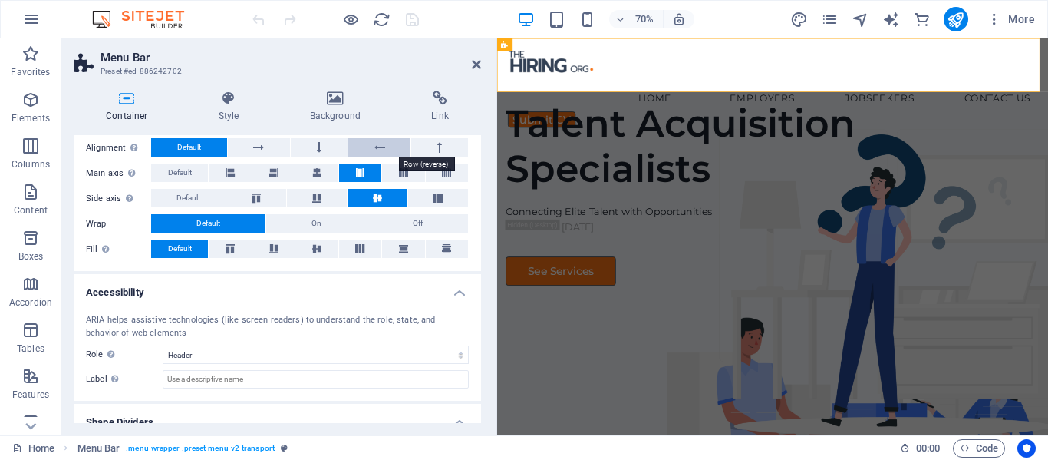
click at [393, 149] on button at bounding box center [379, 147] width 63 height 18
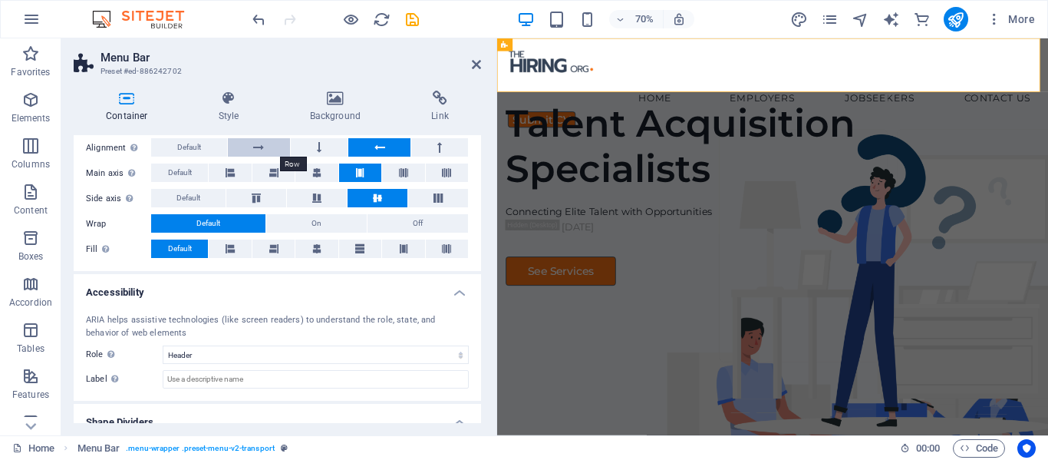
click at [258, 146] on icon at bounding box center [258, 147] width 11 height 18
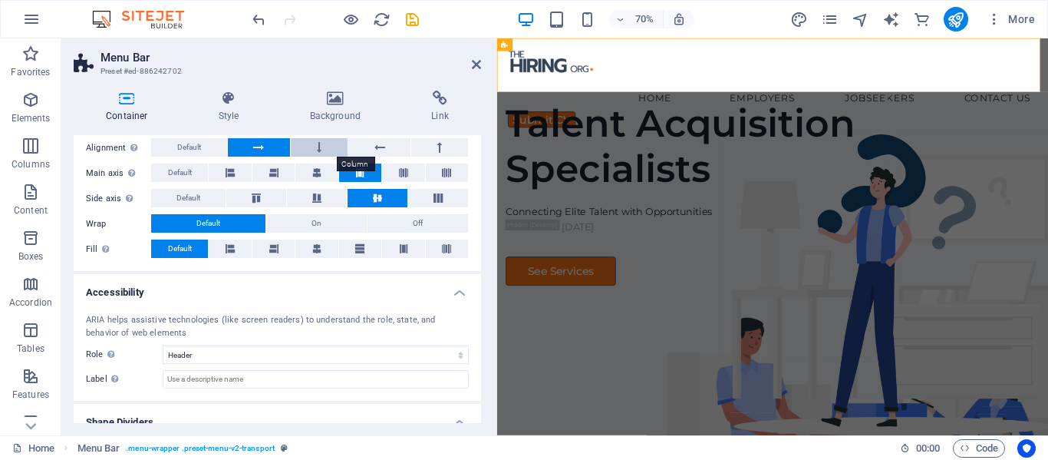
click at [328, 147] on button at bounding box center [319, 147] width 57 height 18
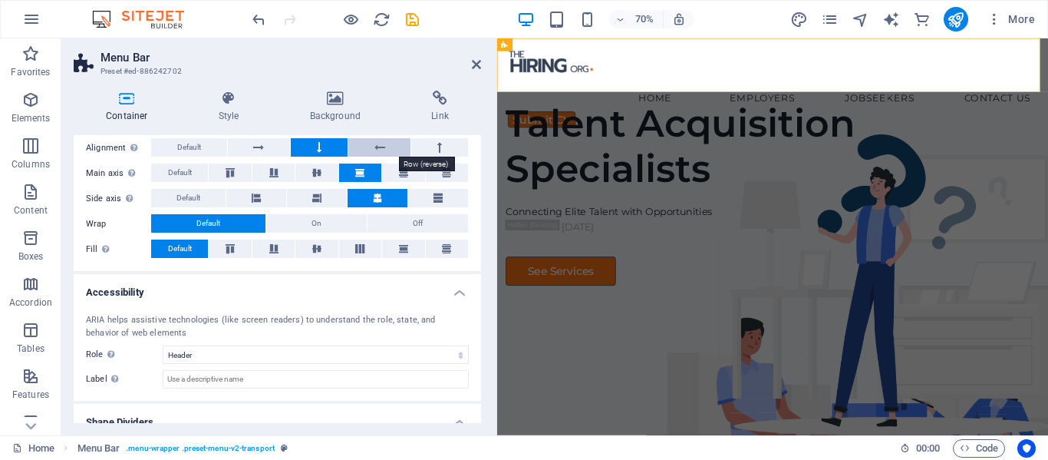
click at [377, 150] on icon at bounding box center [379, 147] width 11 height 18
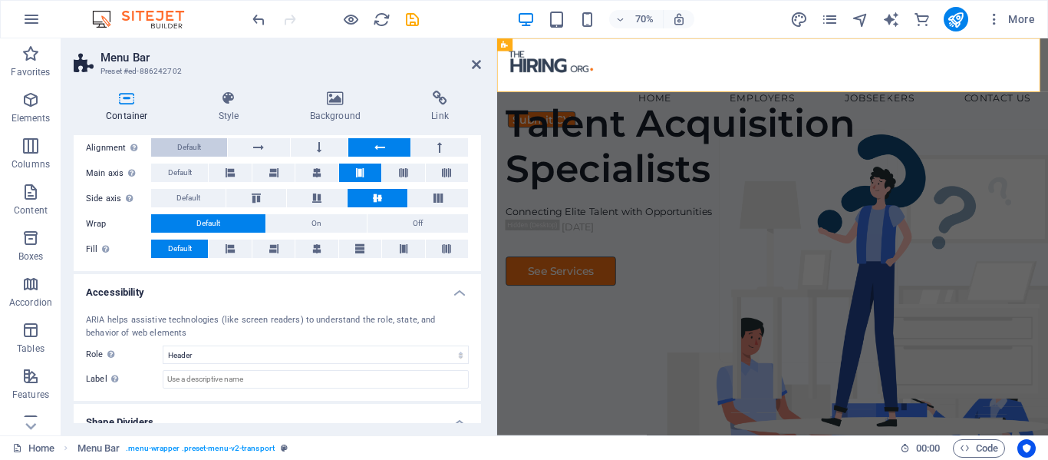
click at [181, 149] on span "Default" at bounding box center [189, 147] width 24 height 18
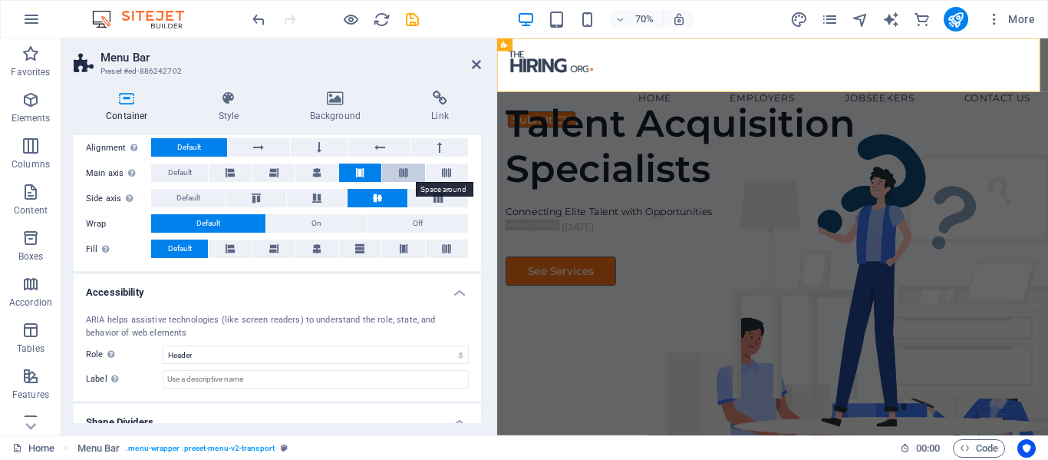
click at [396, 172] on button at bounding box center [403, 172] width 42 height 18
click at [364, 173] on button at bounding box center [360, 172] width 42 height 18
click at [401, 175] on icon at bounding box center [403, 172] width 9 height 18
click at [345, 174] on button at bounding box center [360, 172] width 42 height 18
click at [390, 175] on button at bounding box center [403, 172] width 42 height 18
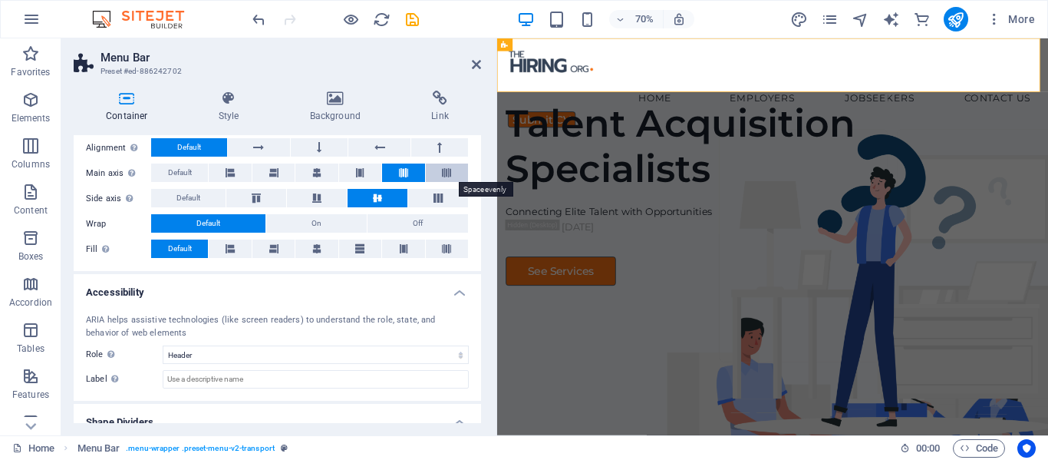
click at [456, 173] on button at bounding box center [447, 172] width 42 height 18
click at [404, 175] on icon at bounding box center [403, 172] width 9 height 18
click at [314, 173] on icon at bounding box center [316, 172] width 9 height 18
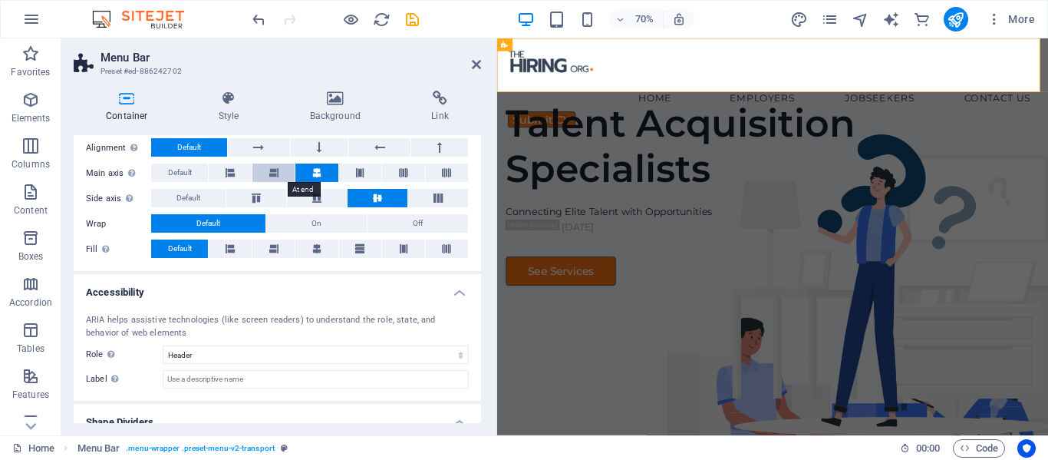
click at [269, 170] on icon at bounding box center [273, 172] width 9 height 18
click at [236, 170] on button at bounding box center [230, 172] width 42 height 18
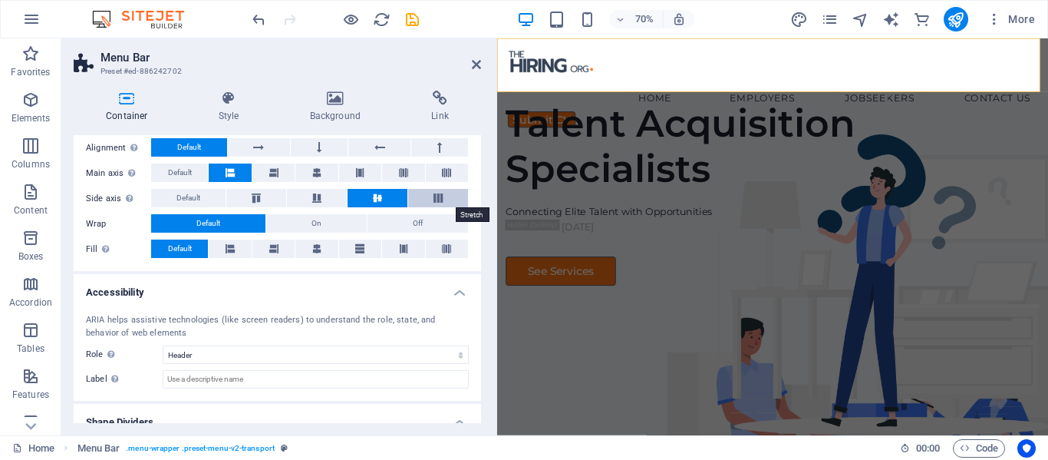
click at [439, 193] on button at bounding box center [438, 198] width 60 height 18
click at [378, 199] on icon at bounding box center [377, 197] width 18 height 9
click at [330, 226] on button "On" at bounding box center [316, 223] width 101 height 18
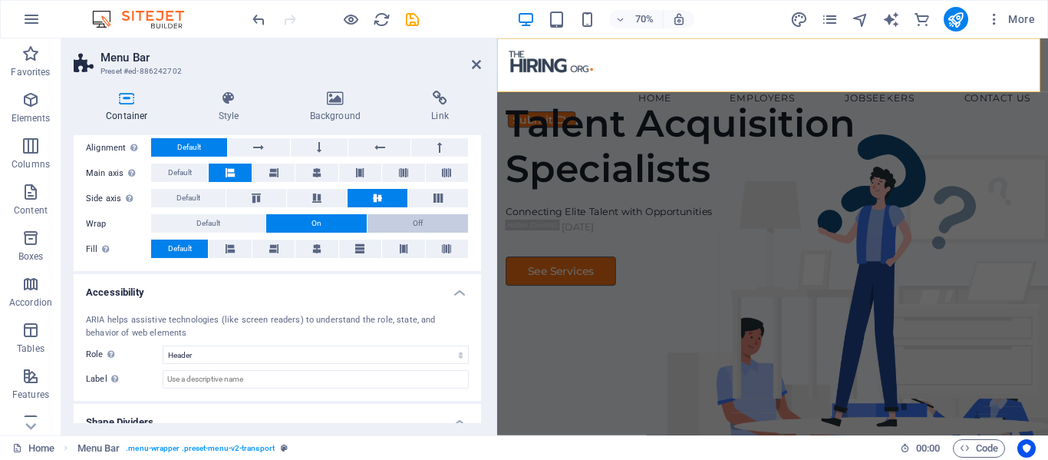
click at [425, 227] on button "Off" at bounding box center [417, 223] width 101 height 18
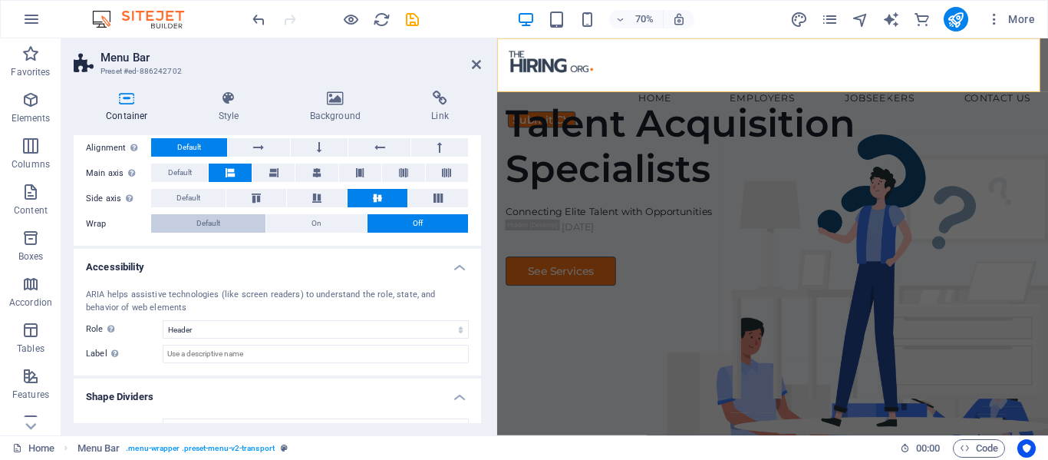
click at [191, 224] on button "Default" at bounding box center [208, 223] width 114 height 18
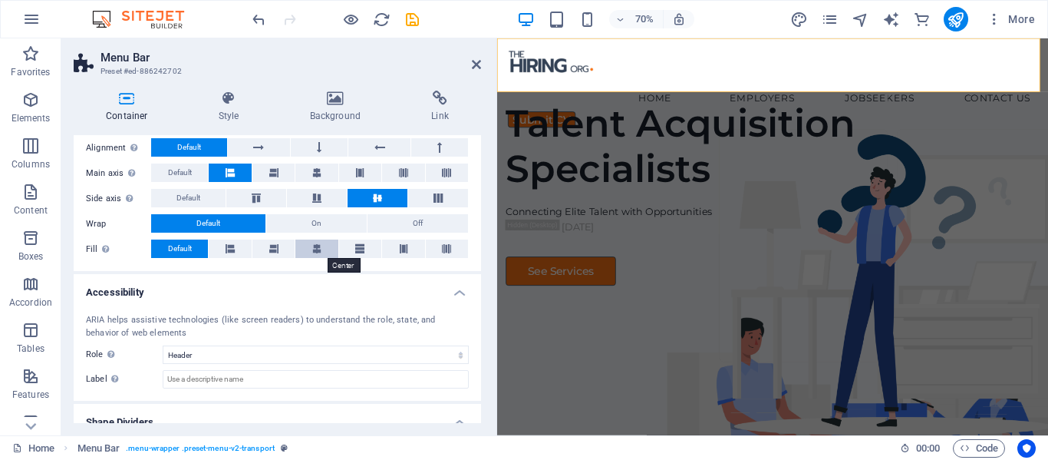
click at [325, 245] on button at bounding box center [316, 248] width 42 height 18
click at [377, 243] on button at bounding box center [360, 248] width 42 height 18
click at [402, 246] on icon at bounding box center [403, 248] width 9 height 18
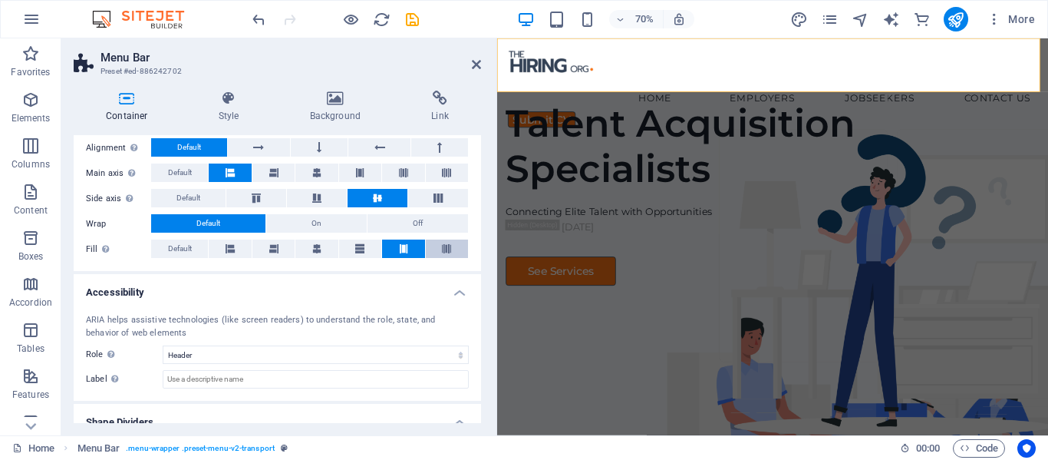
click at [454, 249] on button at bounding box center [447, 248] width 42 height 18
click at [189, 246] on span "Default" at bounding box center [180, 248] width 24 height 18
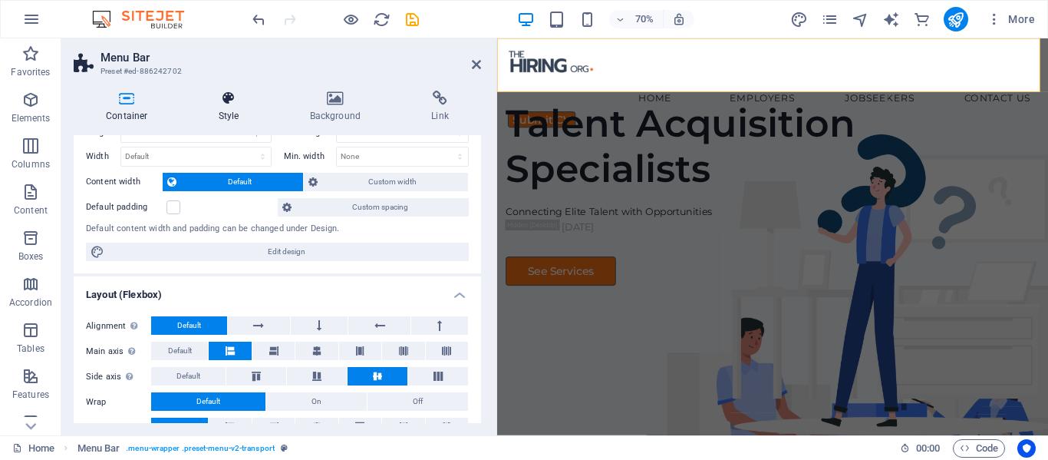
scroll to position [51, 0]
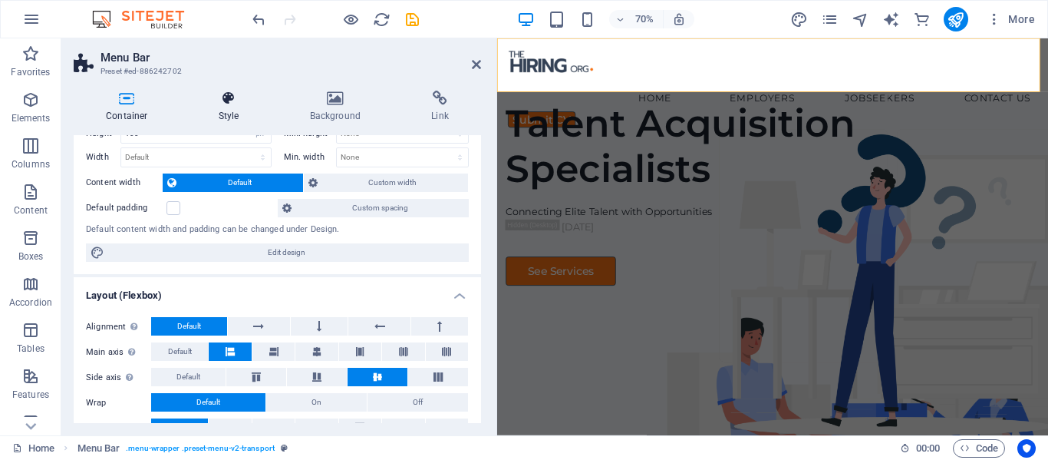
click at [223, 110] on h4 "Style" at bounding box center [231, 107] width 91 height 32
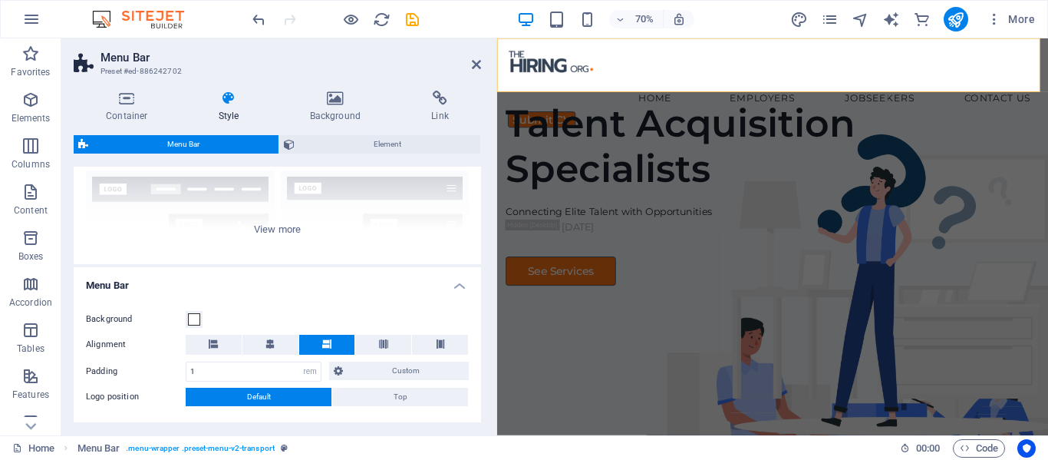
scroll to position [153, 0]
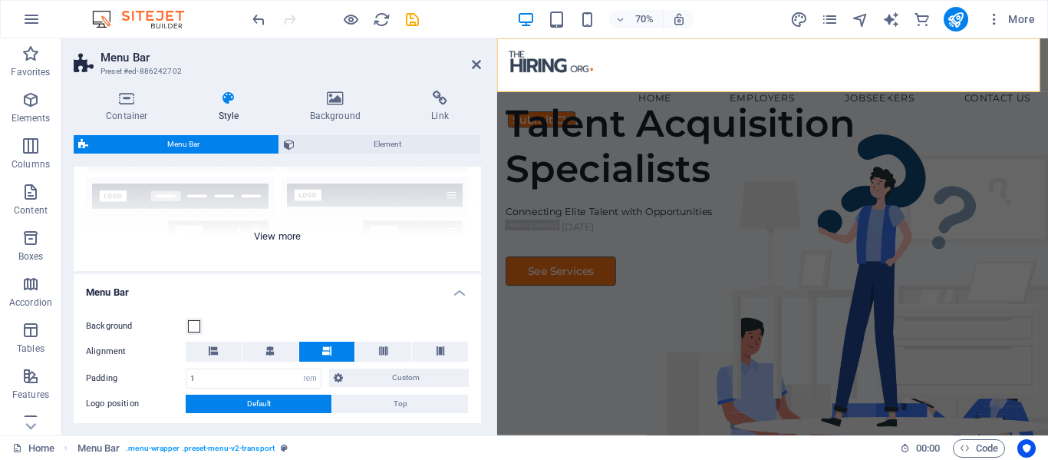
click at [277, 240] on div "Border Centered Default Fixed Loki Trigger Wide XXL" at bounding box center [277, 156] width 407 height 230
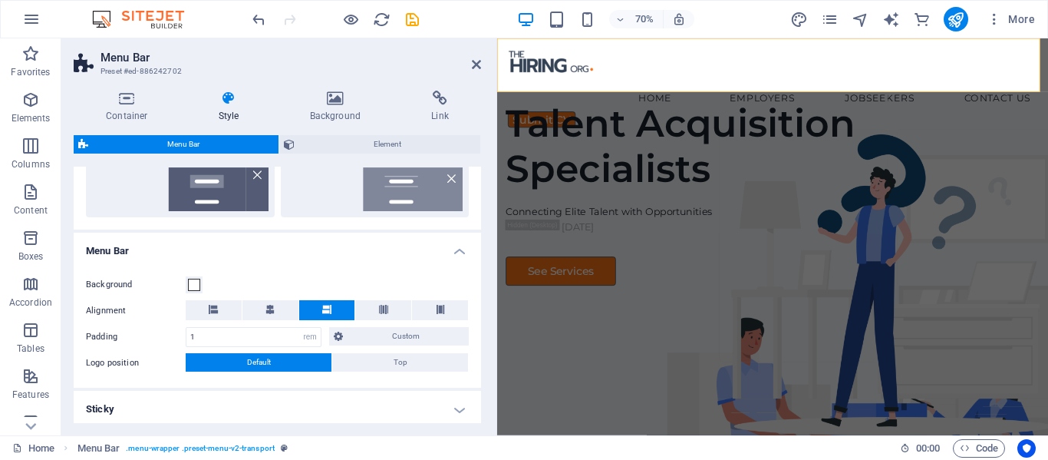
scroll to position [460, 0]
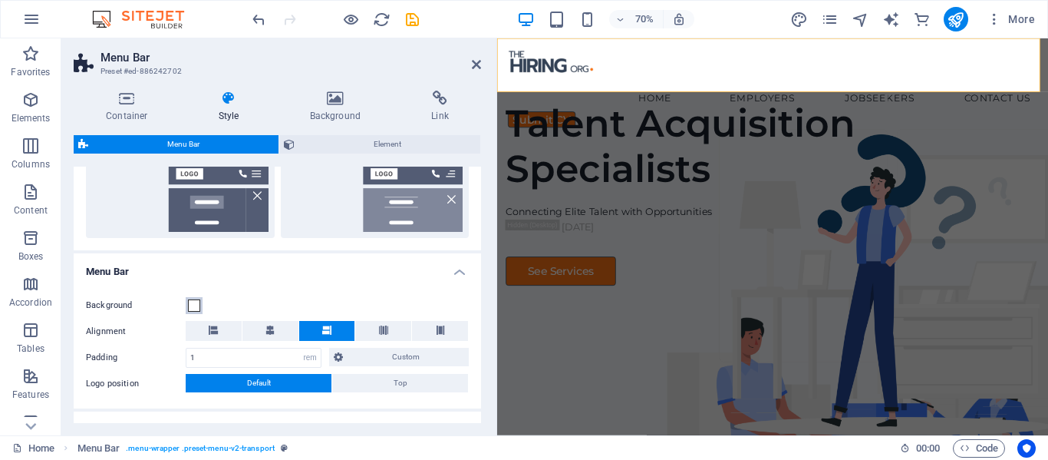
click at [193, 302] on span at bounding box center [194, 305] width 12 height 12
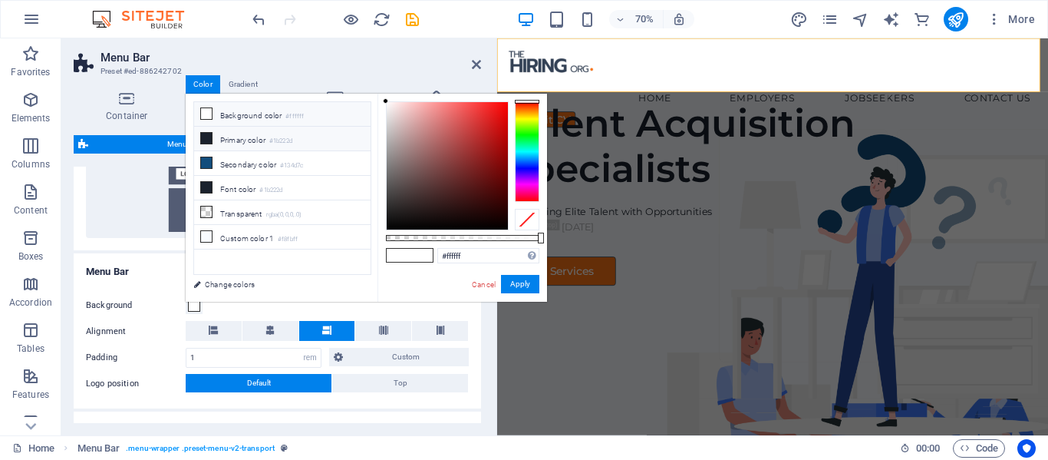
click at [218, 135] on li "Primary color #1b222d" at bounding box center [282, 139] width 176 height 25
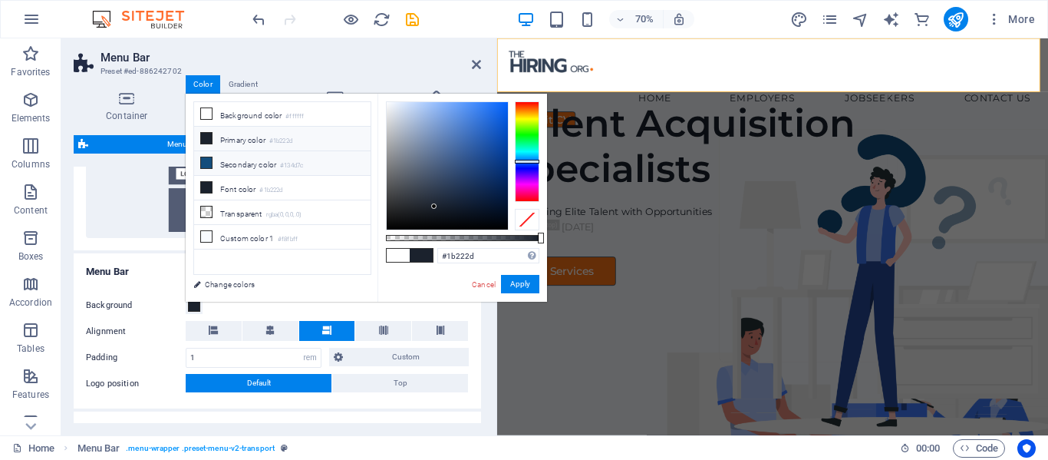
click at [222, 161] on li "Secondary color #134d7c" at bounding box center [282, 163] width 176 height 25
type input "#134d7c"
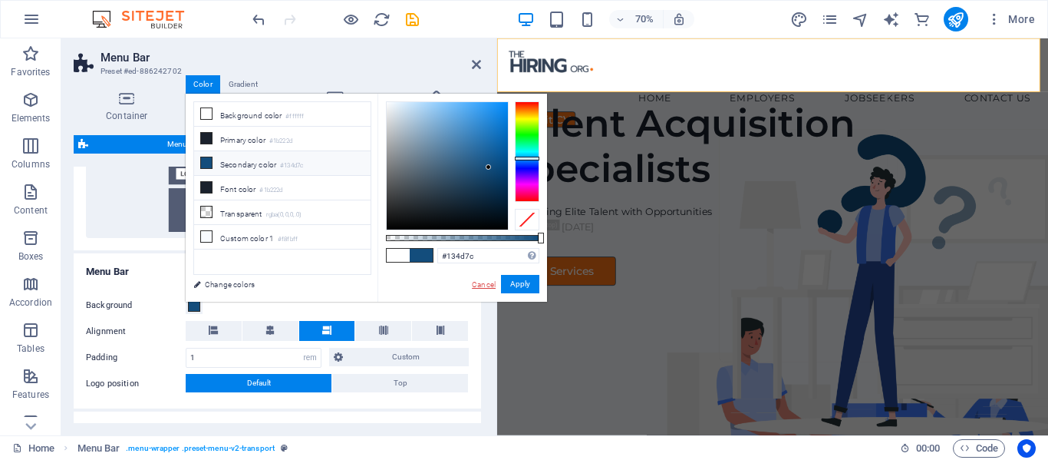
click at [479, 285] on link "Cancel" at bounding box center [483, 284] width 27 height 12
